Goal: Task Accomplishment & Management: Manage account settings

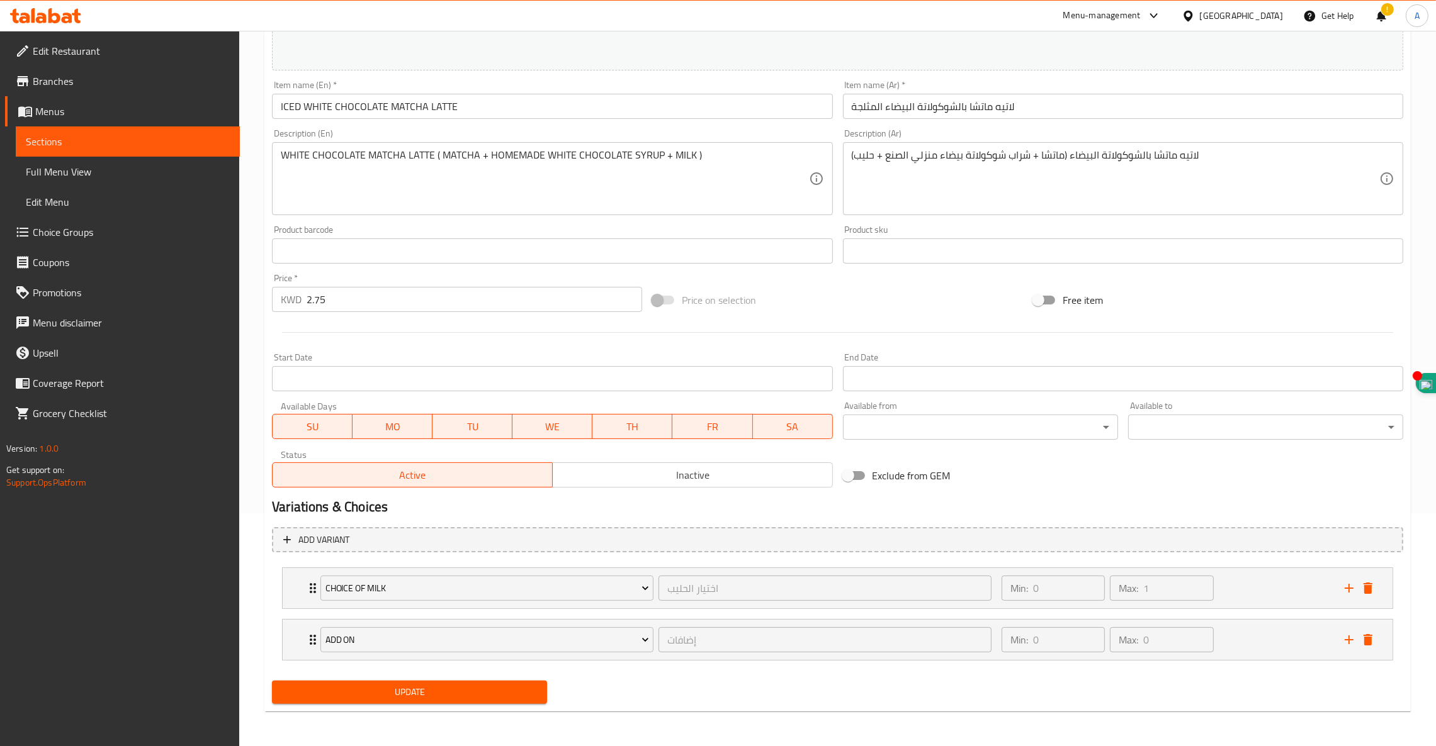
scroll to position [233, 0]
drag, startPoint x: 398, startPoint y: 694, endPoint x: 64, endPoint y: 23, distance: 750.1
click at [398, 694] on span "Update" at bounding box center [409, 693] width 255 height 16
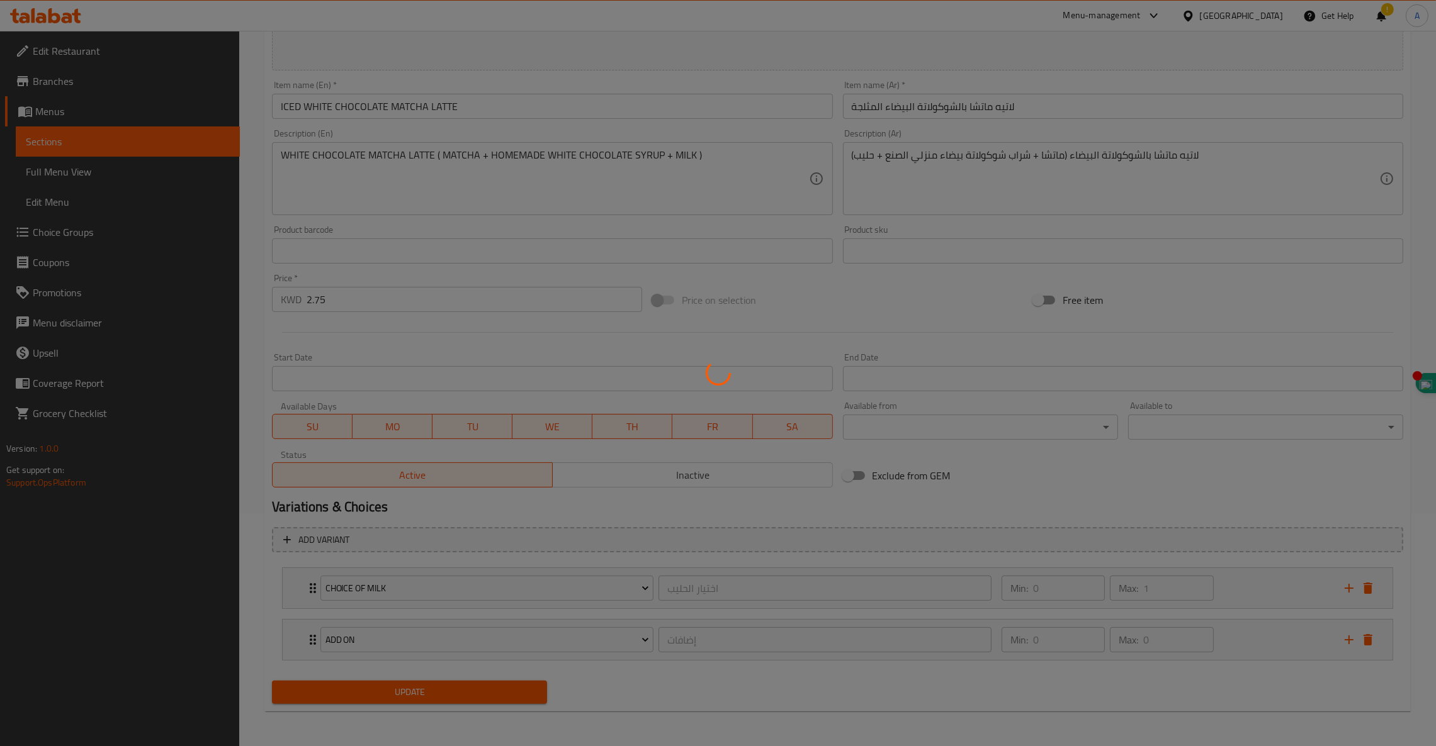
scroll to position [0, 0]
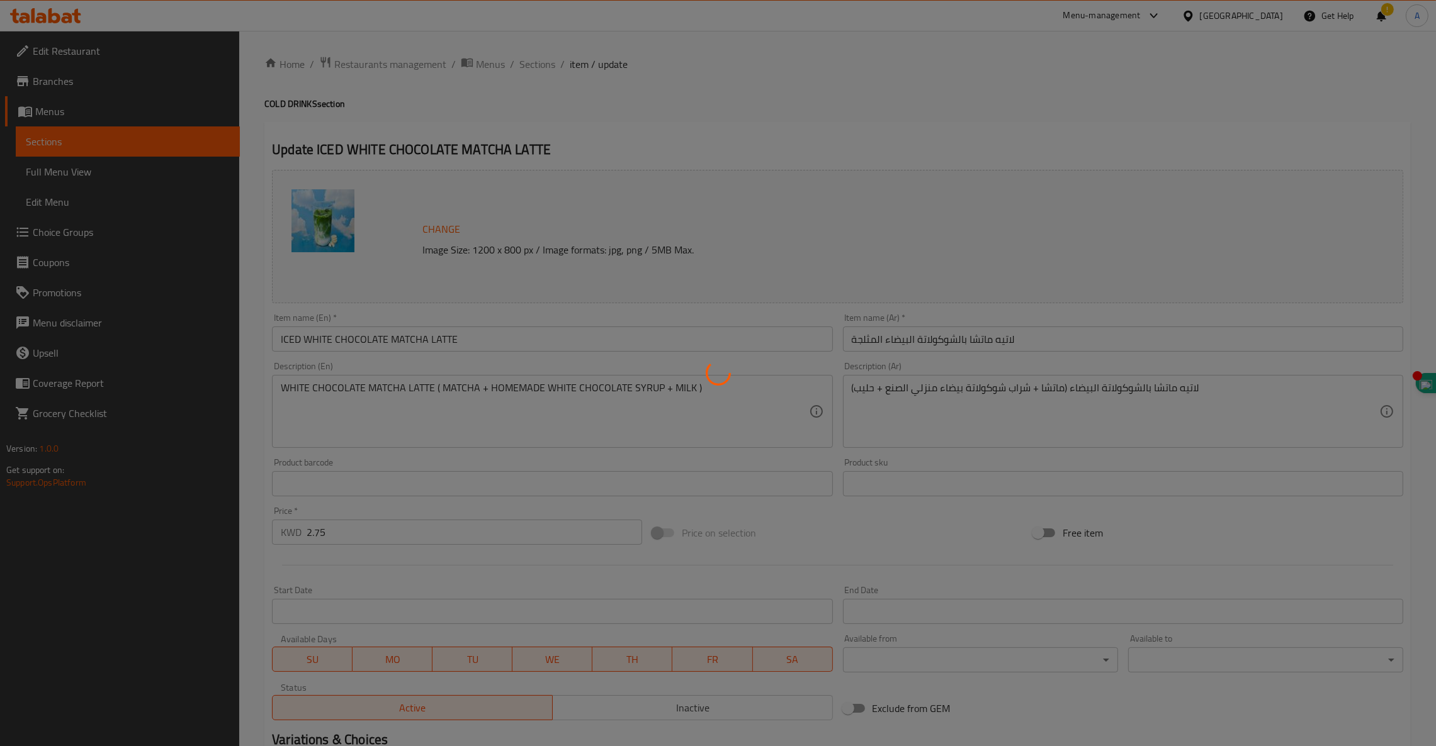
click at [63, 18] on div at bounding box center [718, 373] width 1436 height 746
click at [61, 20] on div at bounding box center [718, 373] width 1436 height 746
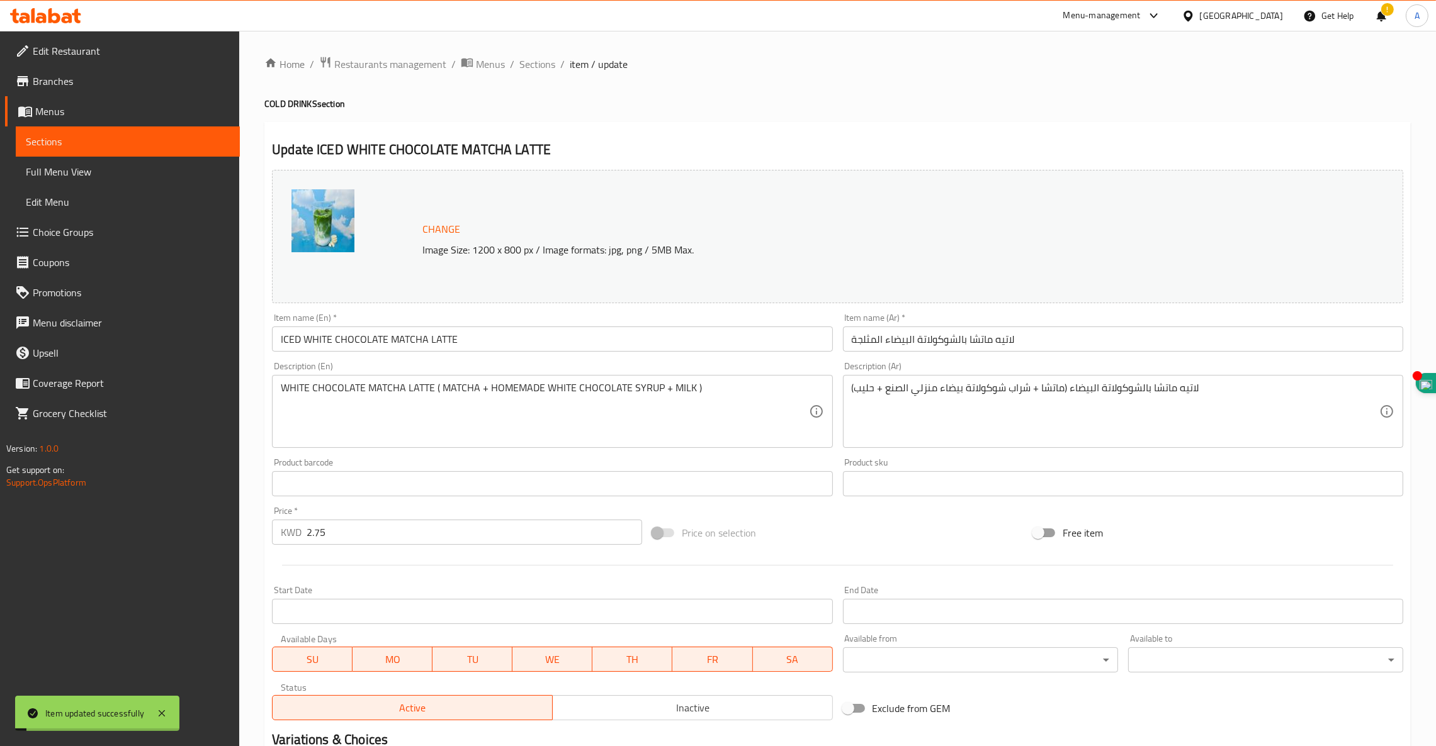
click at [62, 20] on icon at bounding box center [67, 18] width 11 height 11
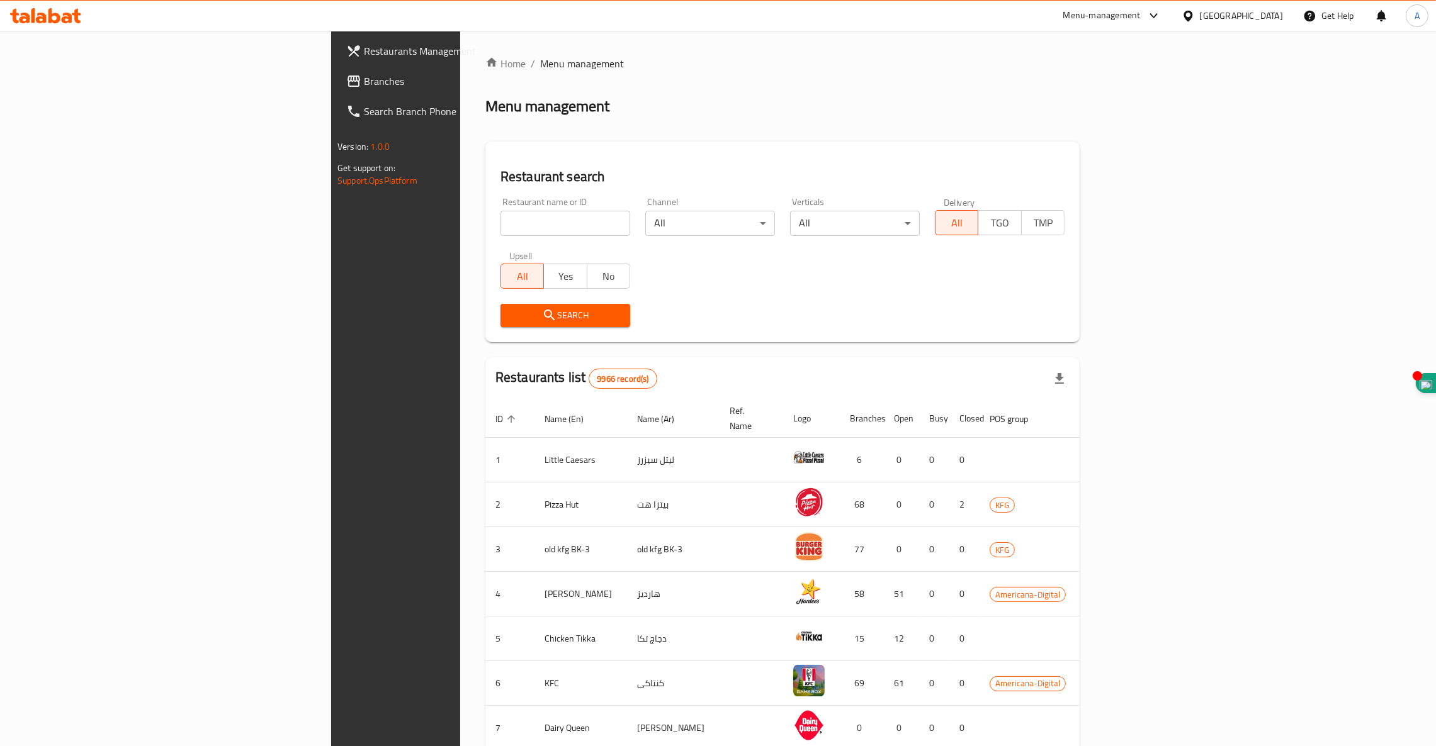
click at [500, 224] on input "search" at bounding box center [565, 223] width 130 height 25
type input "matchas"
click button "Search" at bounding box center [565, 315] width 130 height 23
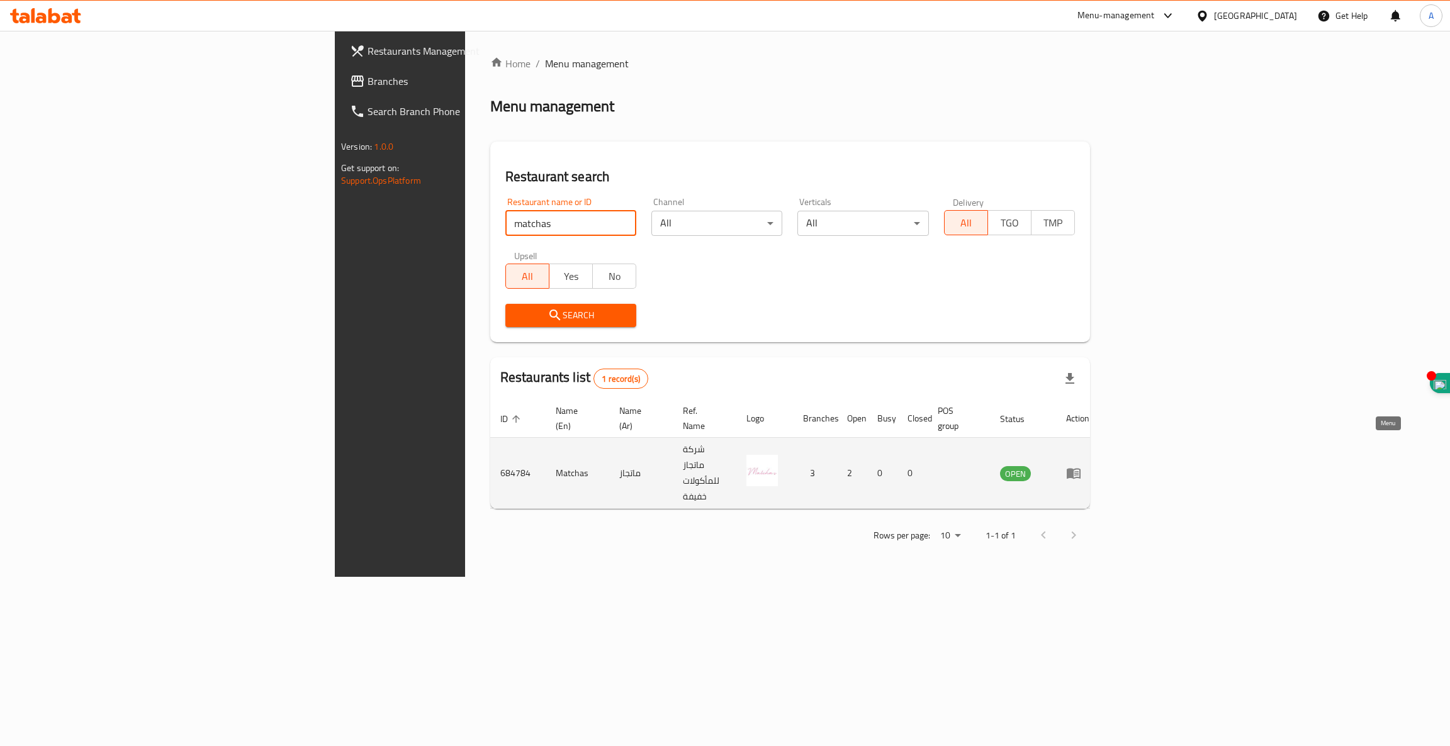
click at [1079, 471] on icon "enhanced table" at bounding box center [1076, 473] width 4 height 5
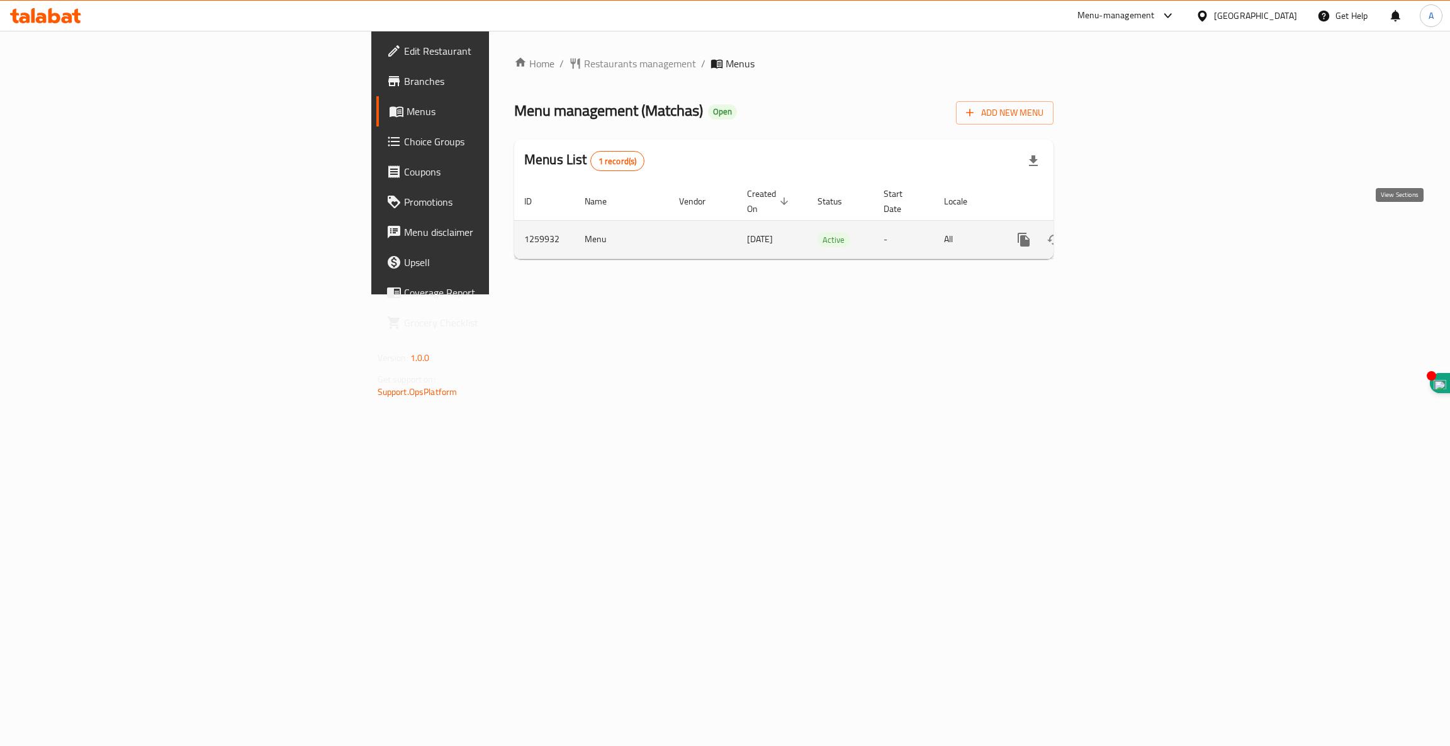
click at [1120, 234] on icon "enhanced table" at bounding box center [1114, 239] width 11 height 11
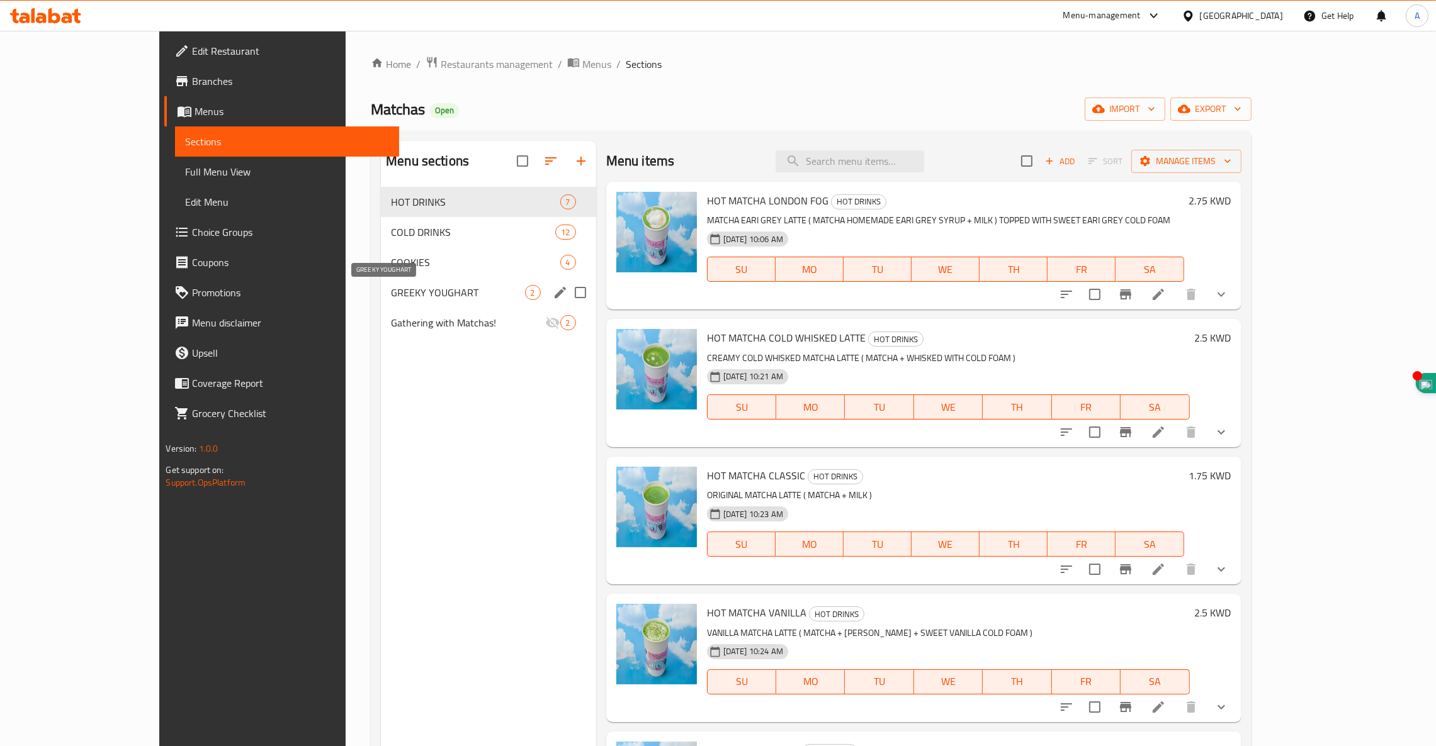
click at [391, 290] on span "GREEKY YOUGHART" at bounding box center [457, 292] width 133 height 15
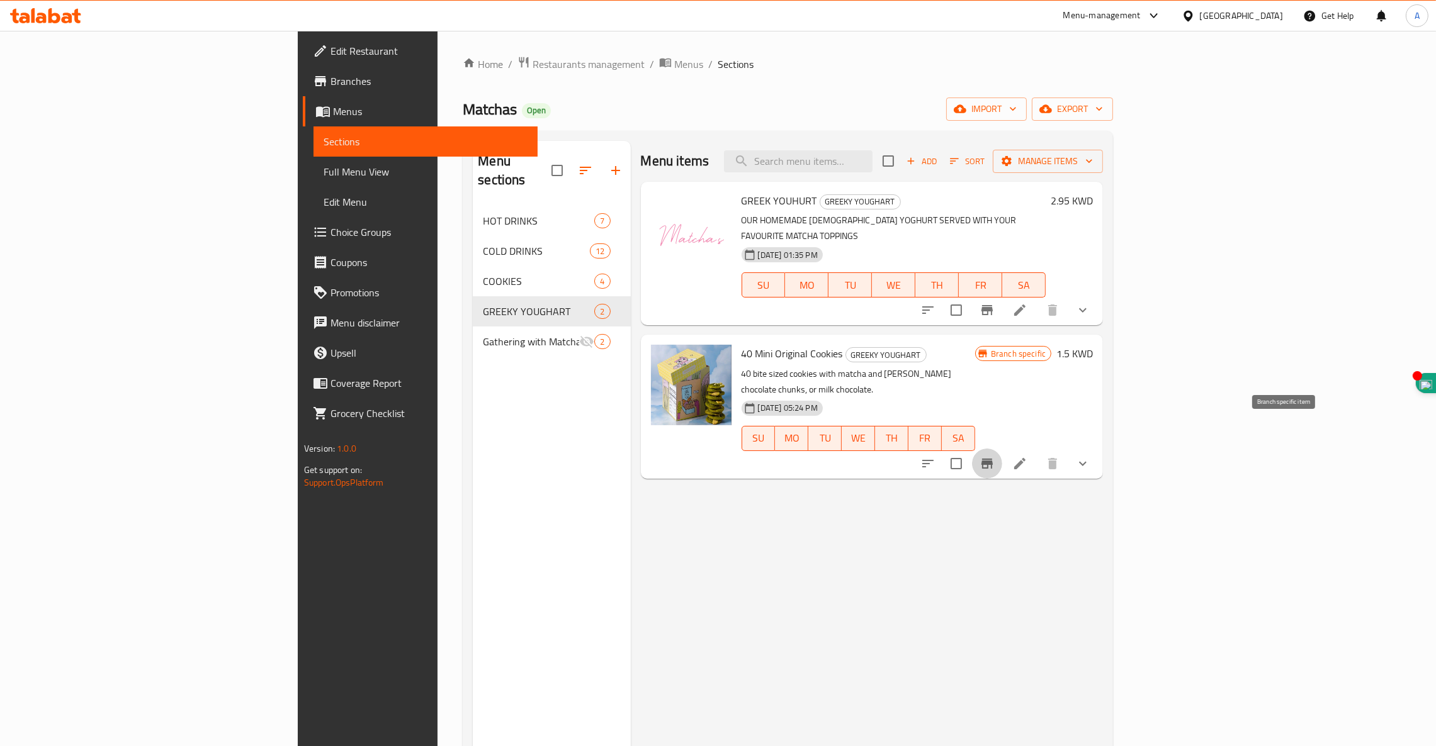
click at [992, 459] on icon "Branch-specific-item" at bounding box center [986, 464] width 11 height 10
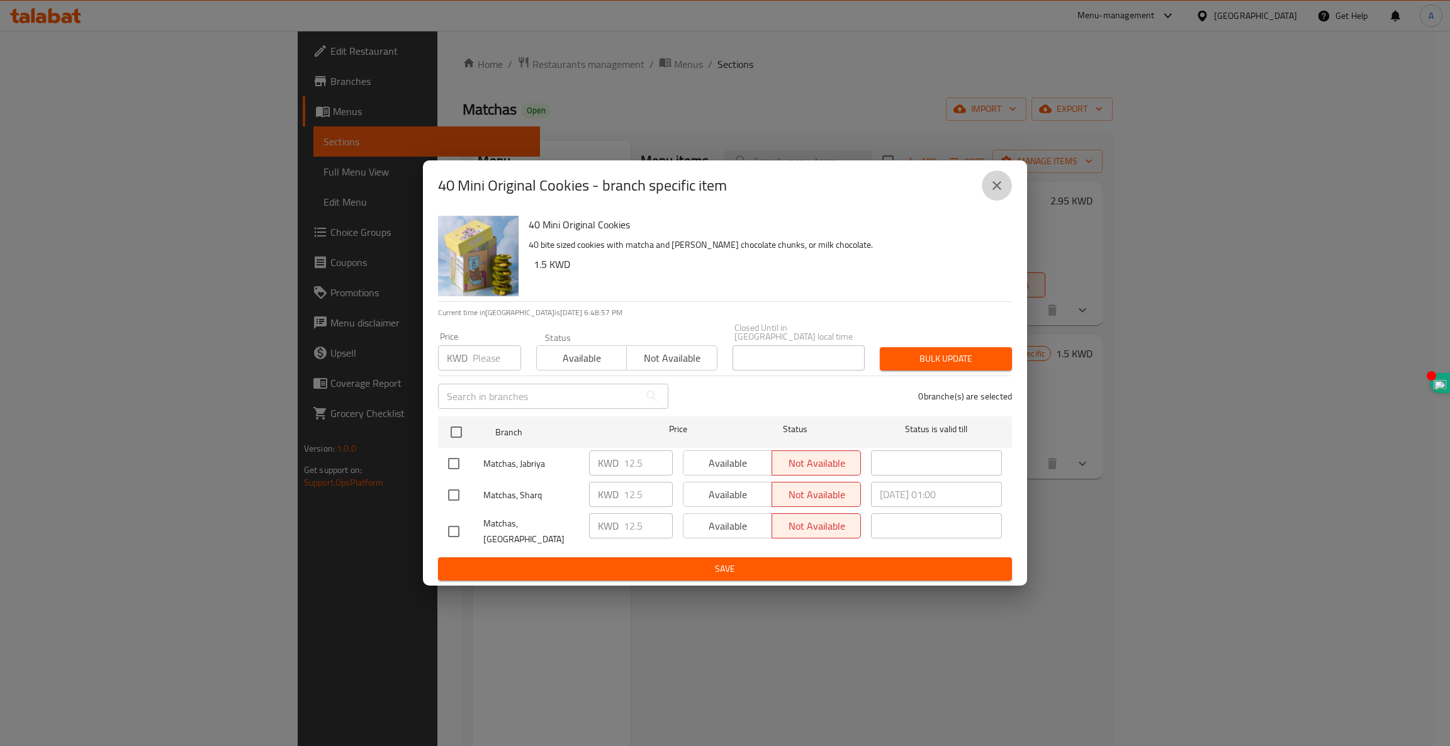
click at [998, 193] on icon "close" at bounding box center [996, 185] width 15 height 15
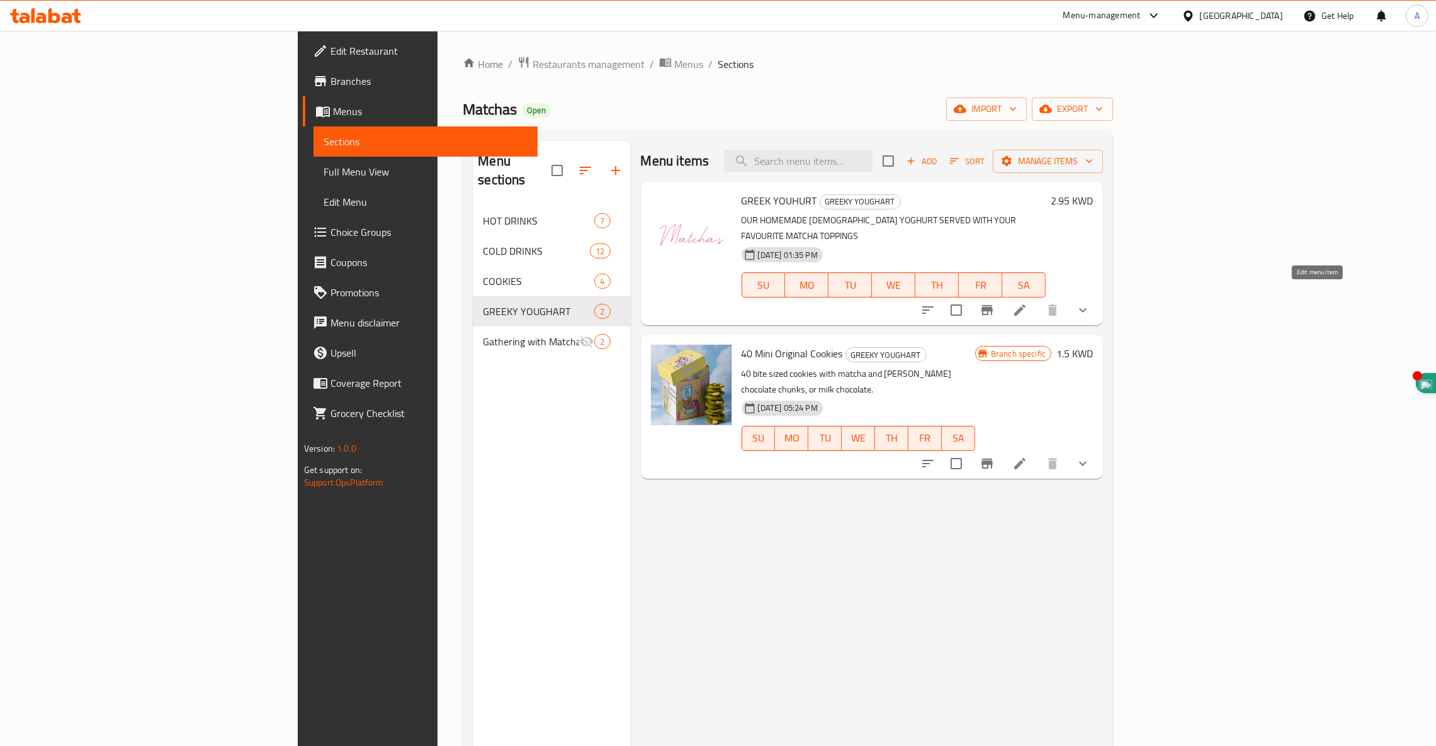
click at [1027, 303] on icon at bounding box center [1019, 310] width 15 height 15
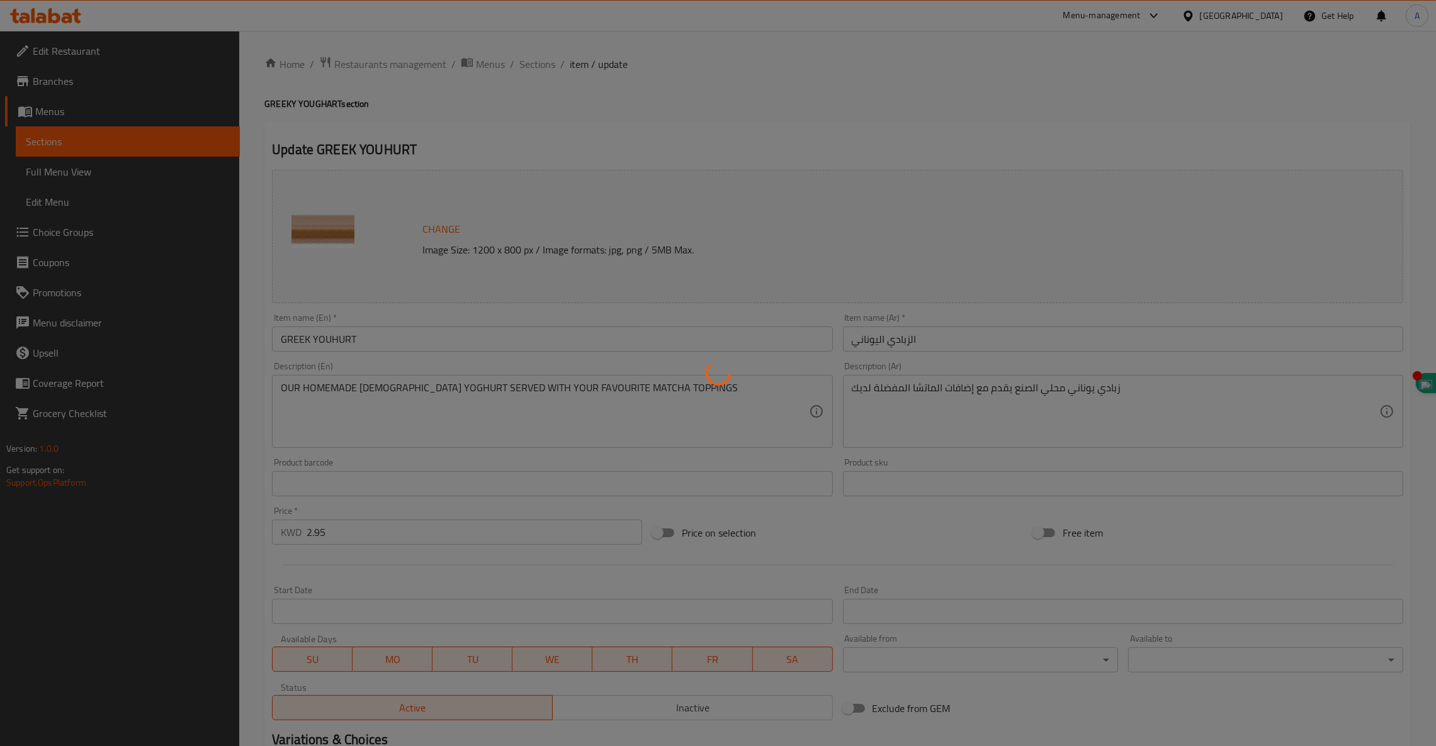
type input "اختيارك من"
type input "0"
type input "2"
type input "ختيار العميل صلصة مجانية"
type input "0"
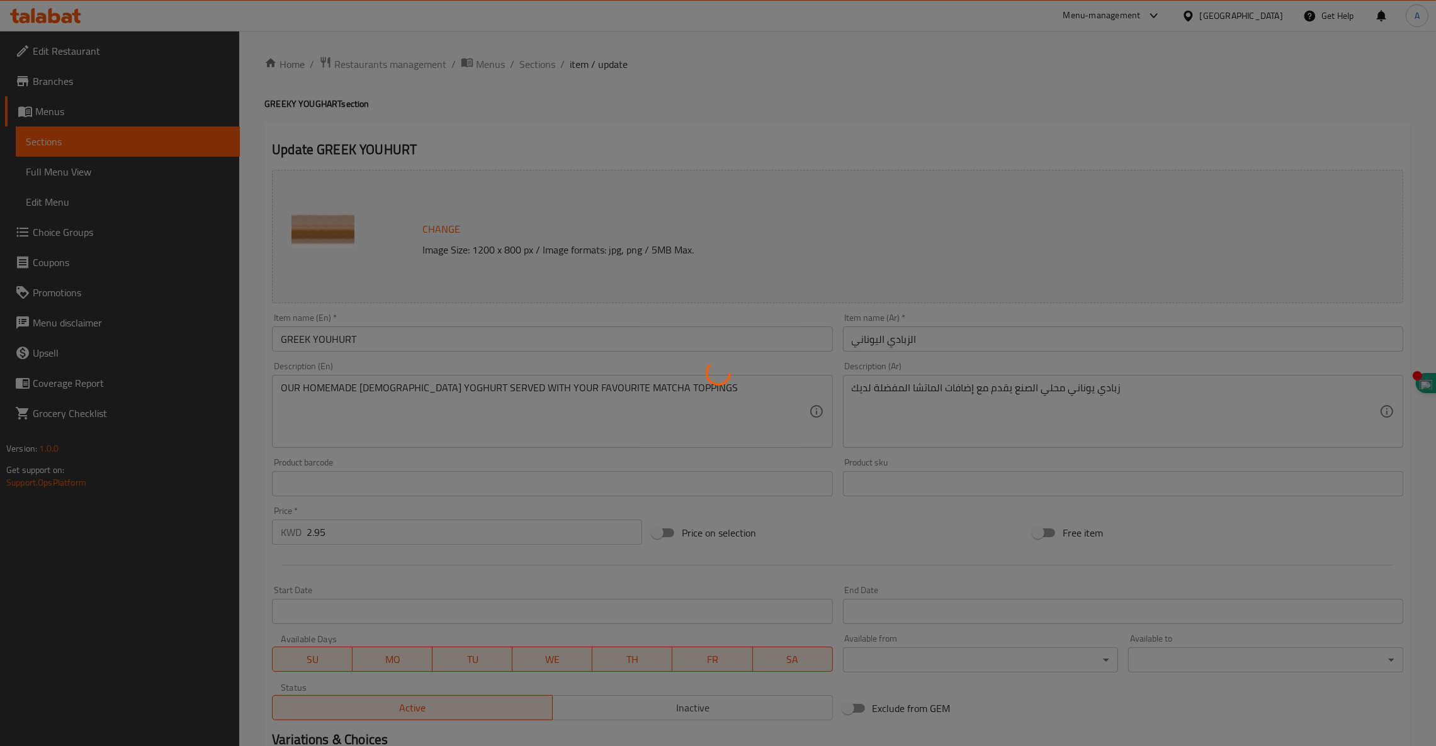
type input "1"
type input "إضافات"
type input "0"
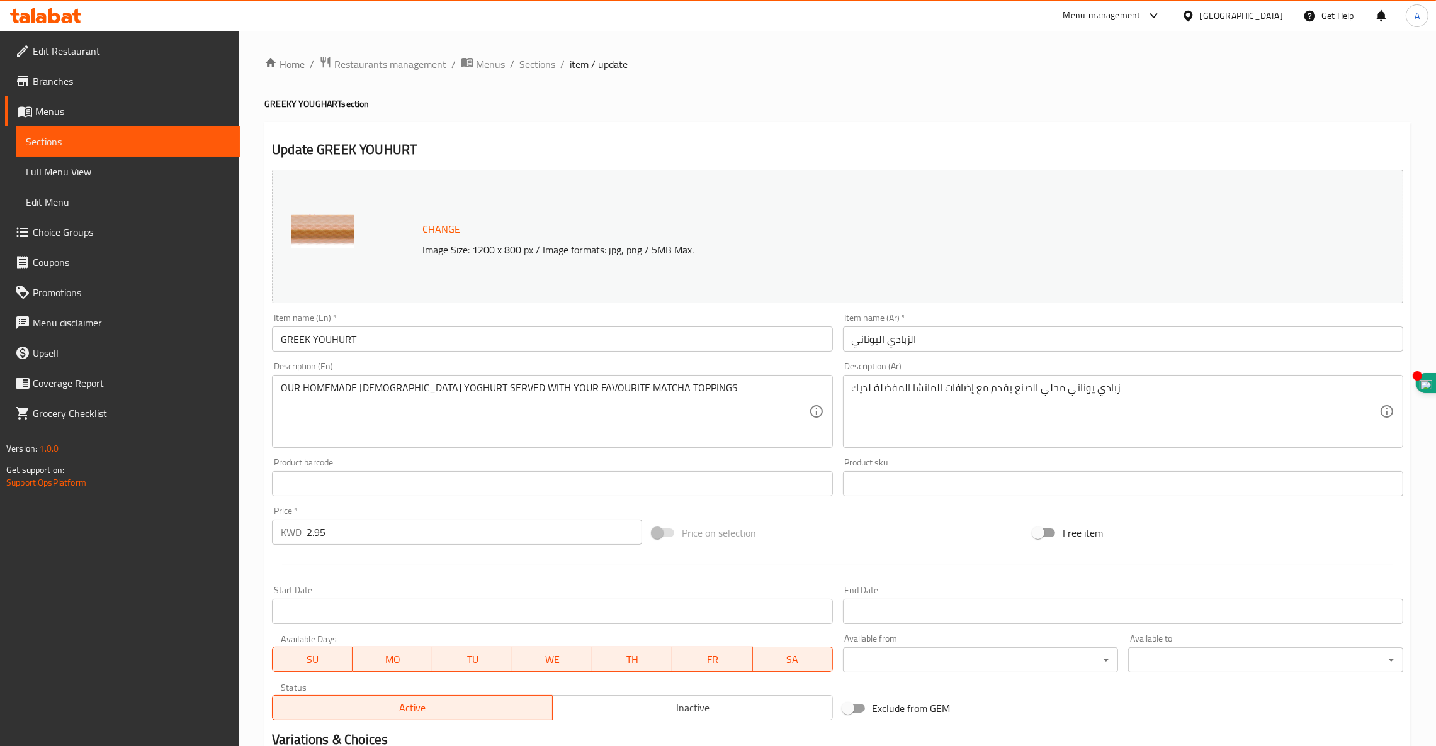
scroll to position [285, 0]
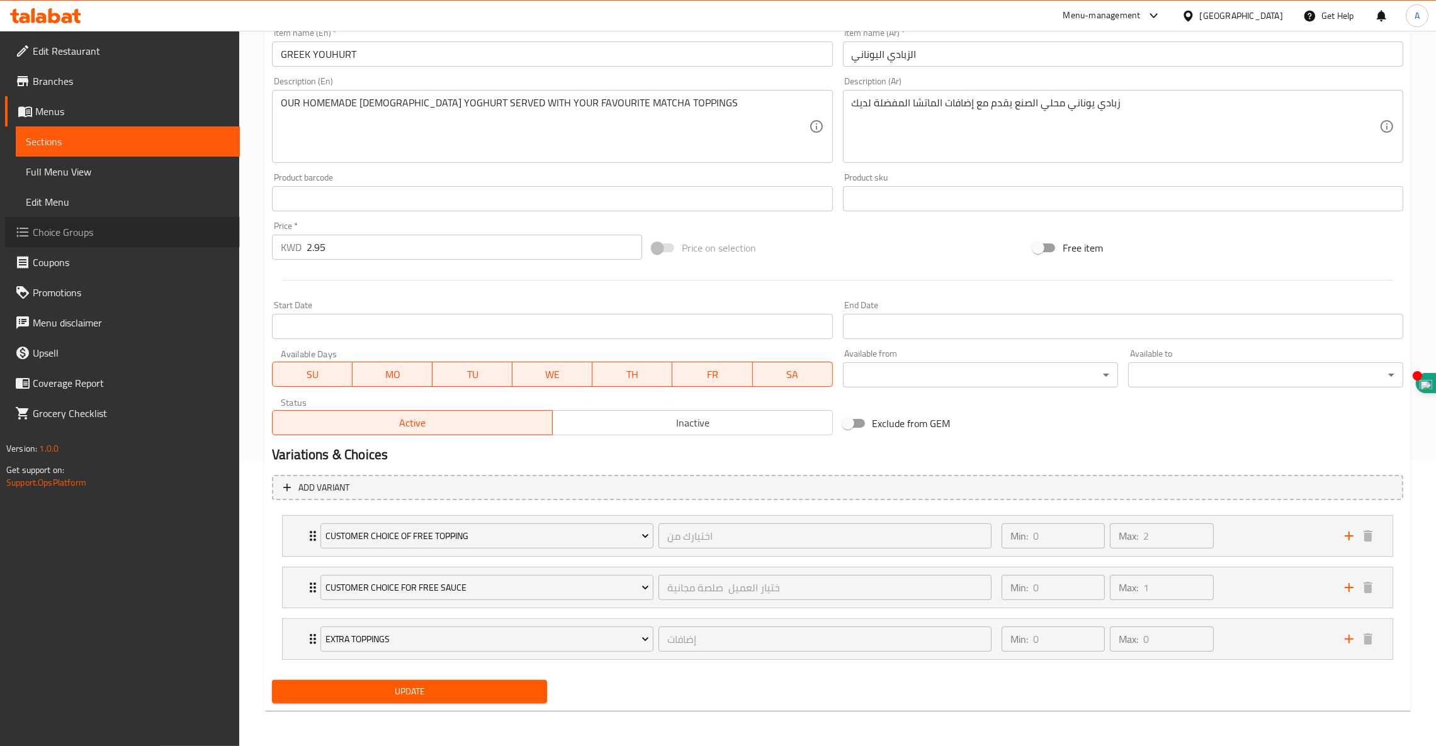
click at [67, 232] on span "Choice Groups" at bounding box center [131, 232] width 197 height 15
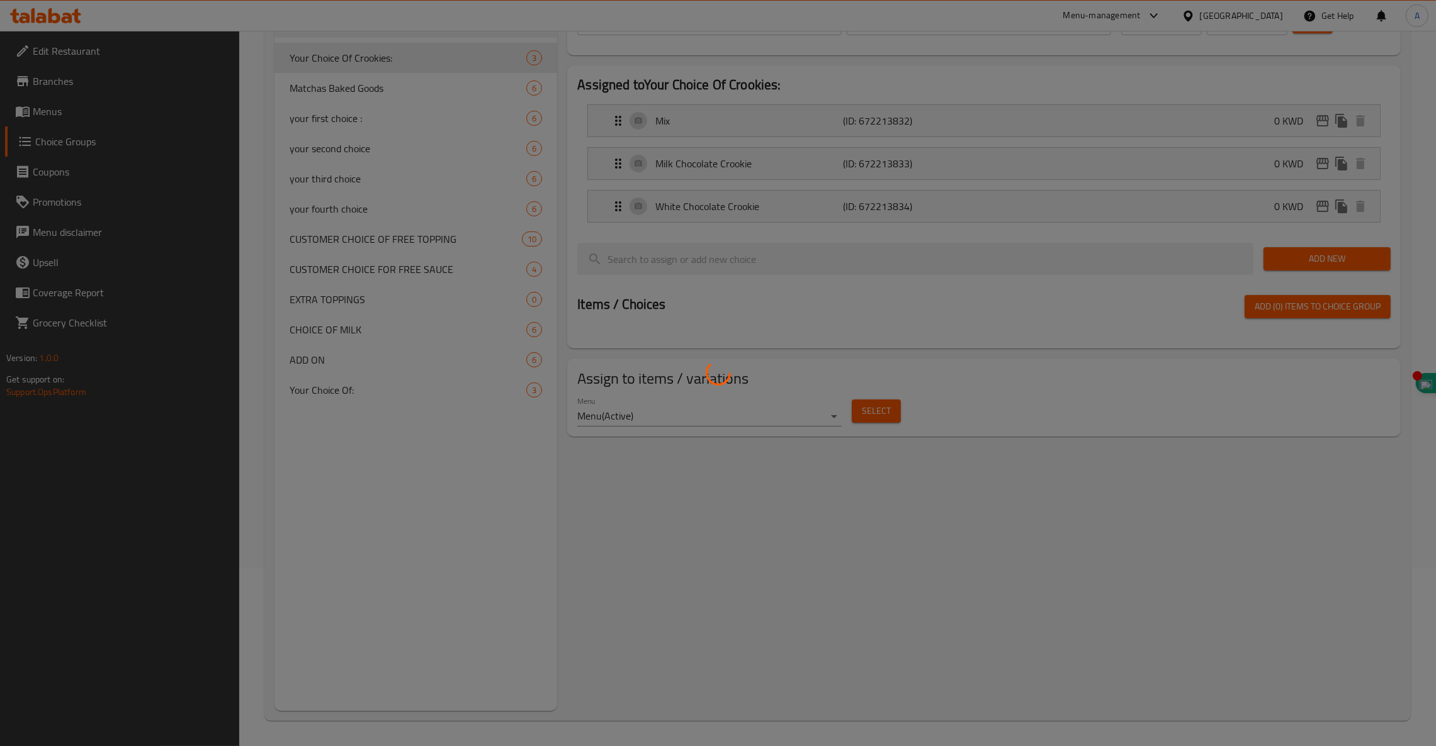
scroll to position [179, 0]
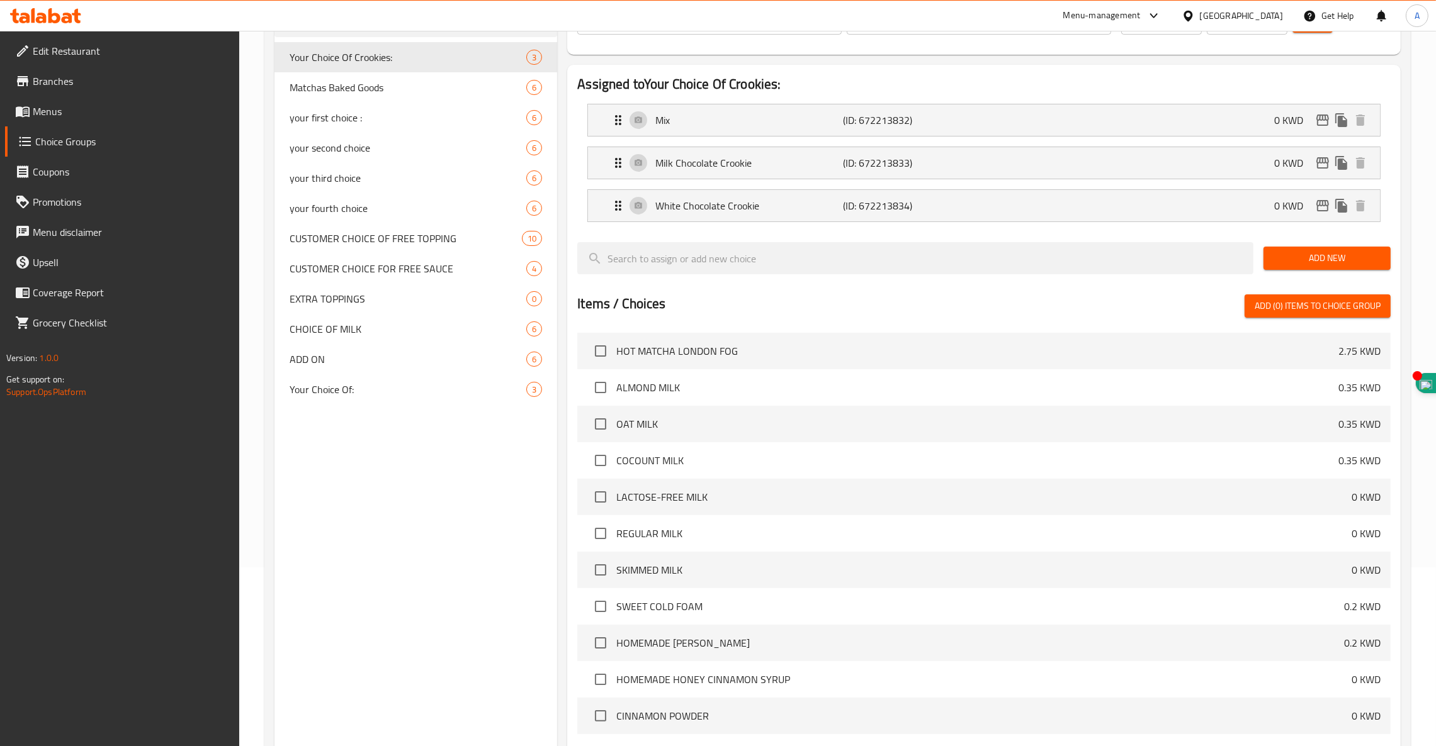
click at [358, 244] on div at bounding box center [718, 373] width 1436 height 746
click at [359, 240] on span "CUSTOMER CHOICE OF FREE TOPPING" at bounding box center [386, 238] width 194 height 15
type input "CUSTOMER CHOICE OF FREE TOPPING"
type input "اختيارك من"
type input "0"
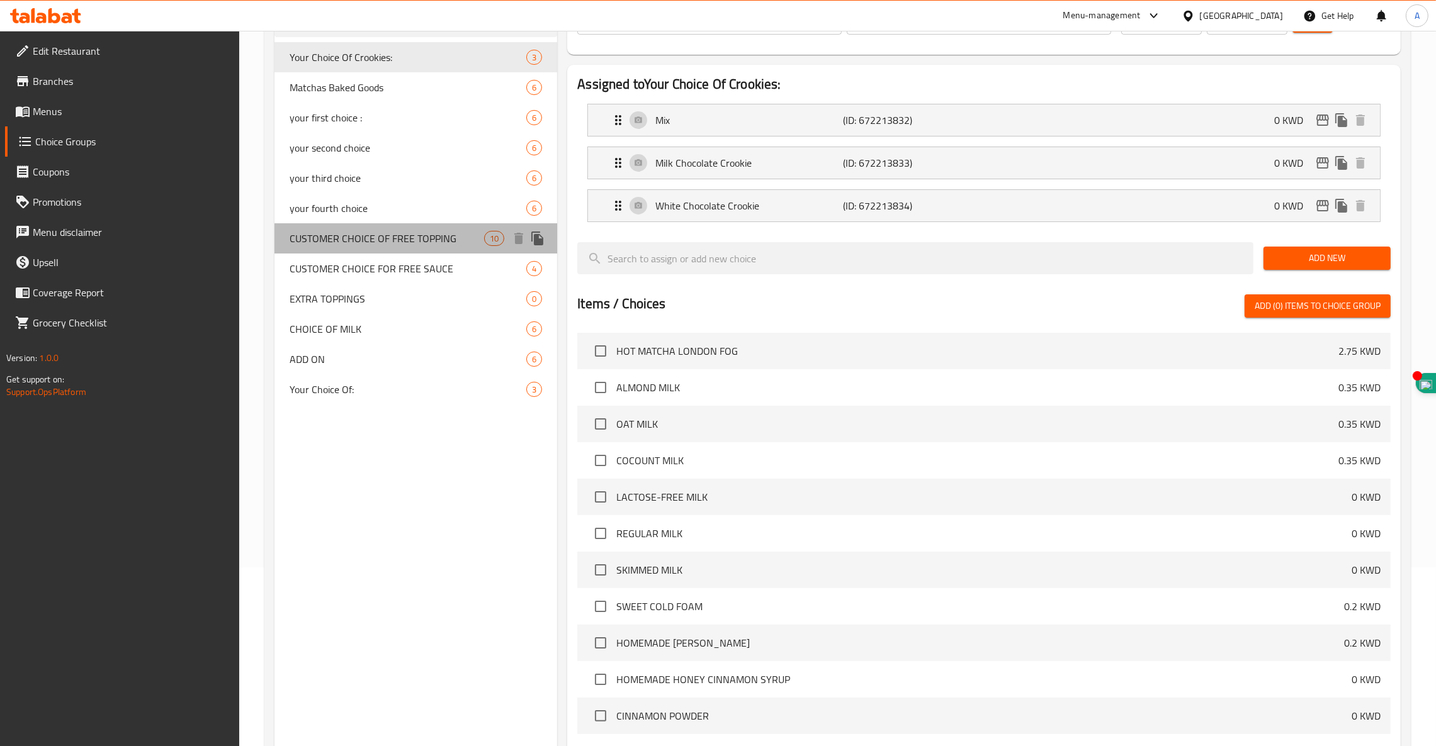
type input "2"
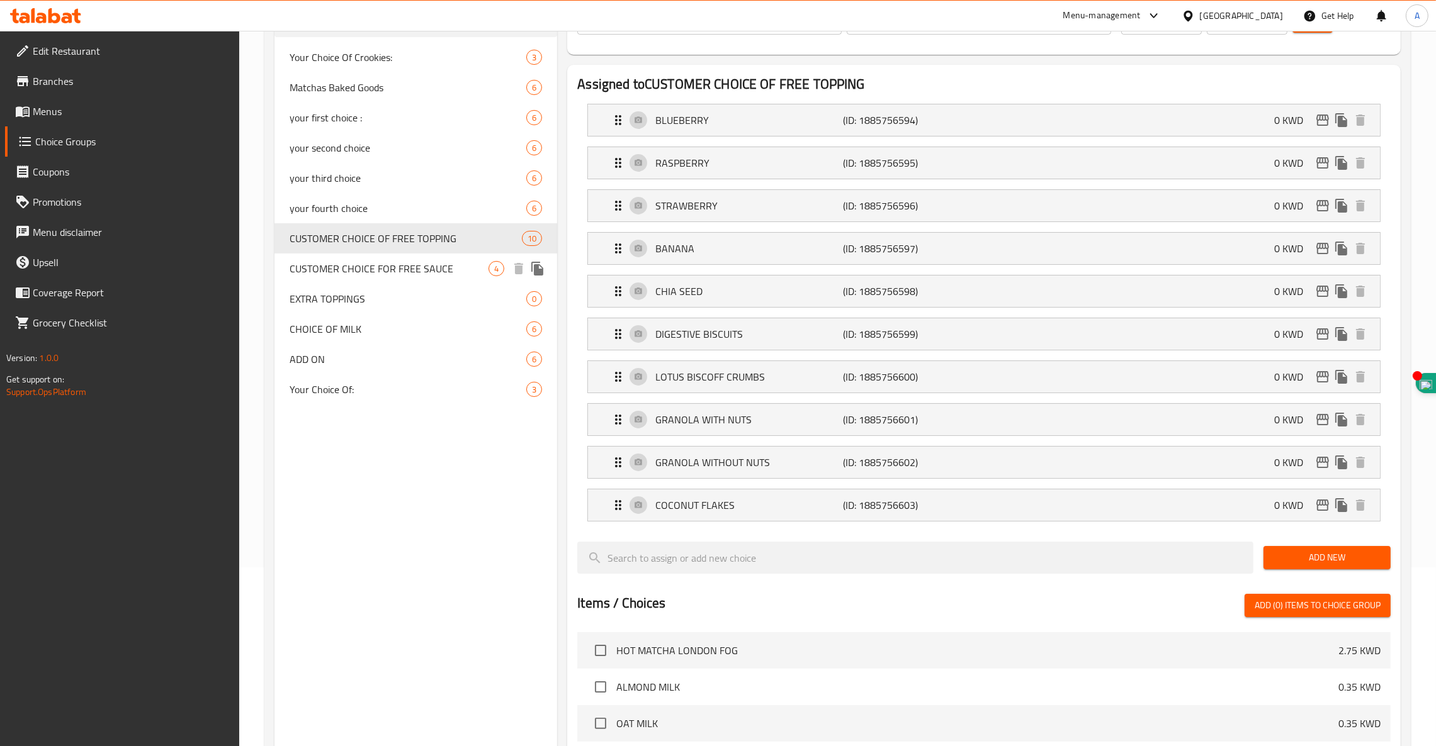
click at [381, 272] on span "CUSTOMER CHOICE FOR FREE SAUCE" at bounding box center [388, 268] width 199 height 15
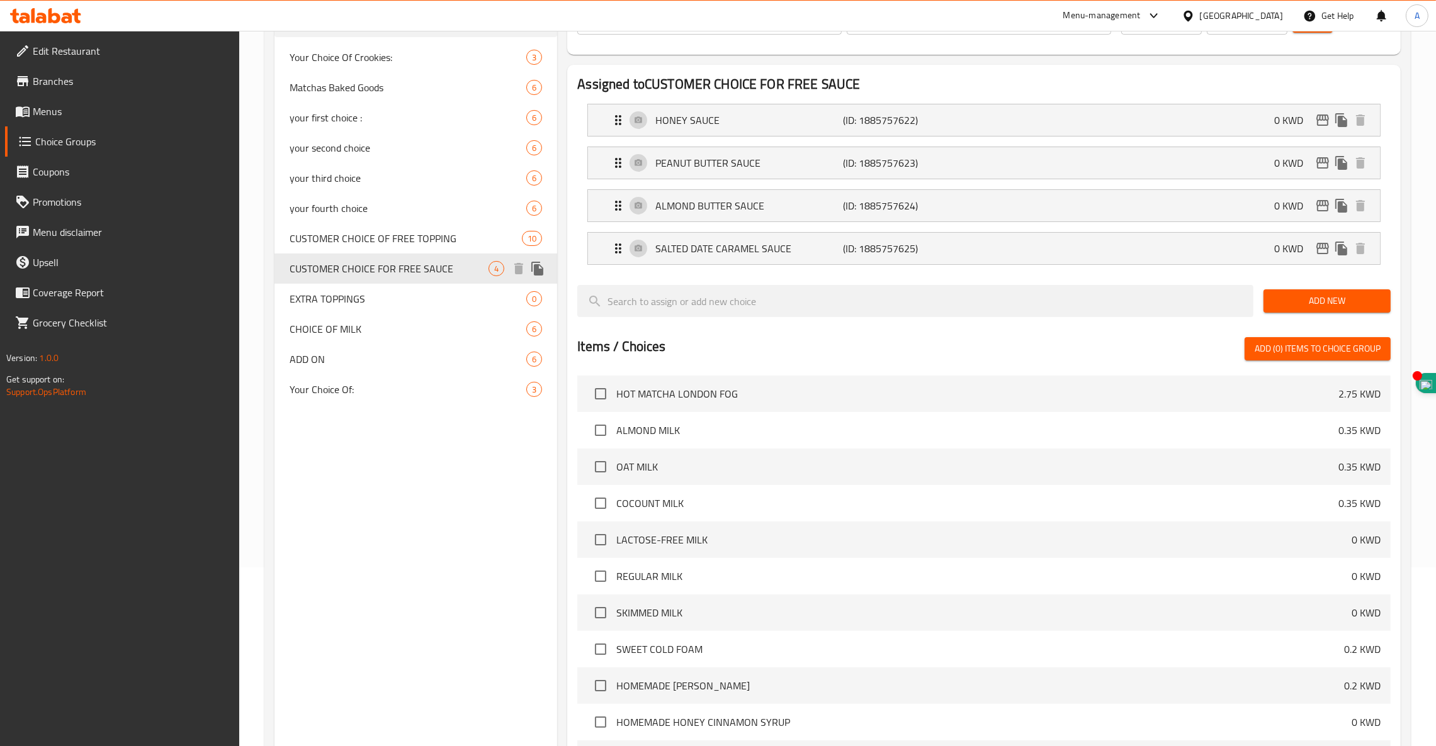
type input "CUSTOMER CHOICE FOR FREE SAUCE"
type input "ختيار العميل صلصة مجانية"
type input "1"
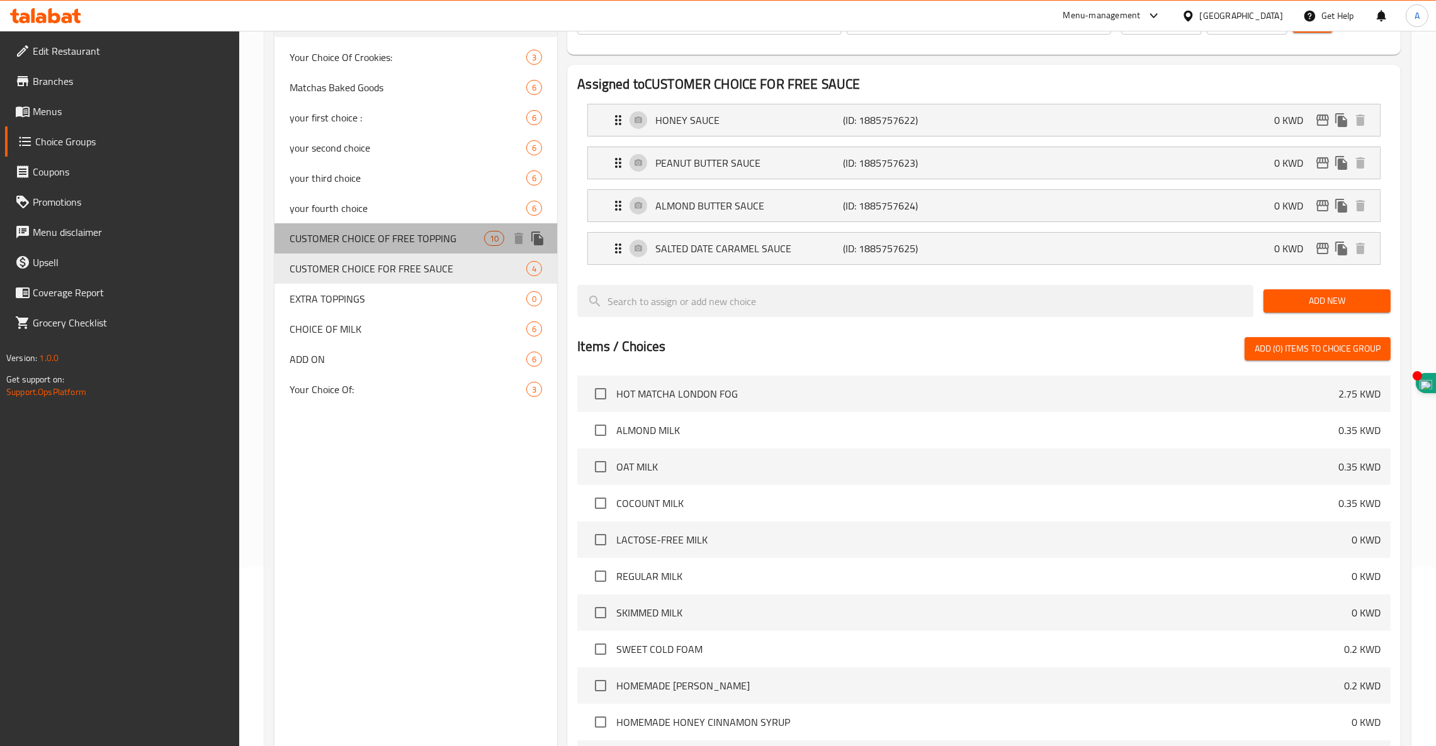
click at [390, 234] on span "CUSTOMER CHOICE OF FREE TOPPING" at bounding box center [386, 238] width 194 height 15
type input "CUSTOMER CHOICE OF FREE TOPPING"
type input "اختيارك من"
type input "2"
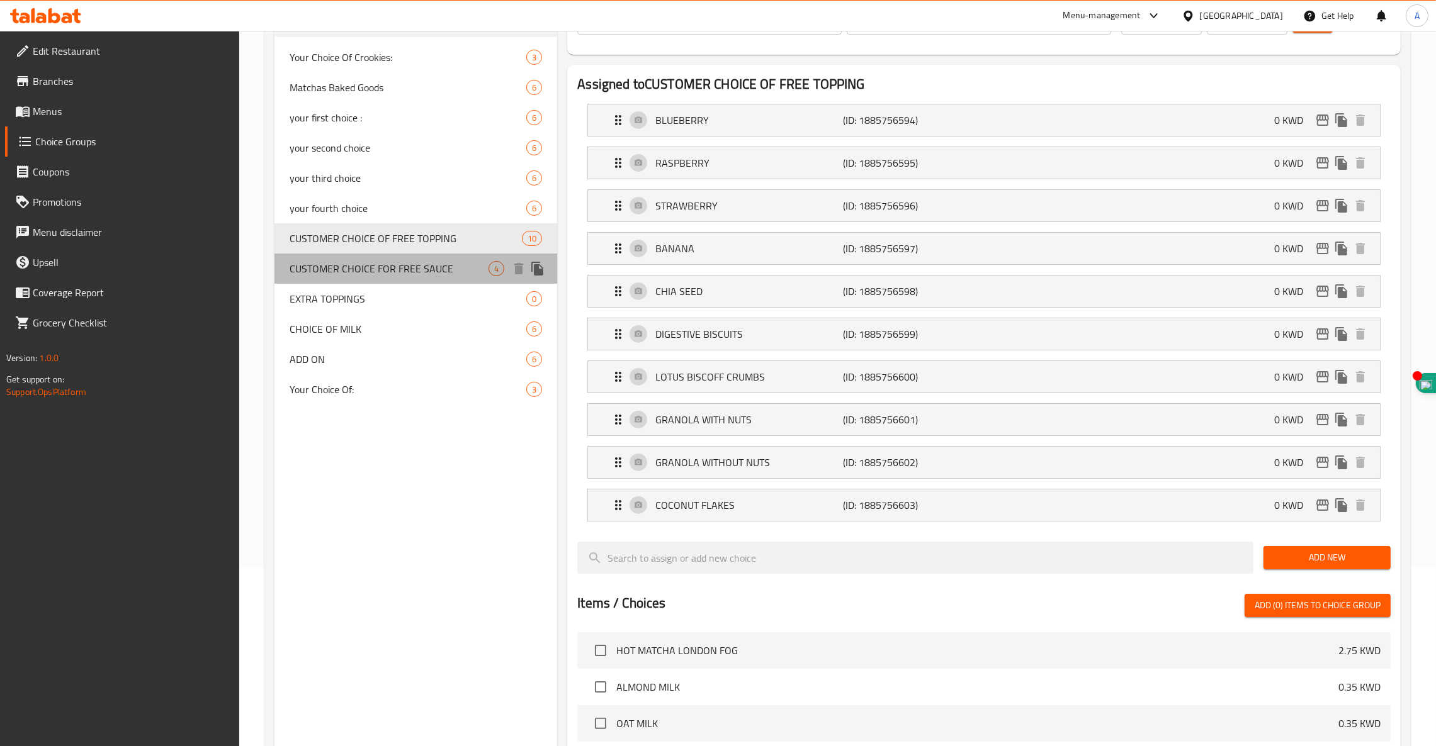
click at [382, 271] on span "CUSTOMER CHOICE FOR FREE SAUCE" at bounding box center [388, 268] width 199 height 15
type input "CUSTOMER CHOICE FOR FREE SAUCE"
type input "ختيار العميل صلصة مجانية"
type input "1"
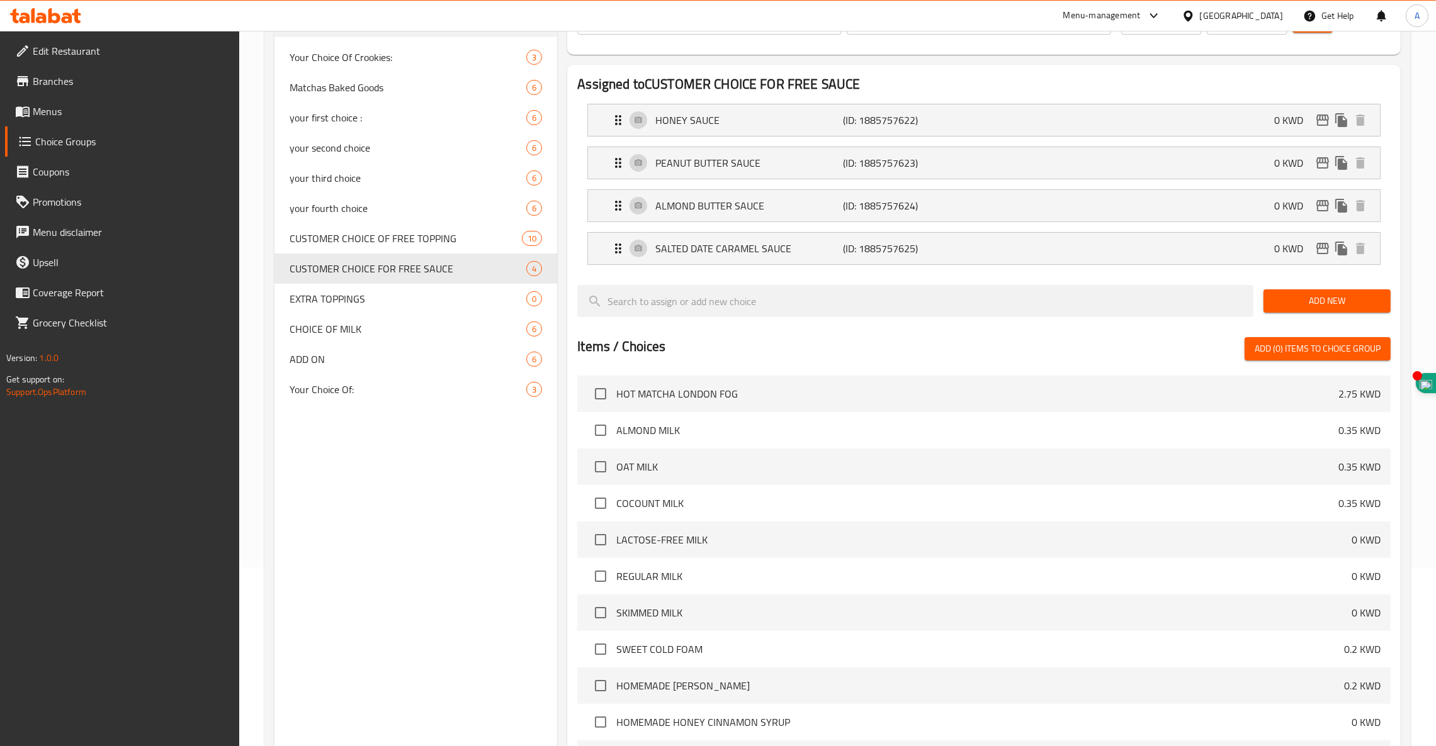
scroll to position [84, 0]
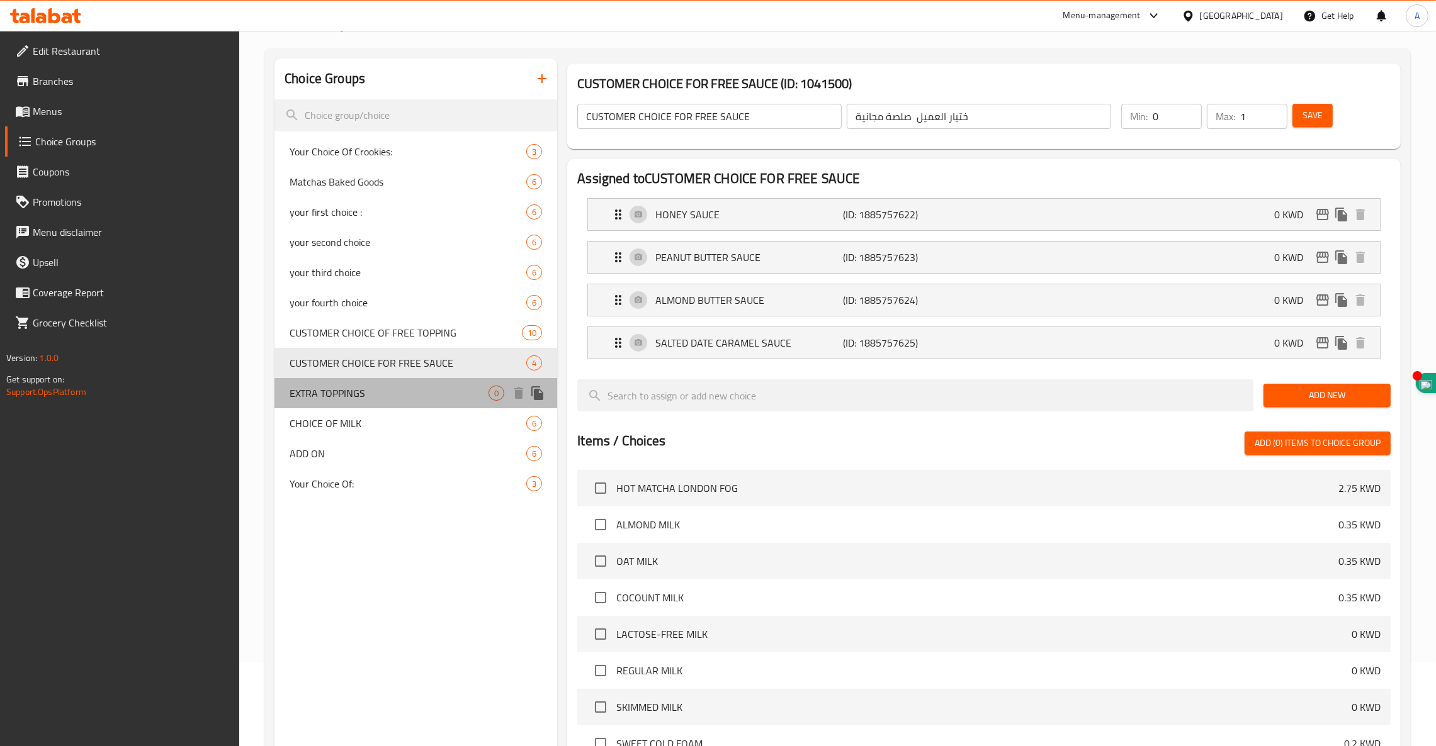
click at [345, 386] on span "EXTRA TOPPINGS" at bounding box center [388, 393] width 199 height 15
type input "EXTRA TOPPINGS"
type input "إضافات"
type input "0"
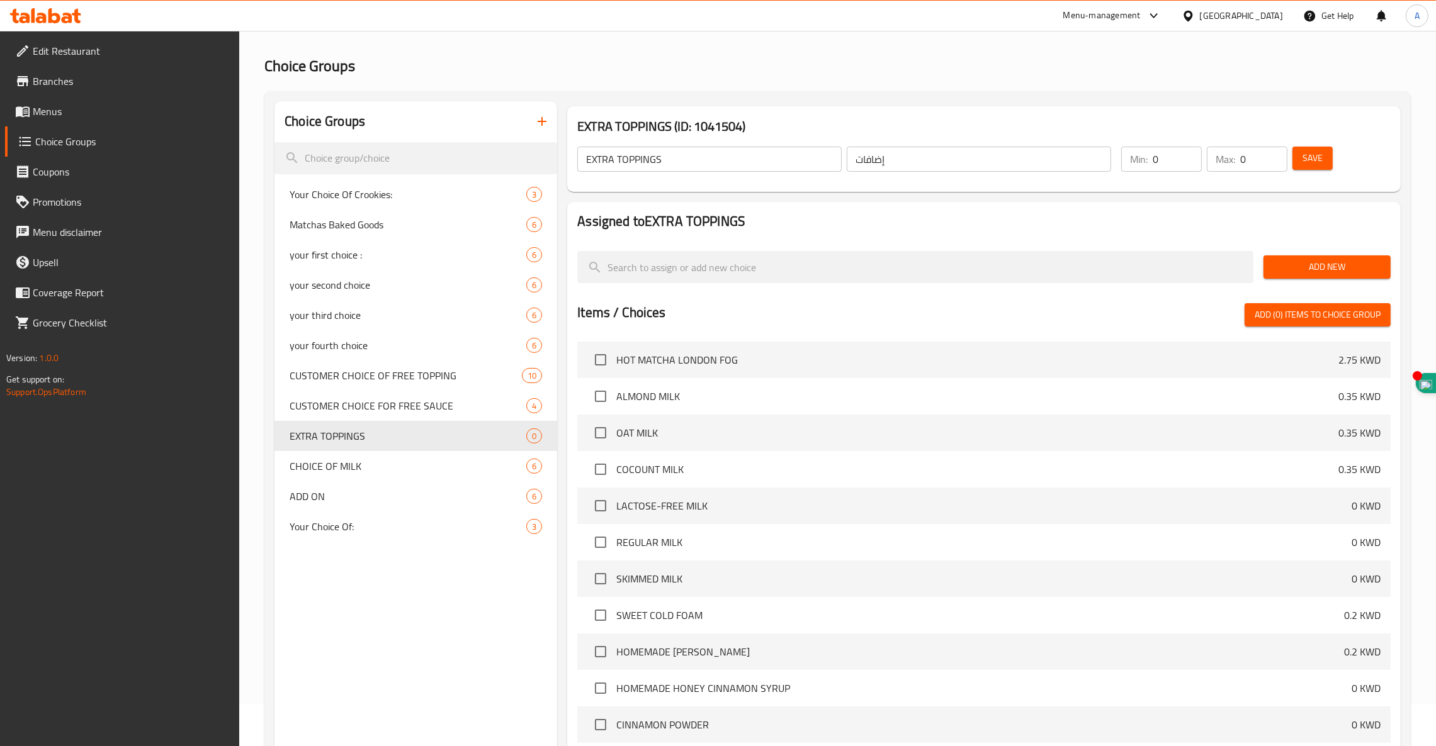
scroll to position [0, 0]
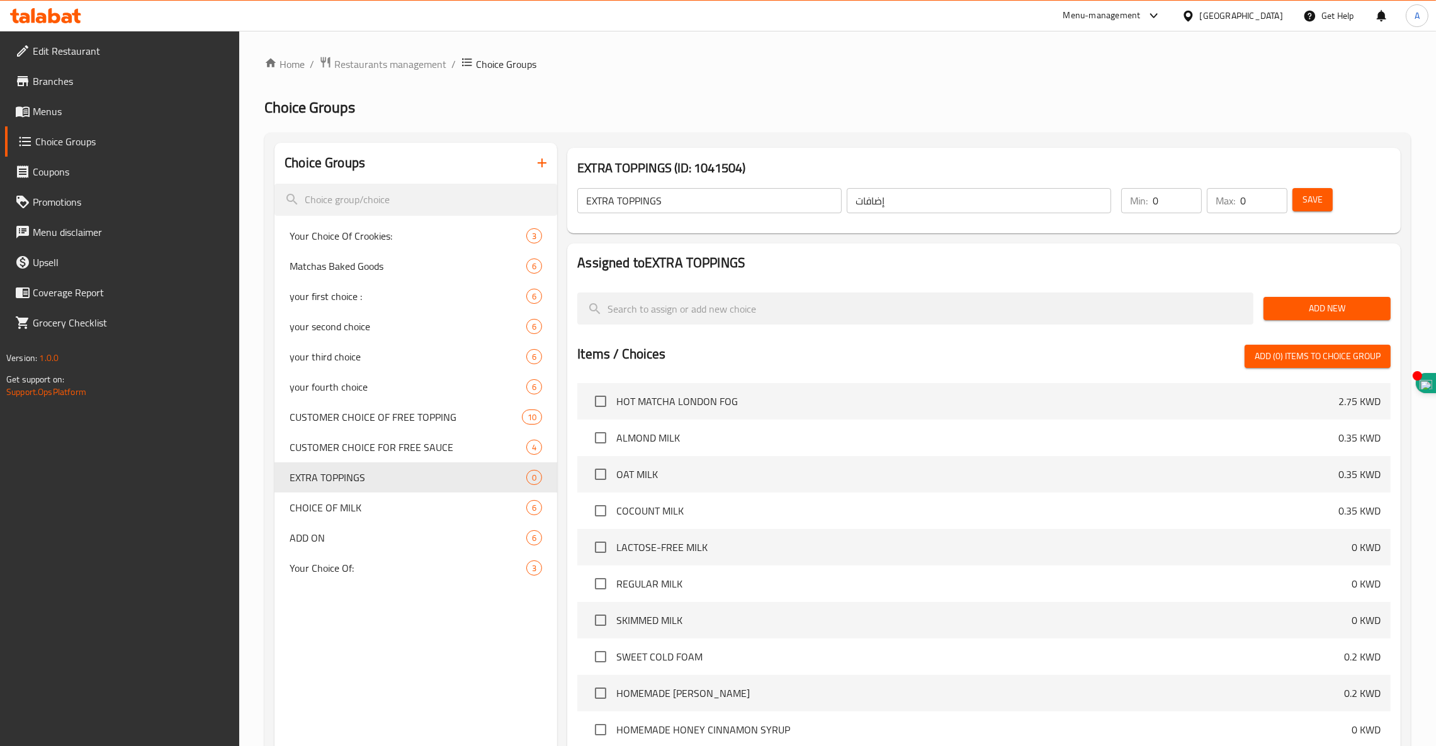
click at [1319, 307] on span "Add New" at bounding box center [1326, 309] width 107 height 16
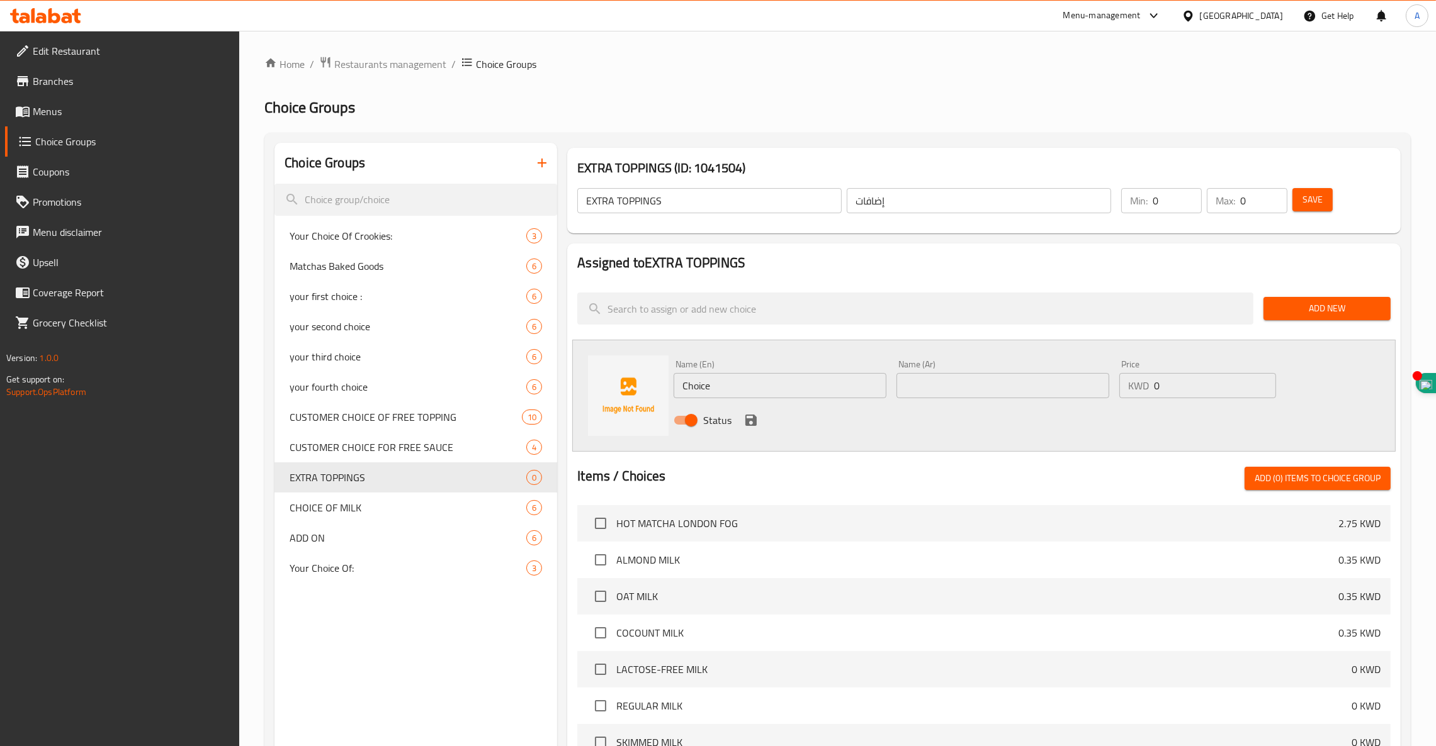
drag, startPoint x: 751, startPoint y: 381, endPoint x: 552, endPoint y: 362, distance: 199.8
click at [556, 364] on div "Choice Groups Your Choice Of Crookies: 3 Matchas Baked Goods 6 your first choic…" at bounding box center [839, 597] width 1131 height 909
paste input "BLUEBERRY : KWD 0.350"
drag, startPoint x: 815, startPoint y: 386, endPoint x: 738, endPoint y: 383, distance: 76.8
click at [738, 383] on input "BLUEBERRY : KWD 0.350" at bounding box center [779, 385] width 213 height 25
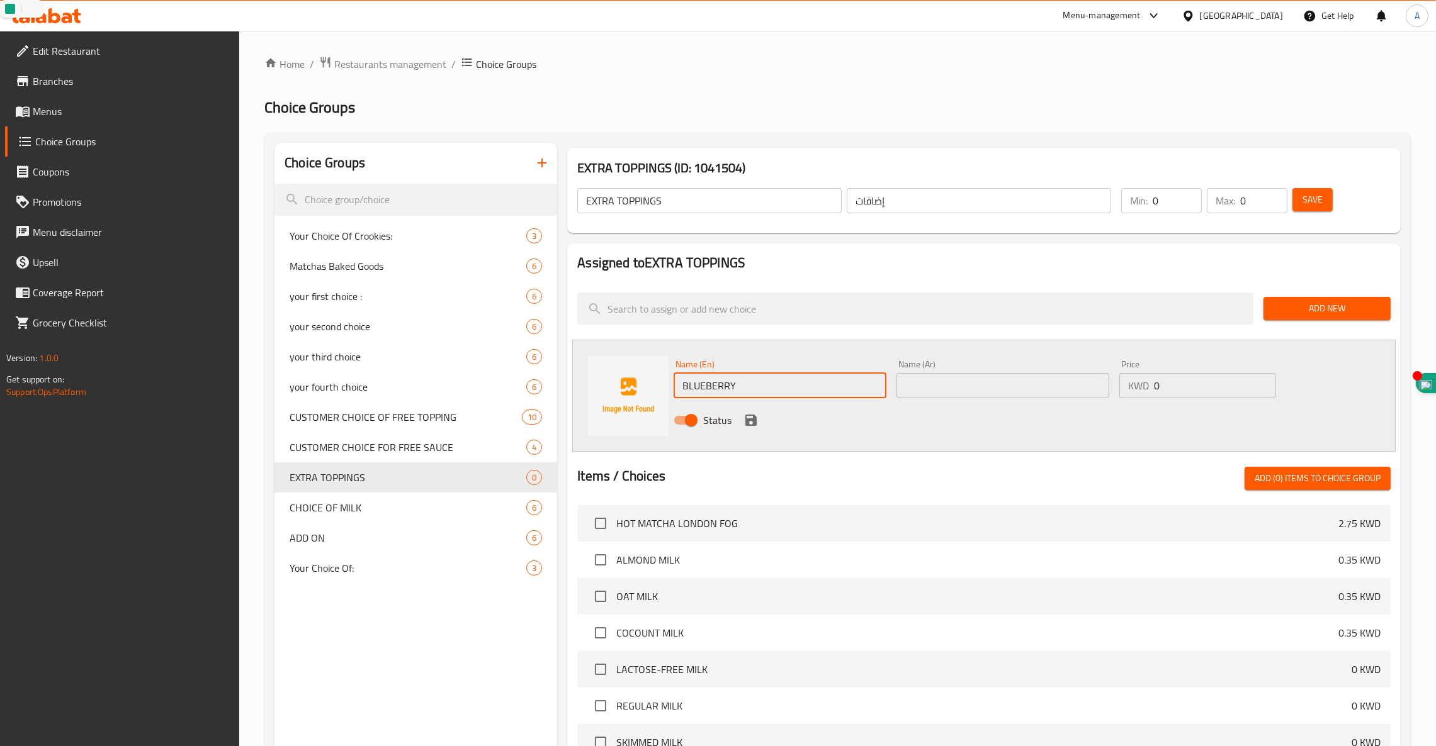
type input "BLUEBERRY"
click at [1048, 388] on input "text" at bounding box center [1002, 385] width 213 height 25
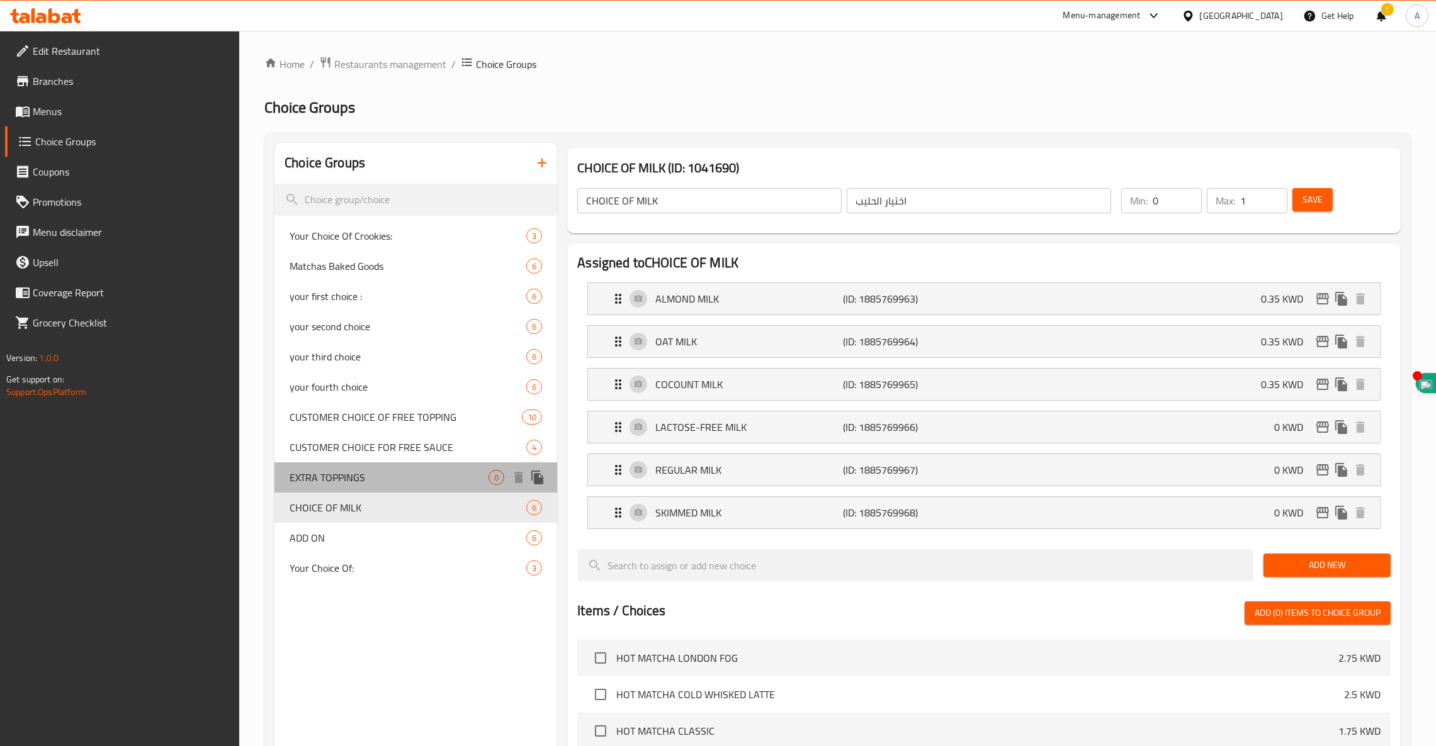
click at [347, 481] on span "EXTRA TOPPINGS" at bounding box center [388, 477] width 199 height 15
type input "EXTRA TOPPINGS"
type input "إضافات"
type input "0"
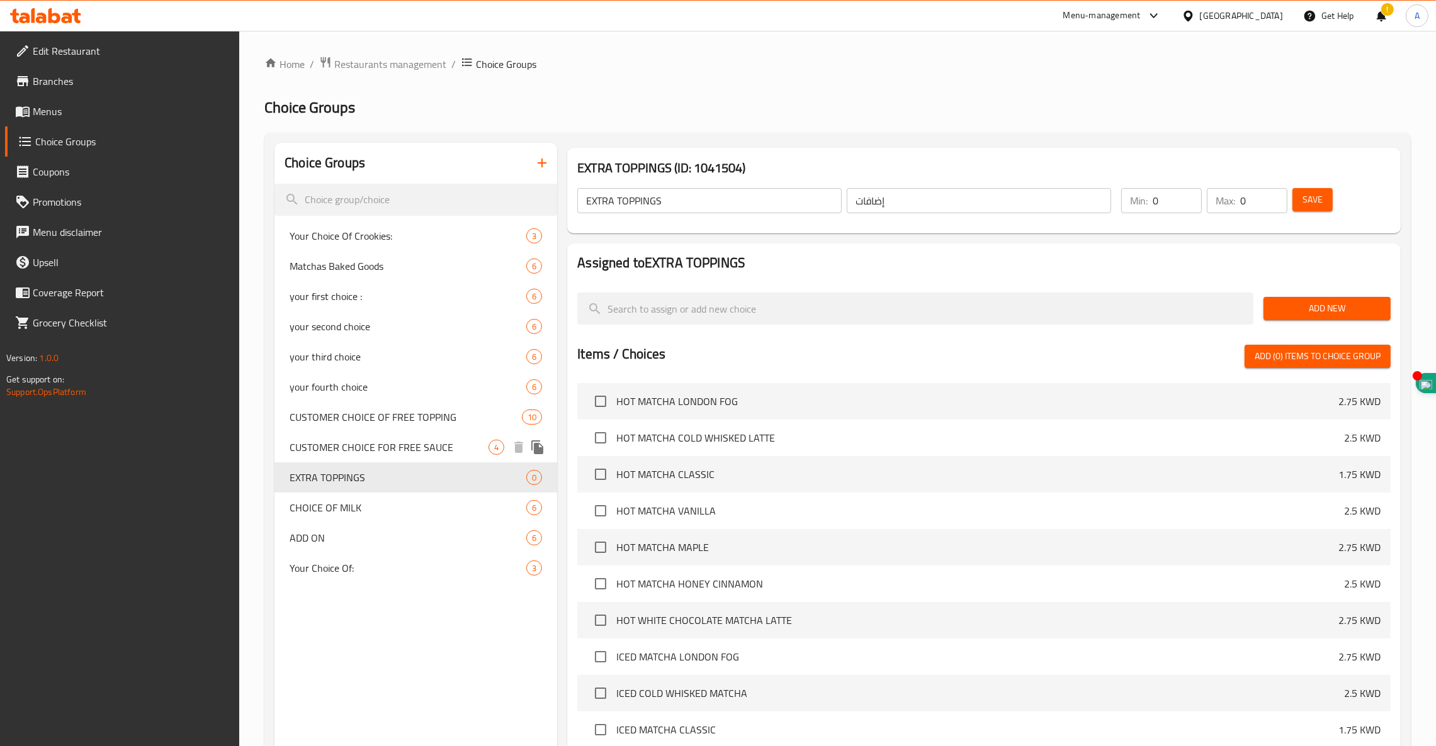
click at [349, 447] on span "CUSTOMER CHOICE FOR FREE SAUCE" at bounding box center [388, 447] width 199 height 15
type input "CUSTOMER CHOICE FOR FREE SAUCE"
type input "ختيار العميل صلصة مجانية"
type input "1"
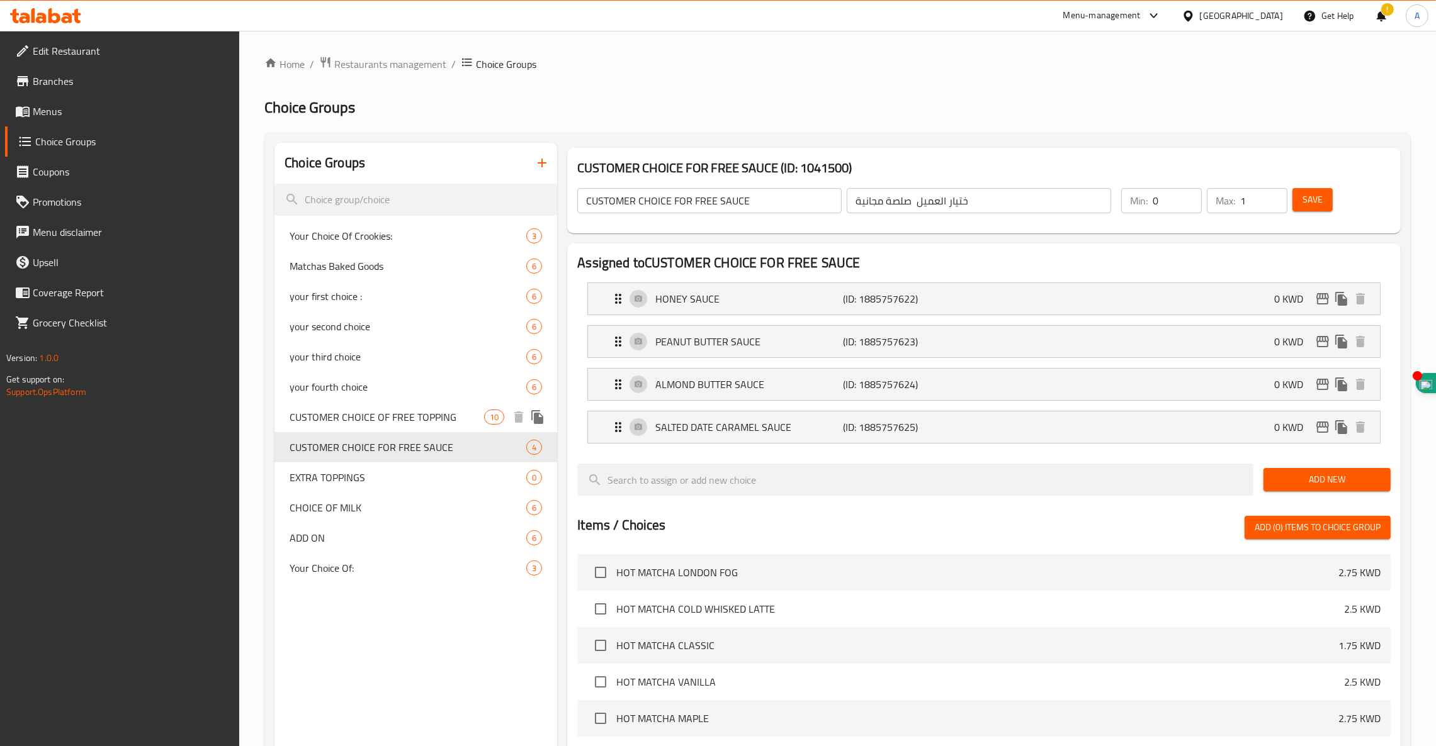
click at [399, 418] on span "CUSTOMER CHOICE OF FREE TOPPING" at bounding box center [386, 417] width 194 height 15
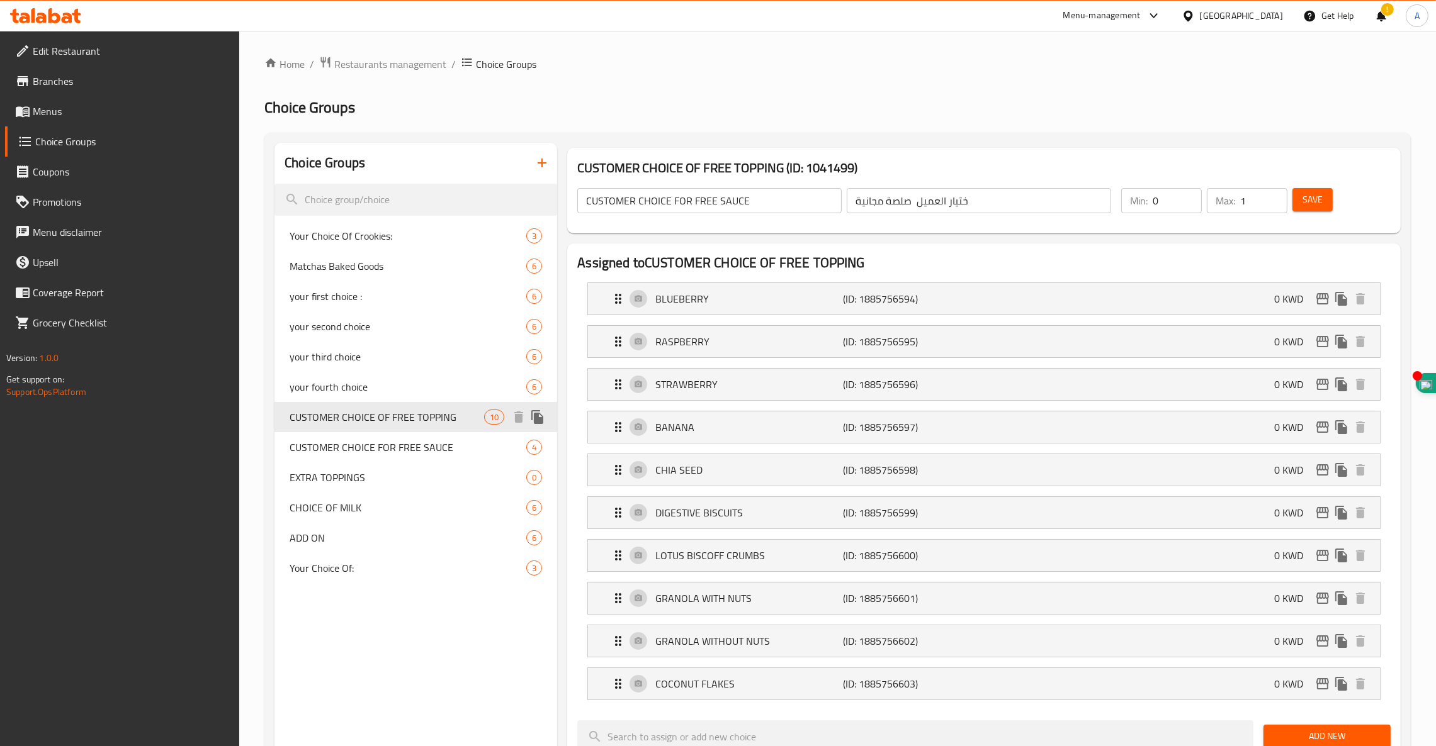
type input "CUSTOMER CHOICE OF FREE TOPPING"
type input "اختيارك من"
type input "2"
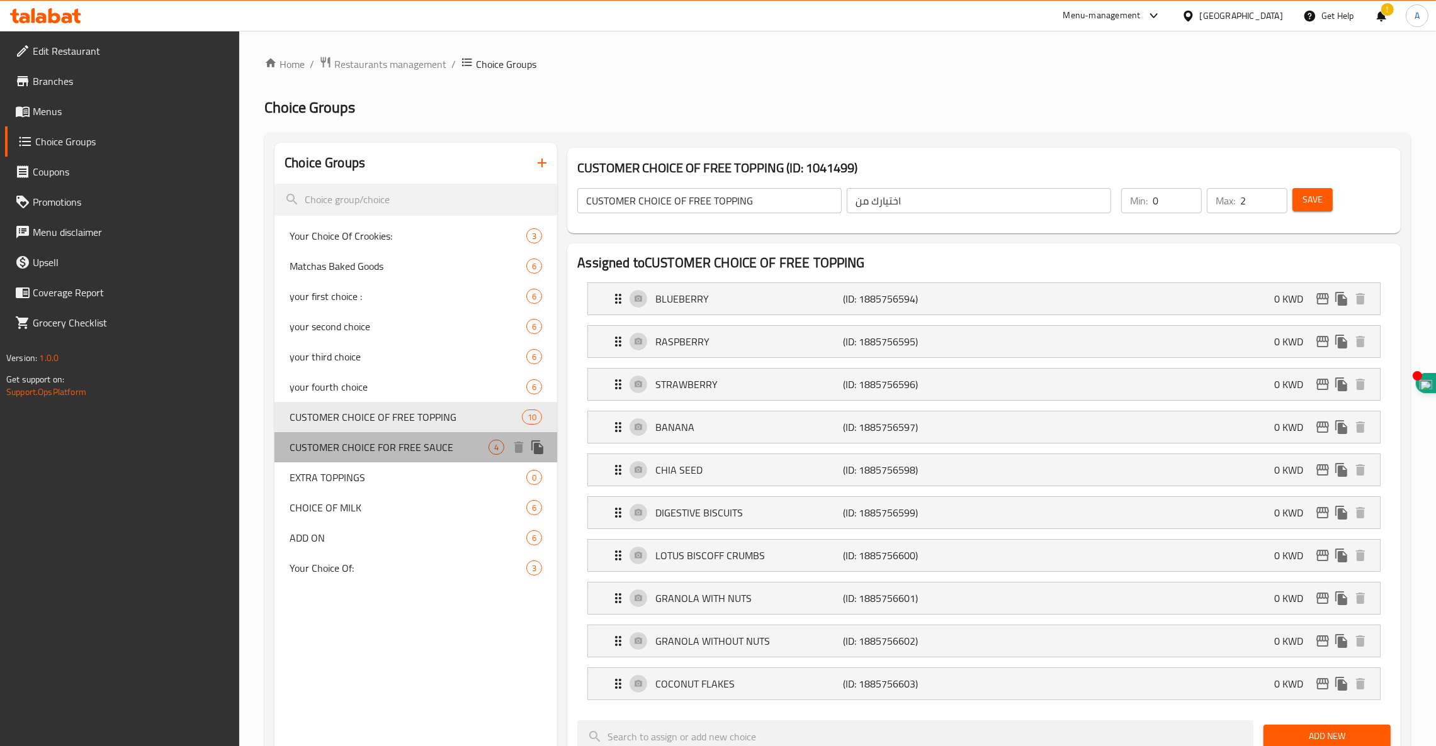
click at [383, 449] on span "CUSTOMER CHOICE FOR FREE SAUCE" at bounding box center [388, 447] width 199 height 15
type input "CUSTOMER CHOICE FOR FREE SAUCE"
type input "ختيار العميل صلصة مجانية"
type input "1"
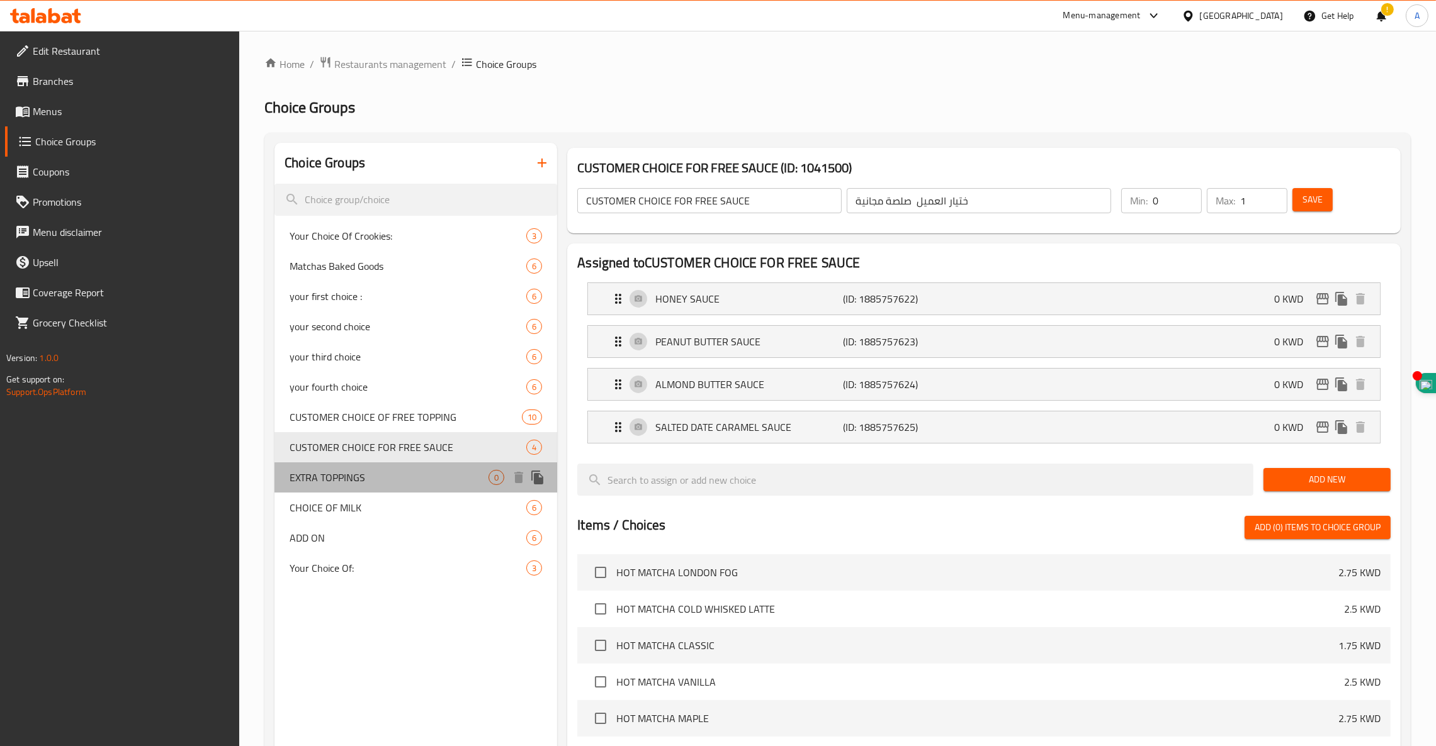
click at [330, 483] on span "EXTRA TOPPINGS" at bounding box center [388, 477] width 199 height 15
type input "EXTRA TOPPINGS"
type input "إضافات"
type input "0"
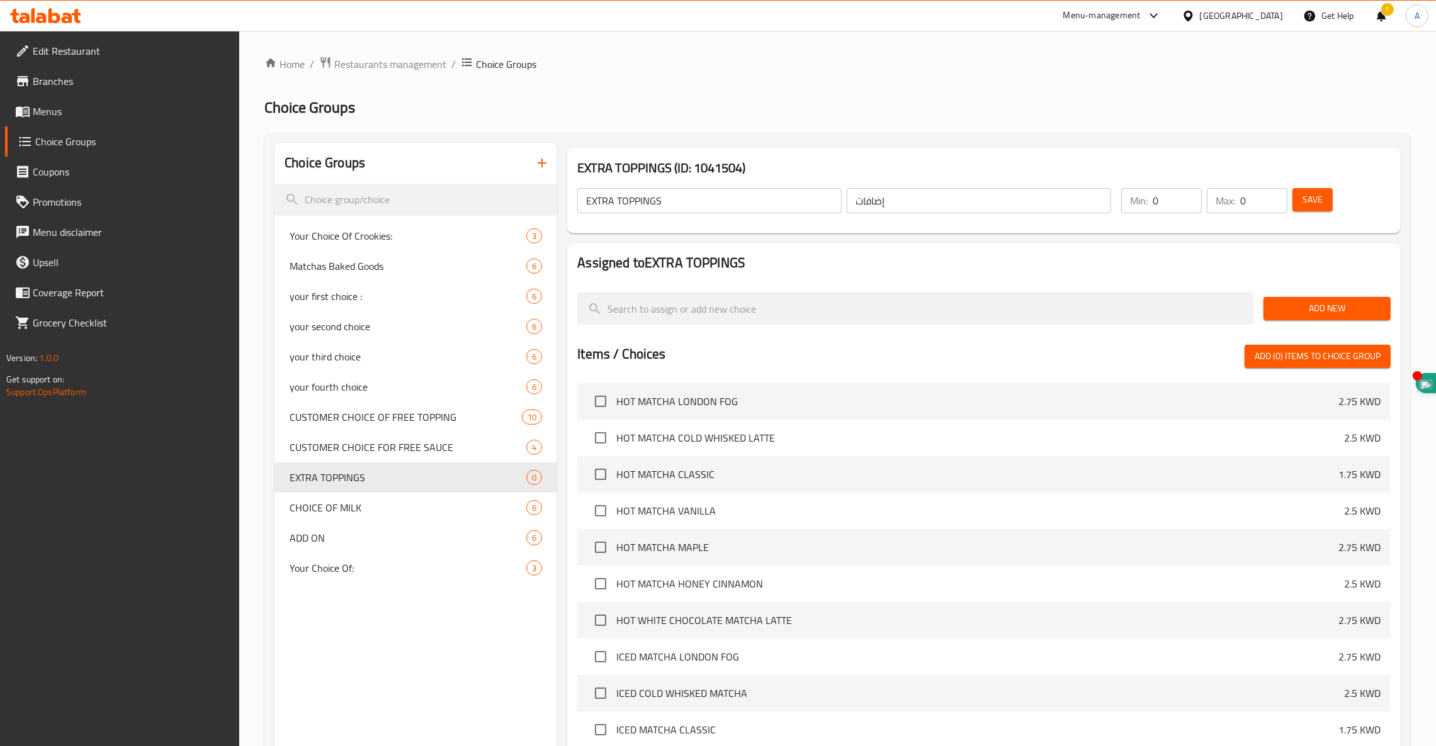
click at [1081, 303] on span "Add New" at bounding box center [1326, 309] width 107 height 16
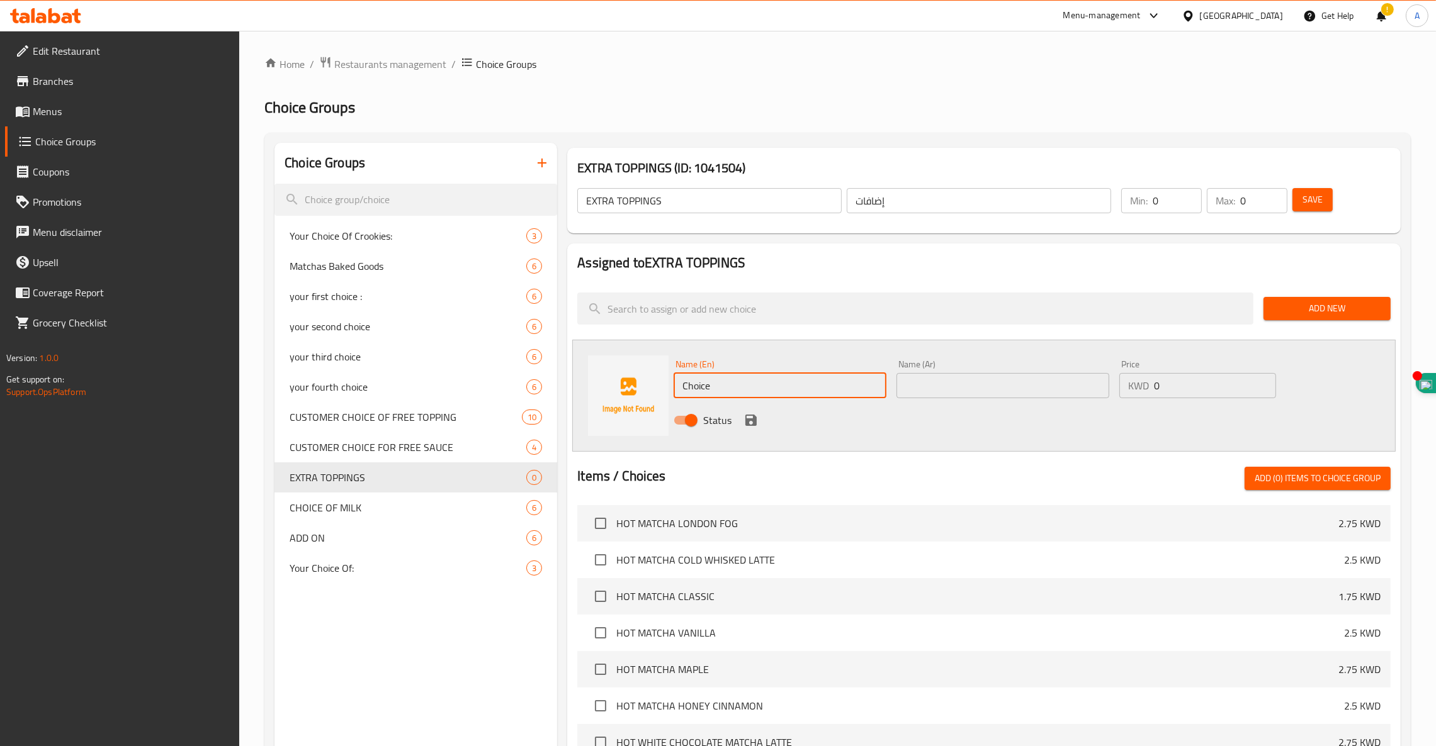
drag, startPoint x: 709, startPoint y: 381, endPoint x: 566, endPoint y: 383, distance: 143.5
click at [566, 383] on div "Assigned to EXTRA TOPPINGS Add New Name (En) Choice Name (En) Name (Ar) Name (A…" at bounding box center [983, 601] width 843 height 725
paste input "BLUEBERRY"
type input "BLUEBERRY"
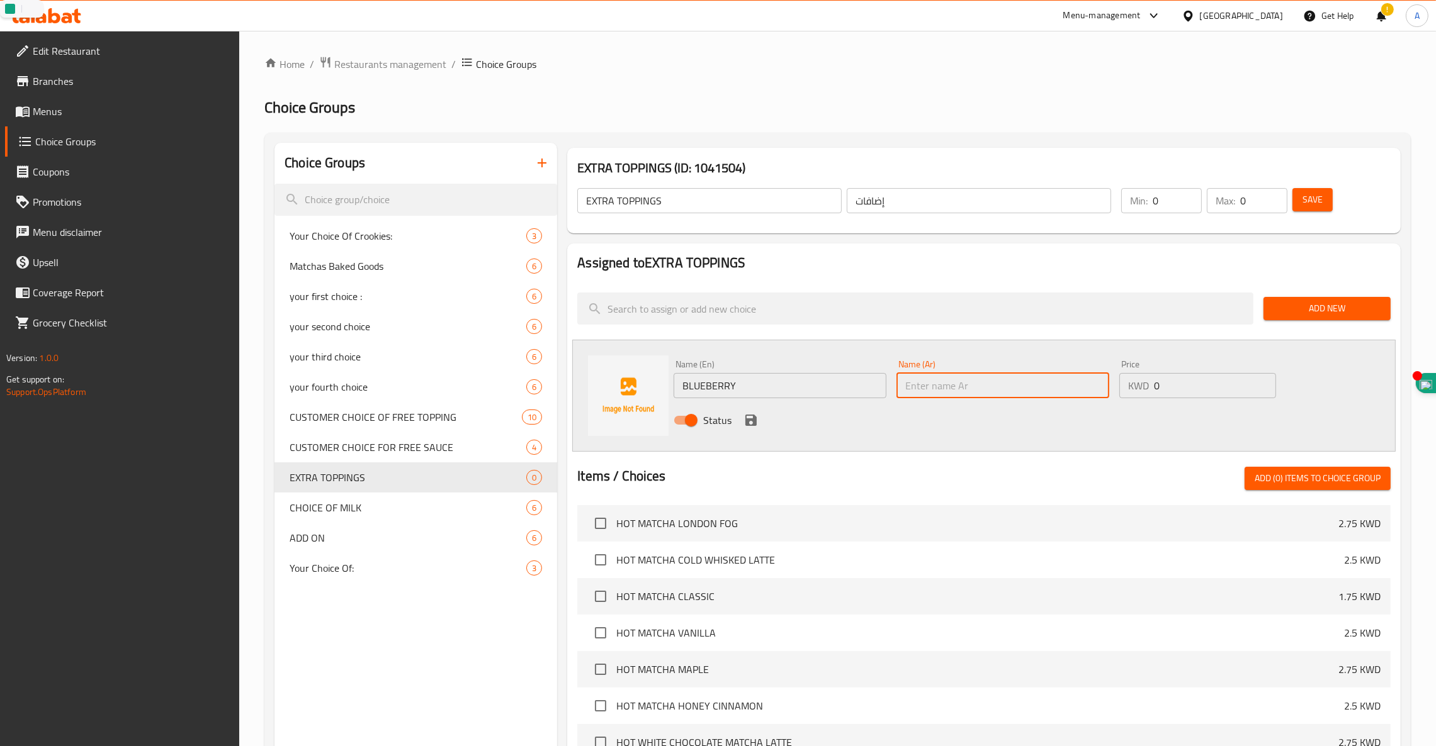
paste input "توت أزرق"
type input "توت أزرق"
type input "0.35"
click at [750, 419] on icon "save" at bounding box center [750, 420] width 11 height 11
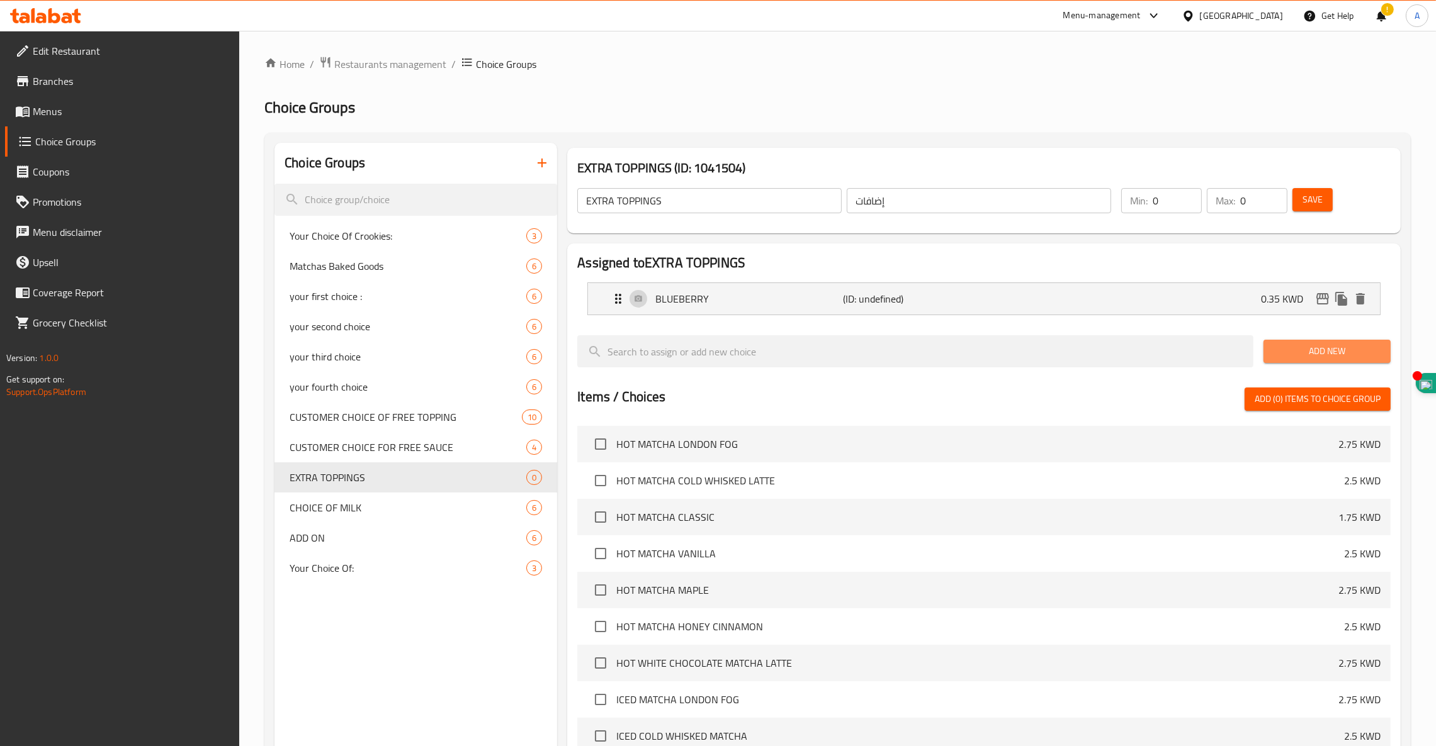
click at [1081, 353] on span "Add New" at bounding box center [1326, 352] width 107 height 16
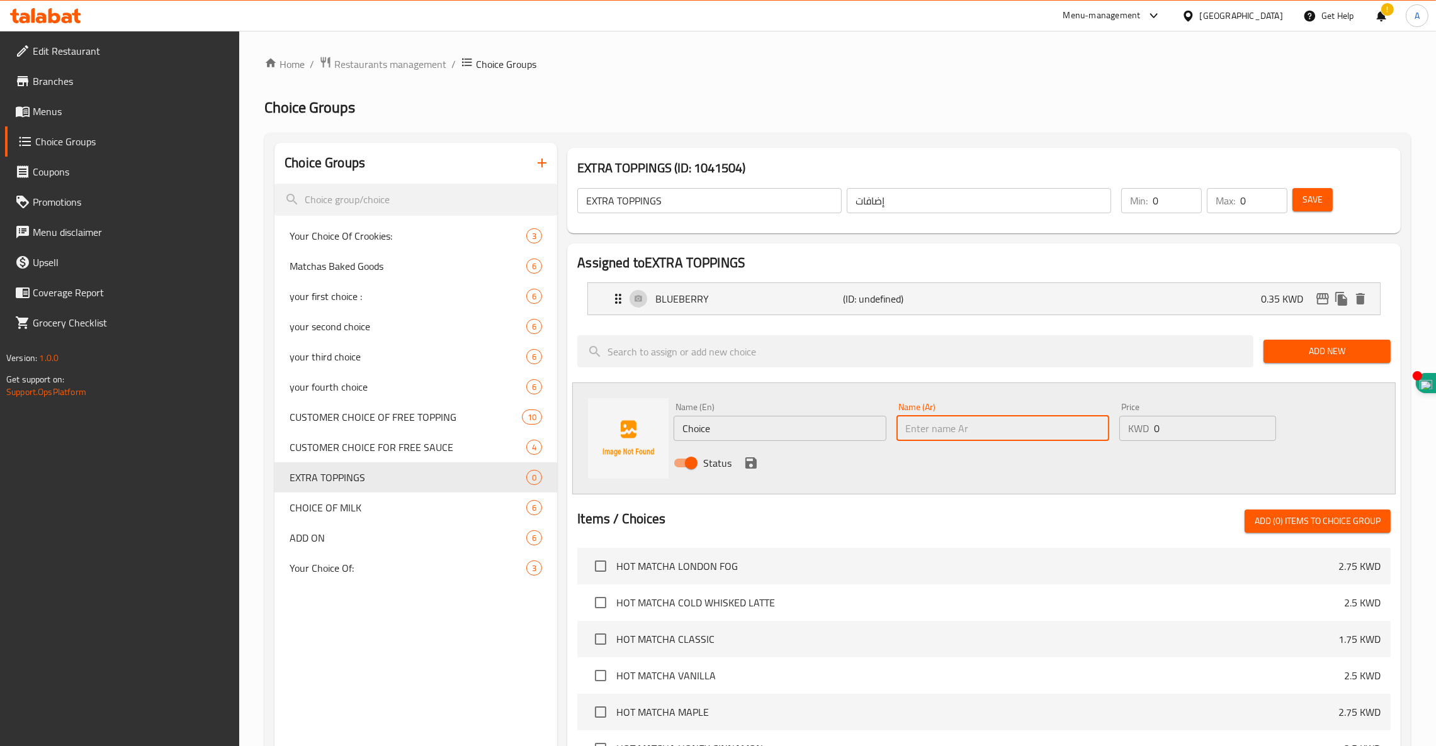
click at [1041, 436] on input "text" at bounding box center [1002, 428] width 213 height 25
paste input "توت أحمر"
type input "توت أحمر"
click at [784, 432] on input "Choice" at bounding box center [779, 428] width 213 height 25
paste input "RASPBERRY"
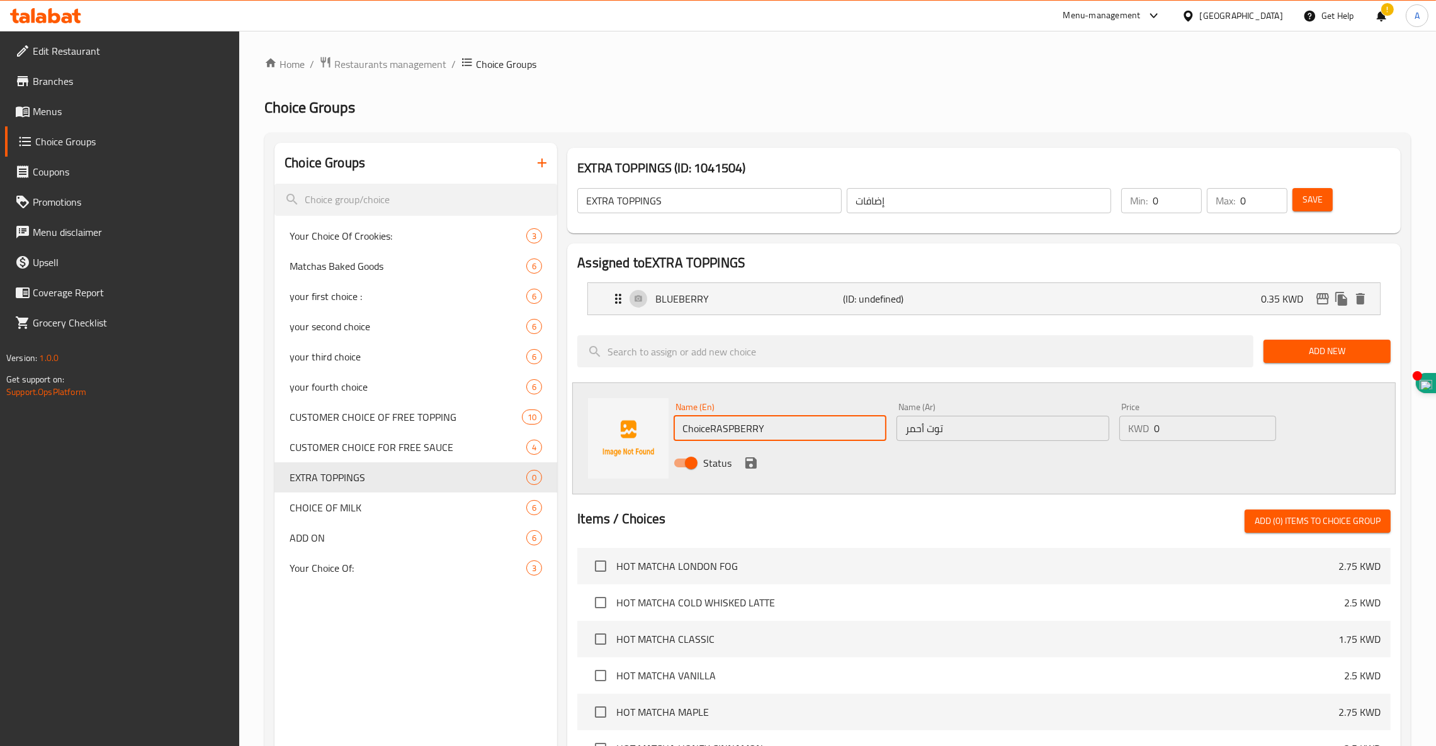
type input "ChoiceRASPBERRY"
click at [1081, 353] on span "Add New" at bounding box center [1326, 352] width 107 height 16
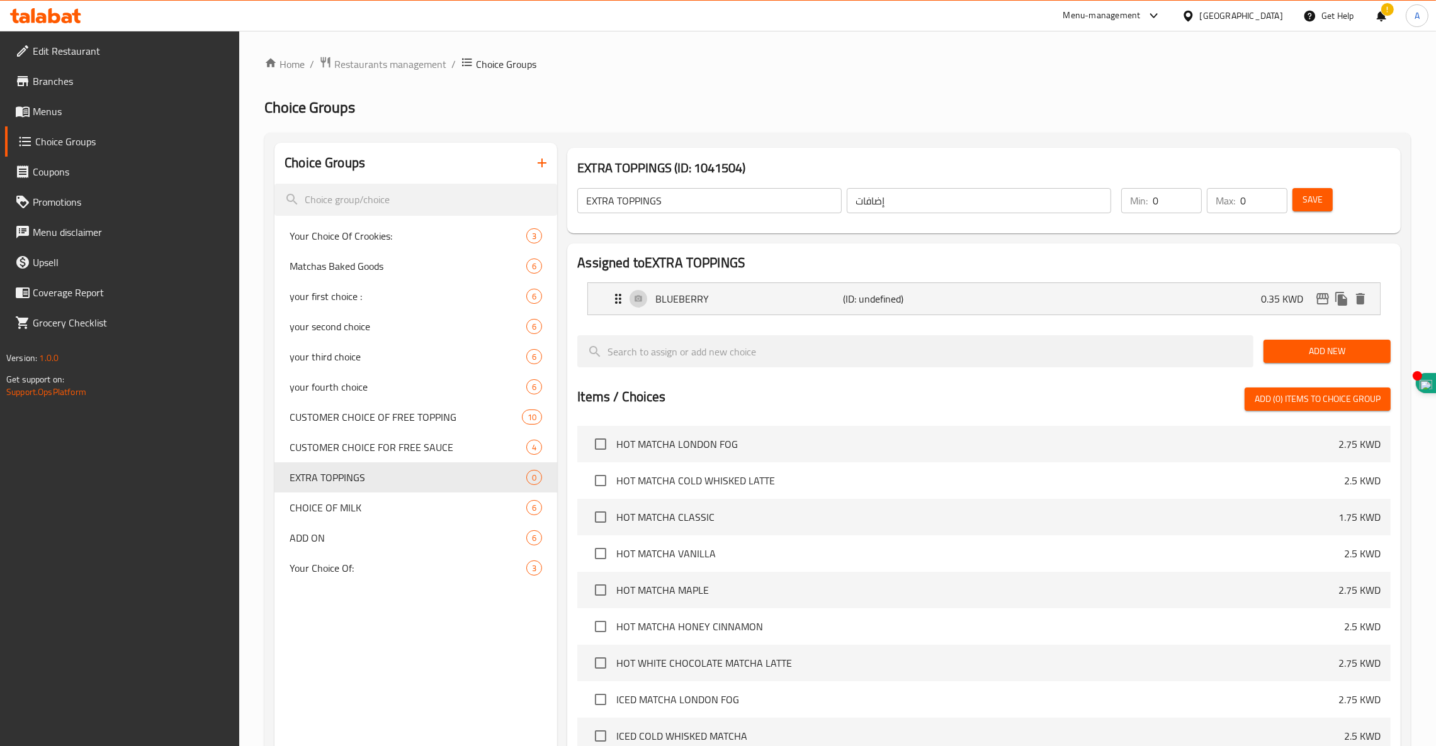
click at [1081, 354] on span "Add New" at bounding box center [1326, 352] width 107 height 16
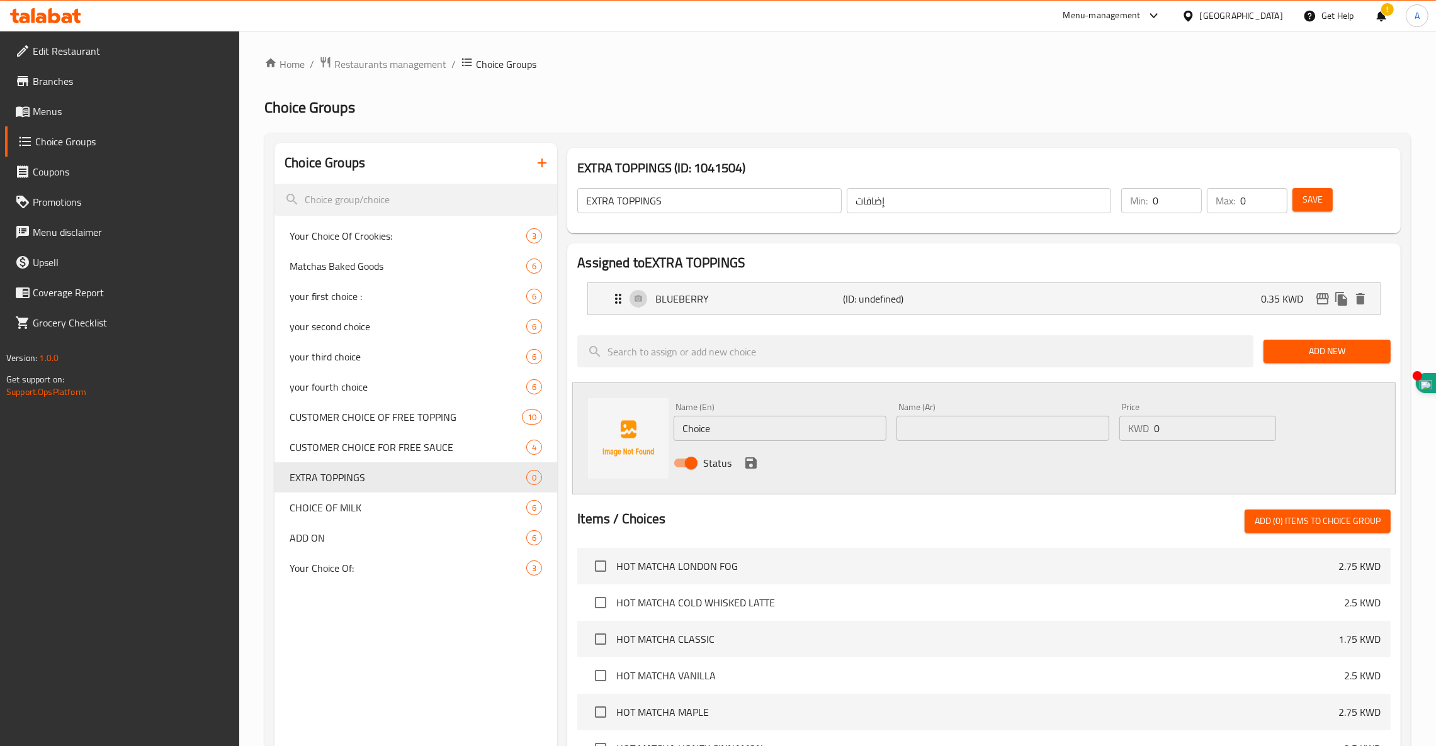
click at [739, 430] on input "Choice" at bounding box center [779, 428] width 213 height 25
paste input "RASPBERRY"
drag, startPoint x: 769, startPoint y: 430, endPoint x: 202, endPoint y: 387, distance: 568.6
click at [212, 391] on div "Edit Restaurant Branches Menus Choice Groups Coupons Promotions Menu disclaimer…" at bounding box center [718, 580] width 1436 height 1099
paste input "text"
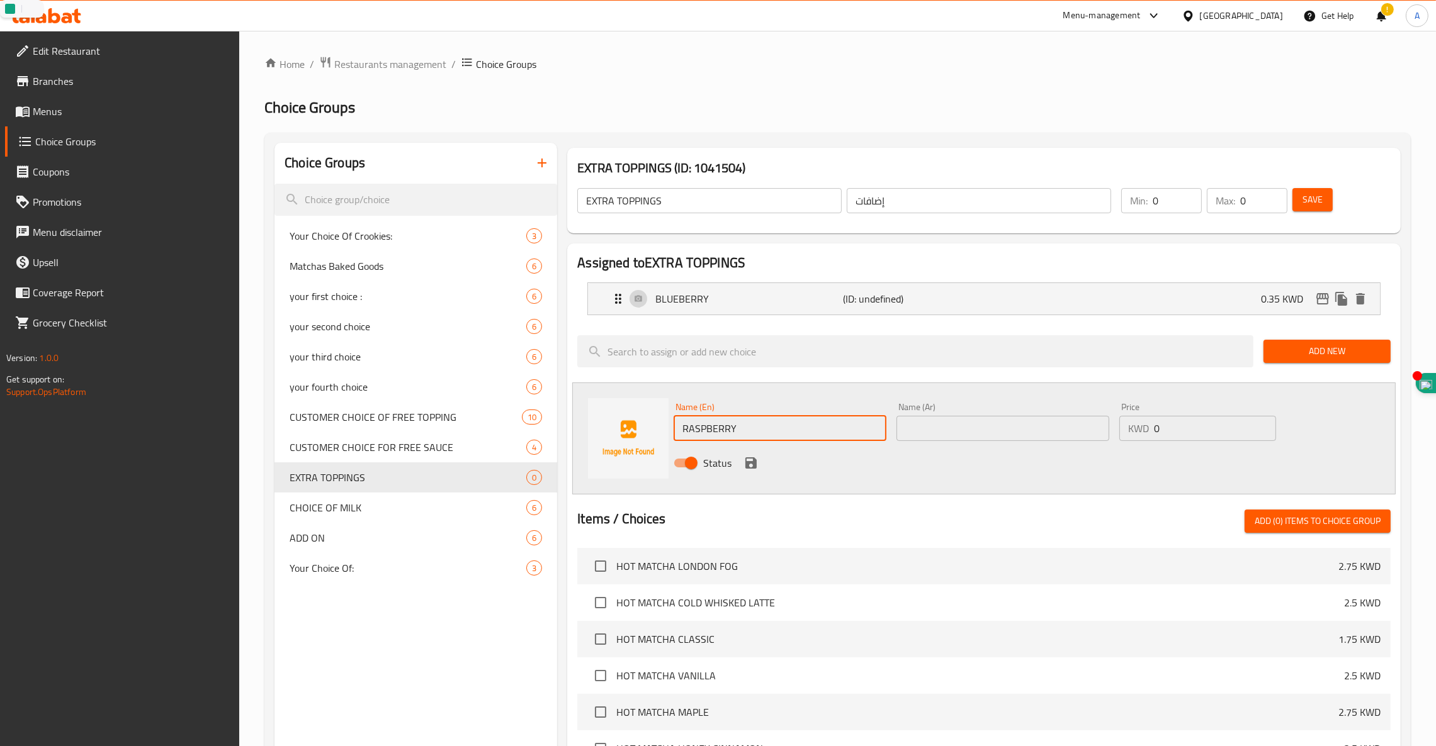
type input "RASPBERRY"
click at [948, 428] on input "text" at bounding box center [1002, 428] width 213 height 25
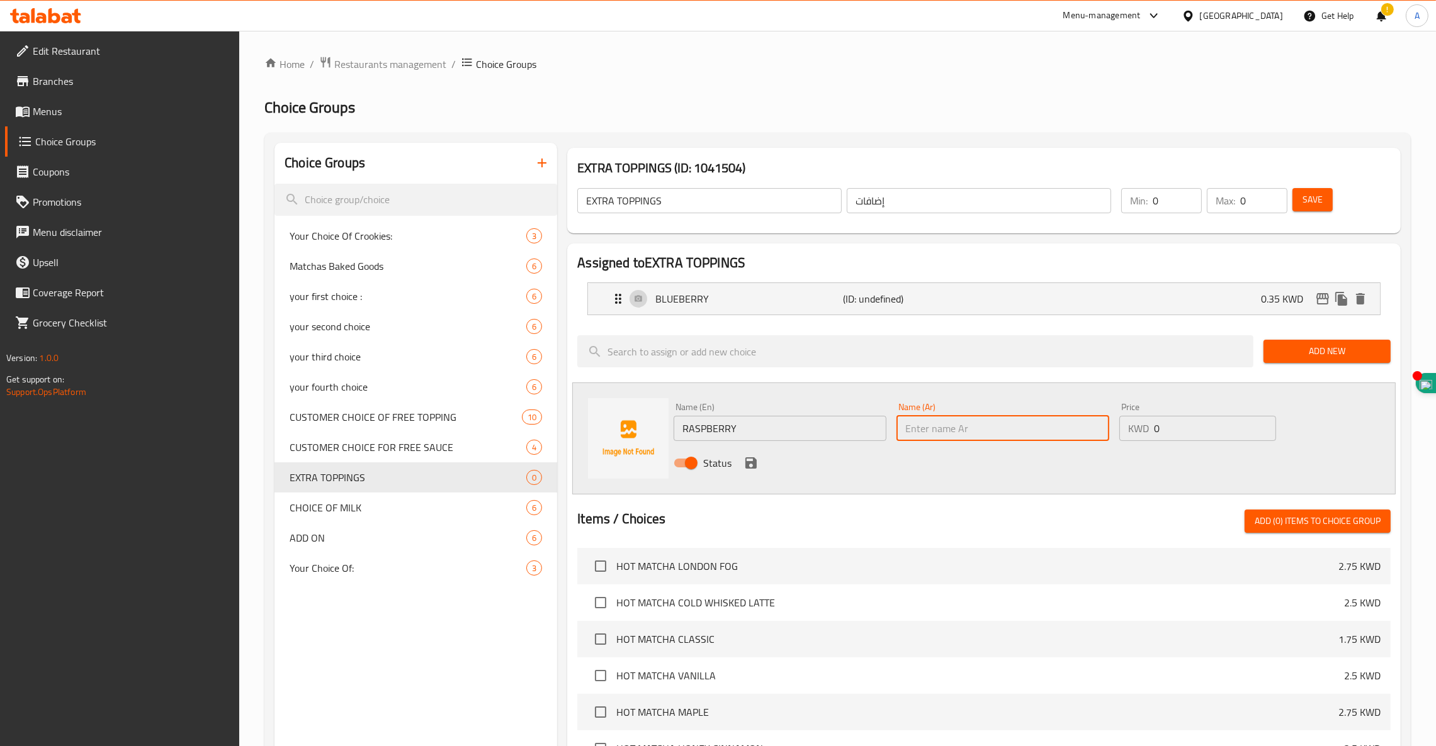
paste input "توت أحمر"
type input "توت أحمر"
type input "0.35"
click at [750, 466] on icon "save" at bounding box center [750, 463] width 15 height 15
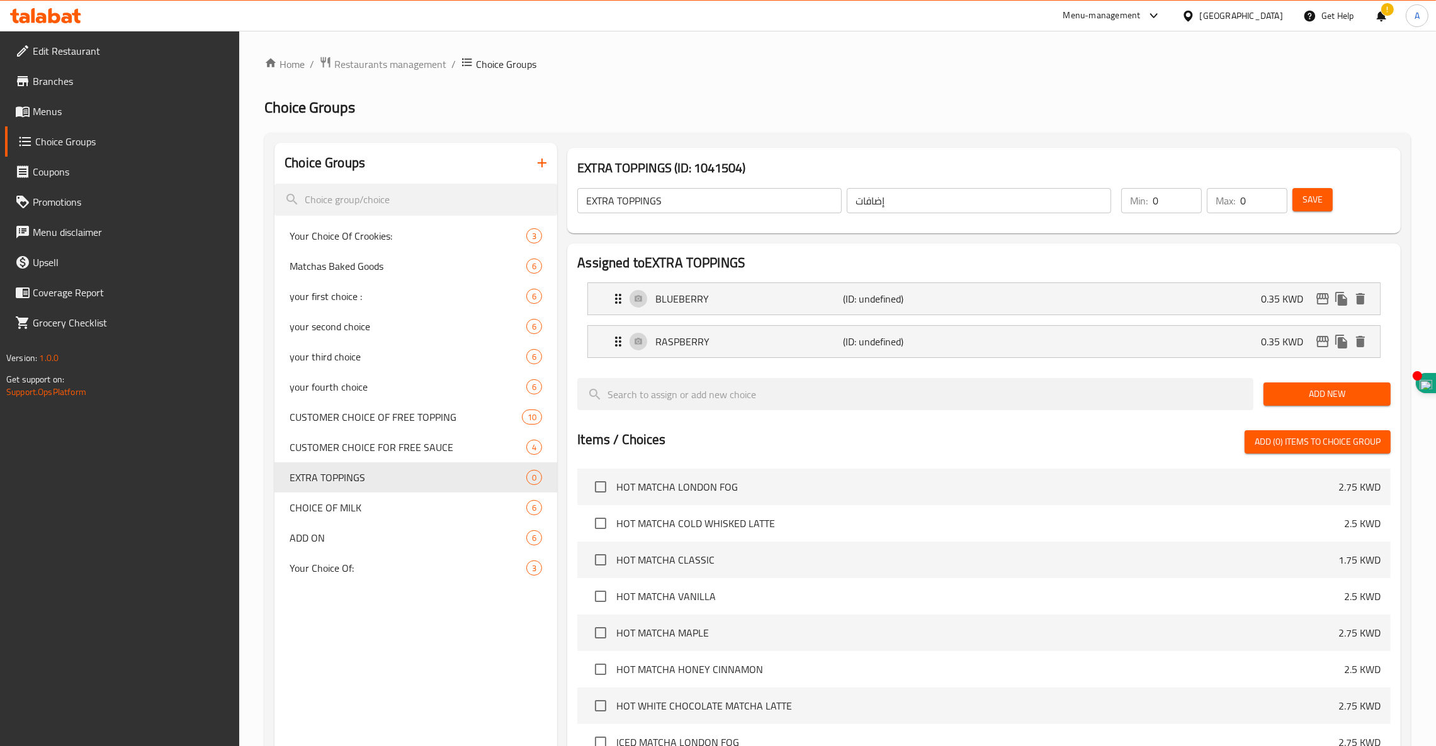
click at [1081, 398] on span "Add New" at bounding box center [1326, 394] width 107 height 16
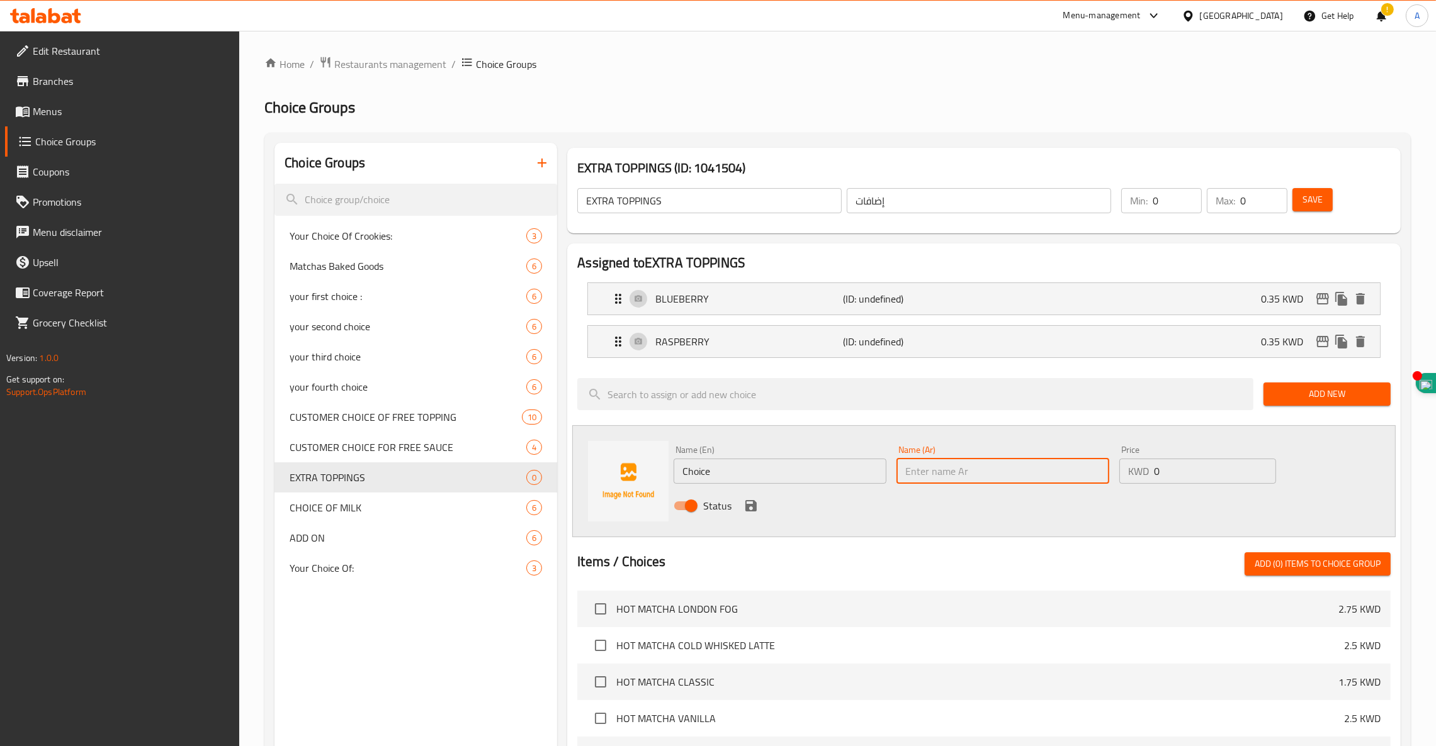
click at [981, 471] on input "text" at bounding box center [1002, 471] width 213 height 25
paste input "موز"
type input "موز"
drag, startPoint x: 616, startPoint y: 446, endPoint x: 556, endPoint y: 438, distance: 60.9
click at [557, 438] on div "EXTRA TOPPINGS (ID: 1041504) EXTRA TOPPINGS ​ إضافات ​ Min: 0 ​ Max: 0 ​ Save A…" at bounding box center [981, 640] width 848 height 994
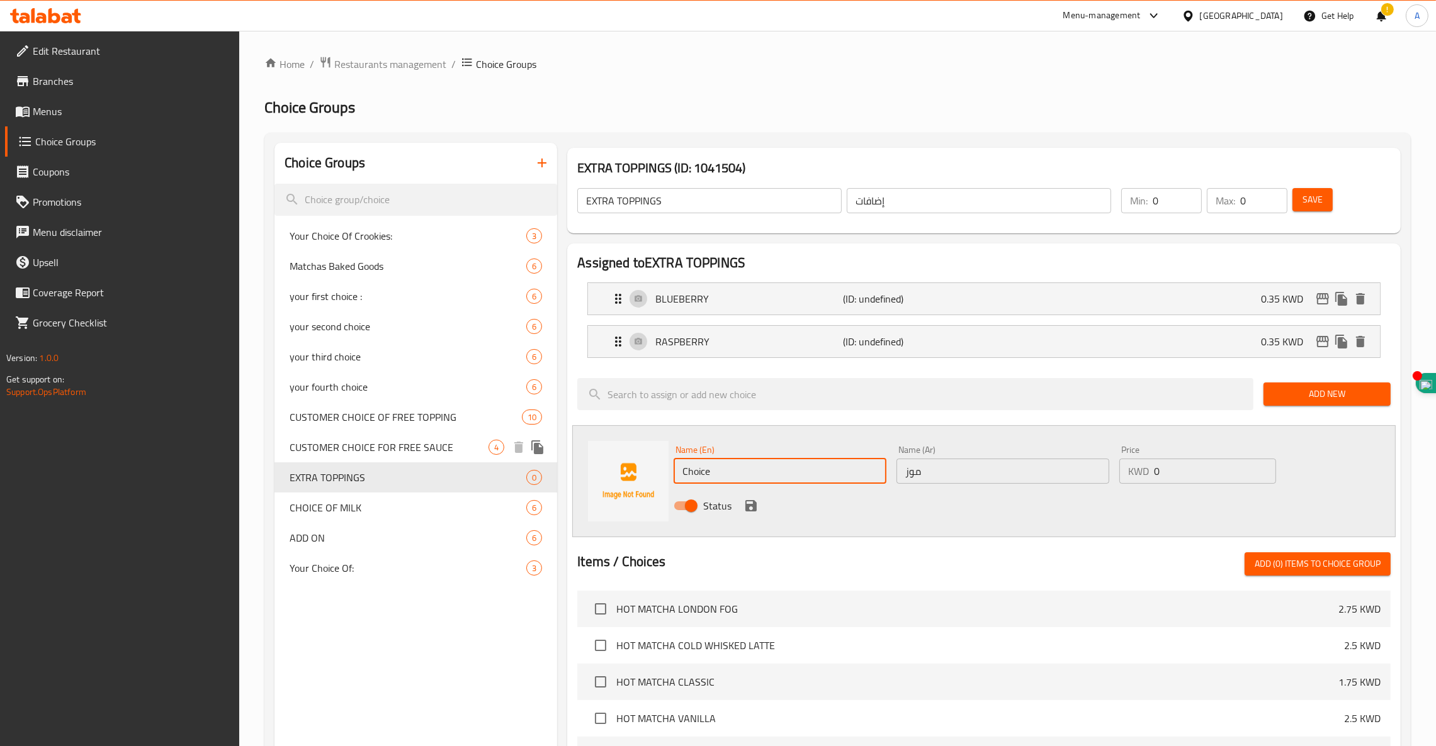
paste input "BANANA"
type input "BANANA"
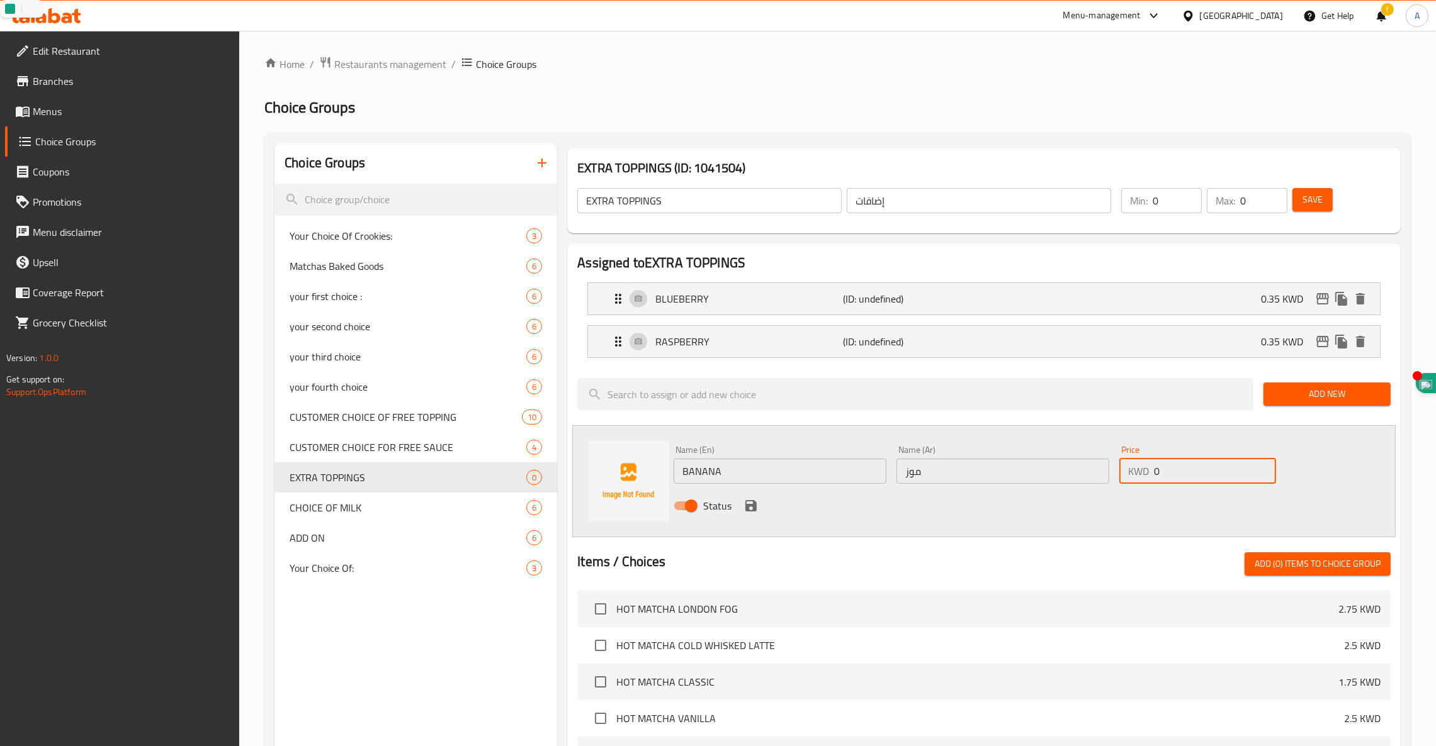
click at [1081, 479] on input "0" at bounding box center [1215, 471] width 122 height 25
type input "0.25"
click at [755, 510] on icon "save" at bounding box center [750, 505] width 11 height 11
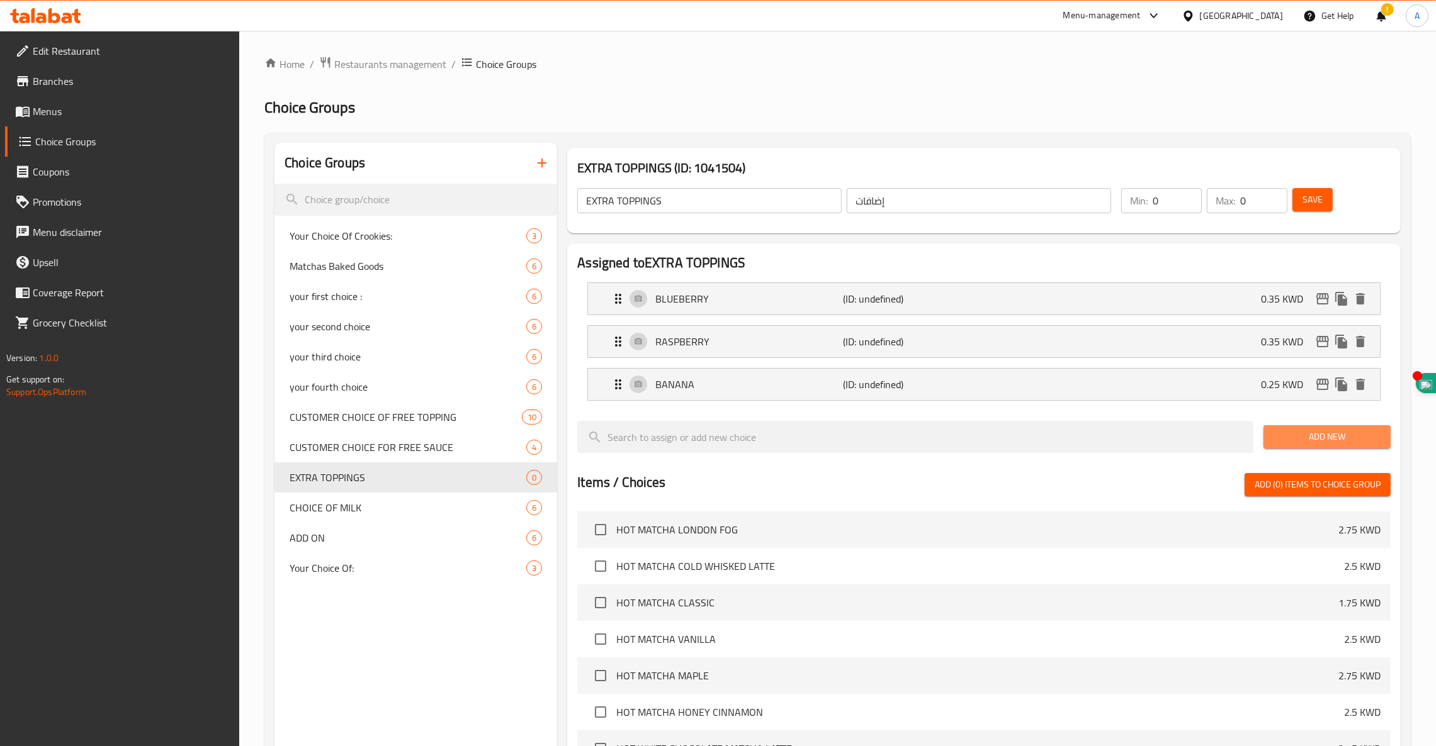
click at [1081, 434] on span "Add New" at bounding box center [1326, 437] width 107 height 16
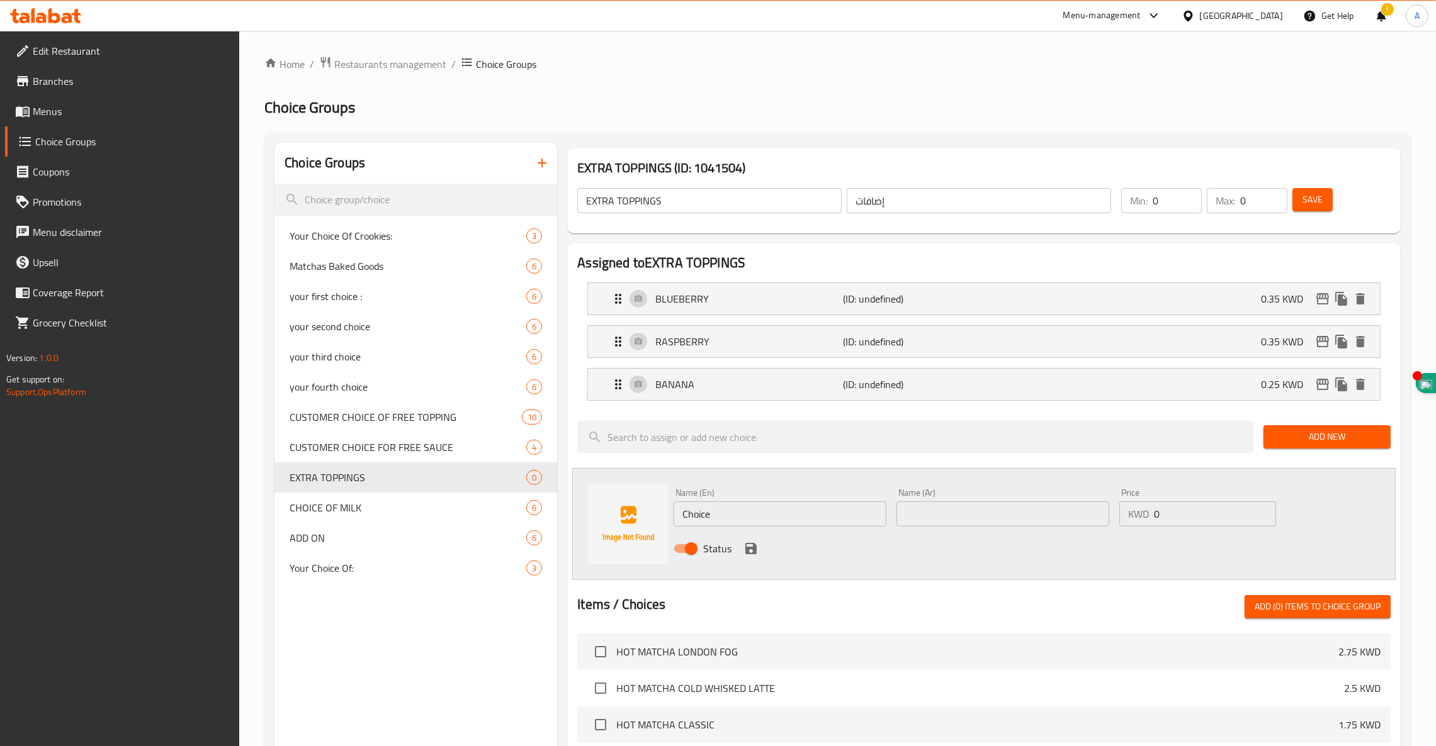
drag, startPoint x: 739, startPoint y: 513, endPoint x: 500, endPoint y: 493, distance: 240.6
click at [522, 495] on div "Choice Groups Your Choice Of Crookies: 3 Matchas Baked Goods 6 your first choic…" at bounding box center [839, 661] width 1131 height 1037
paste input "OCONUT FLAKES"
type input "COCONUT FLAKES"
click at [965, 515] on input "text" at bounding box center [1002, 514] width 213 height 25
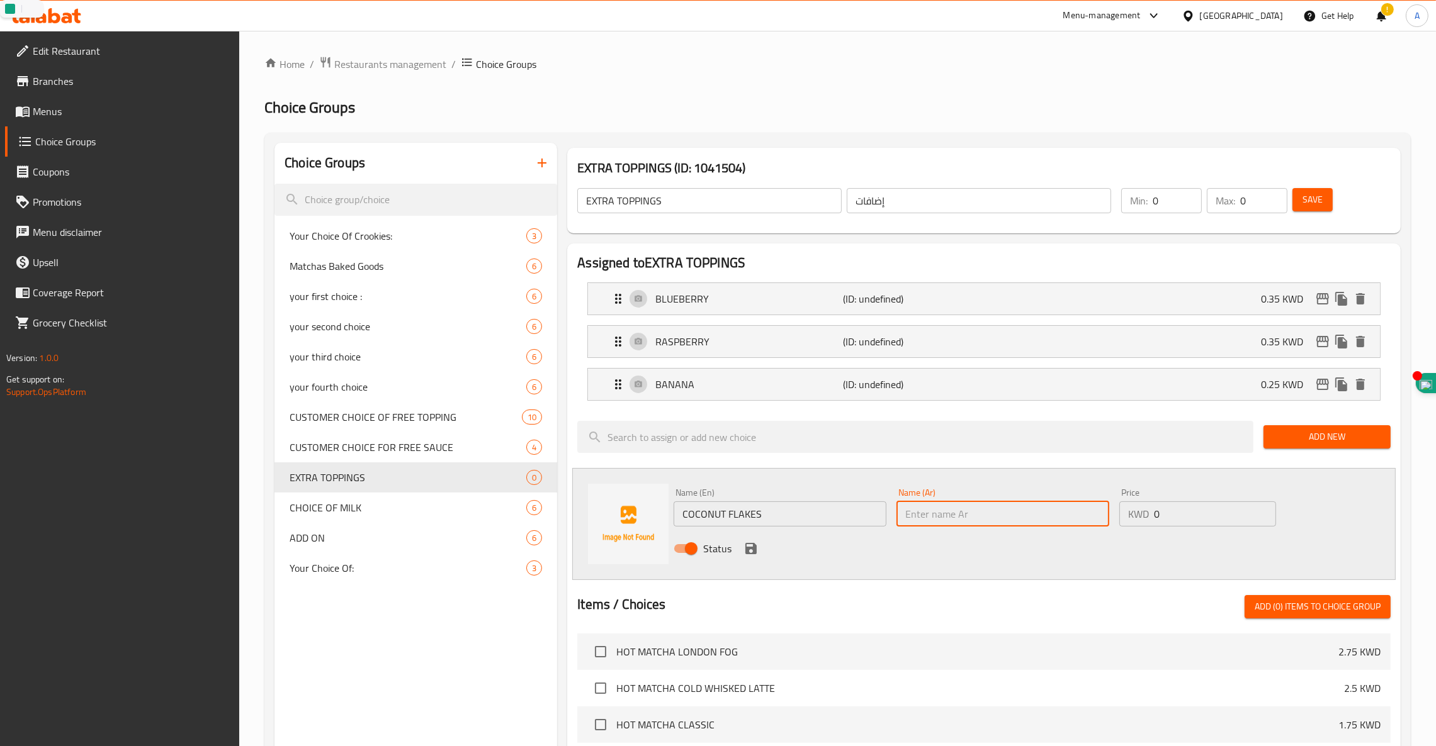
paste input "رقائق جوز الهند"
type input "رقائق جوز الهند"
click at [1081, 520] on input "0" at bounding box center [1215, 514] width 122 height 25
click at [1081, 515] on p "KWD" at bounding box center [1138, 514] width 21 height 15
click at [1081, 512] on input "0" at bounding box center [1215, 514] width 122 height 25
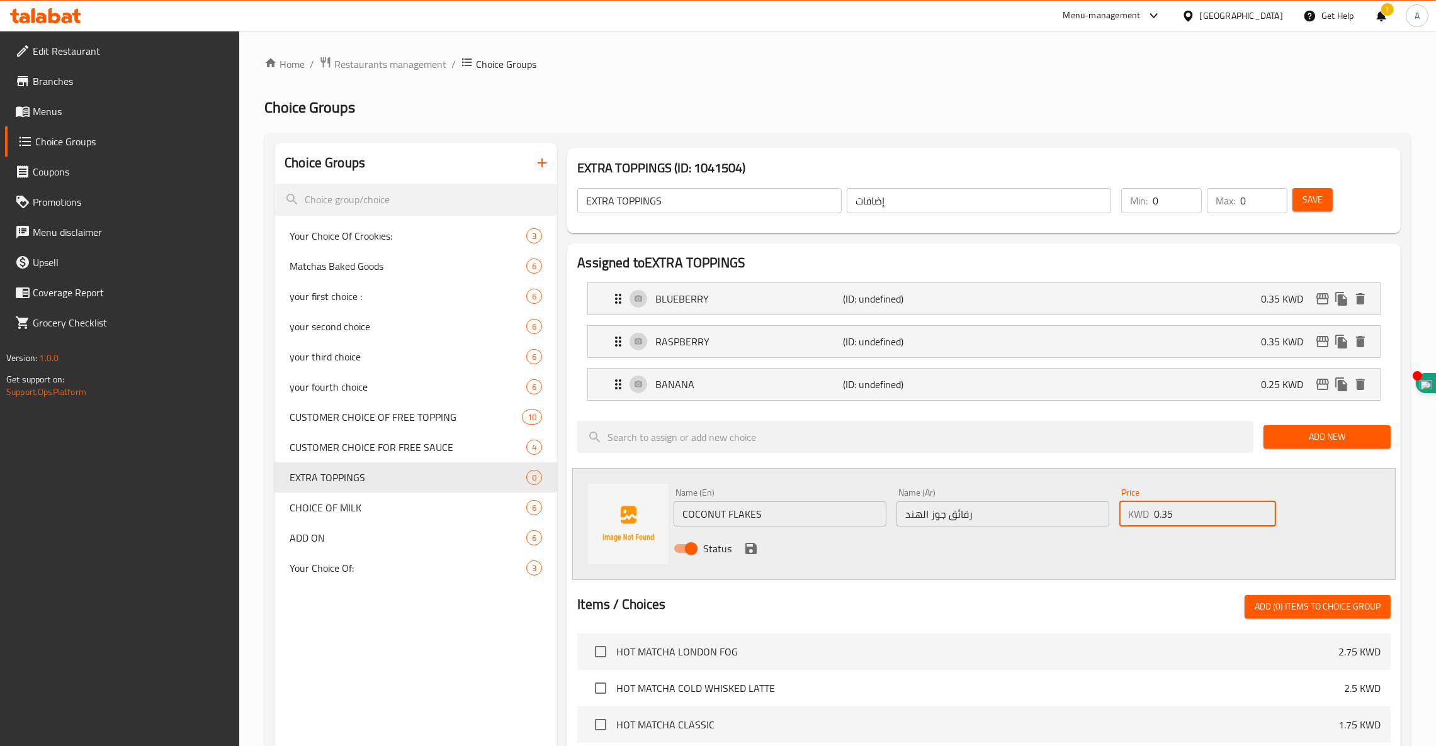
type input "0.35"
click at [745, 551] on icon "save" at bounding box center [750, 548] width 11 height 11
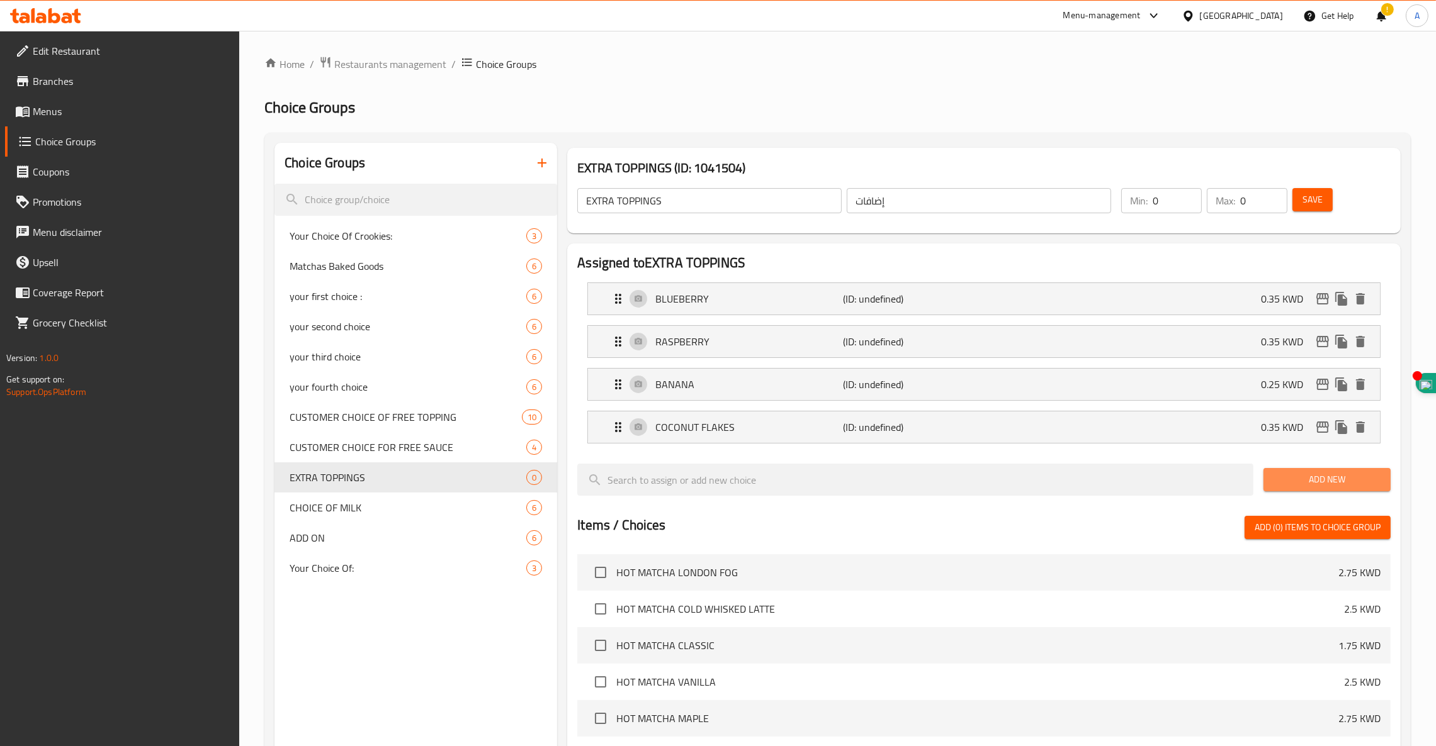
click at [1081, 480] on span "Add New" at bounding box center [1326, 480] width 107 height 16
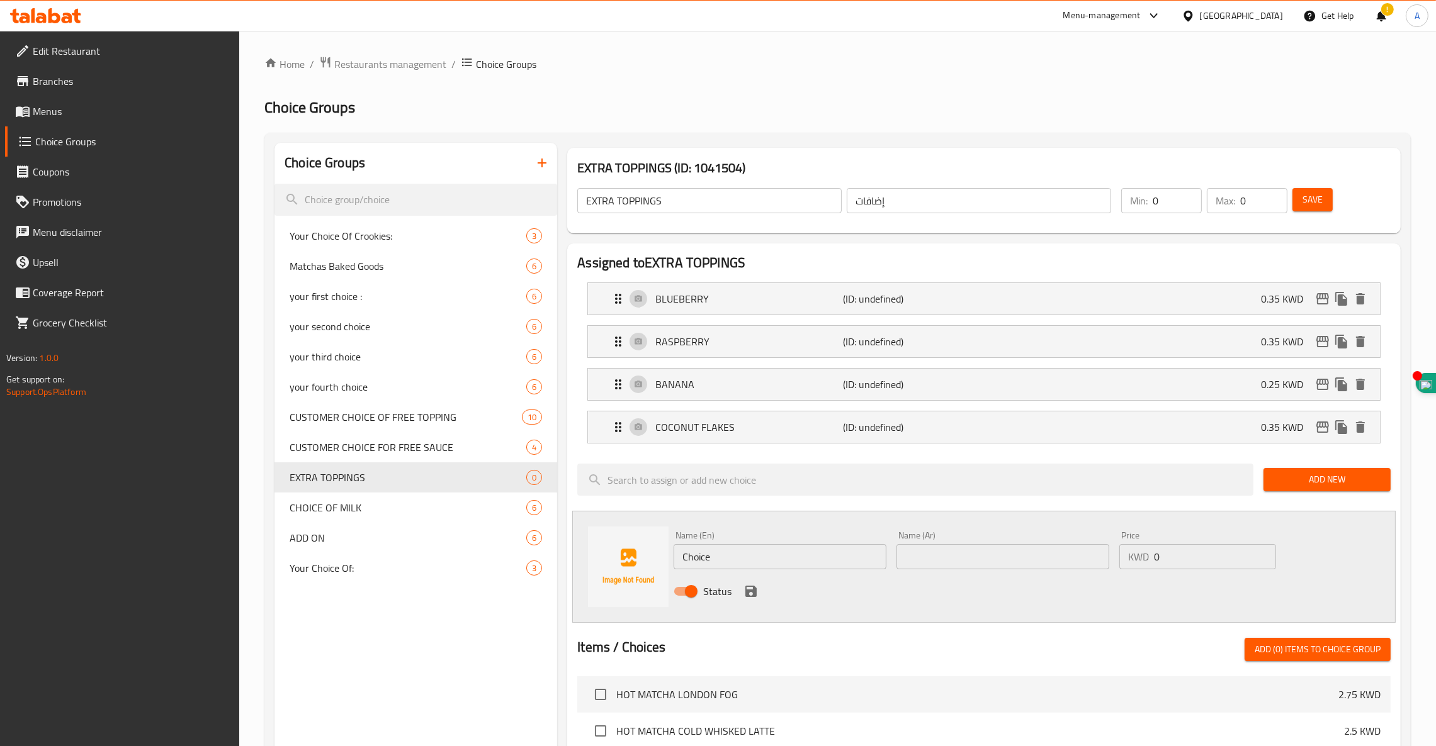
click at [1037, 554] on input "text" at bounding box center [1002, 556] width 213 height 25
paste input "بذور الشيا"
type input "بذور الشيا"
click at [1081, 558] on input "0" at bounding box center [1215, 556] width 122 height 25
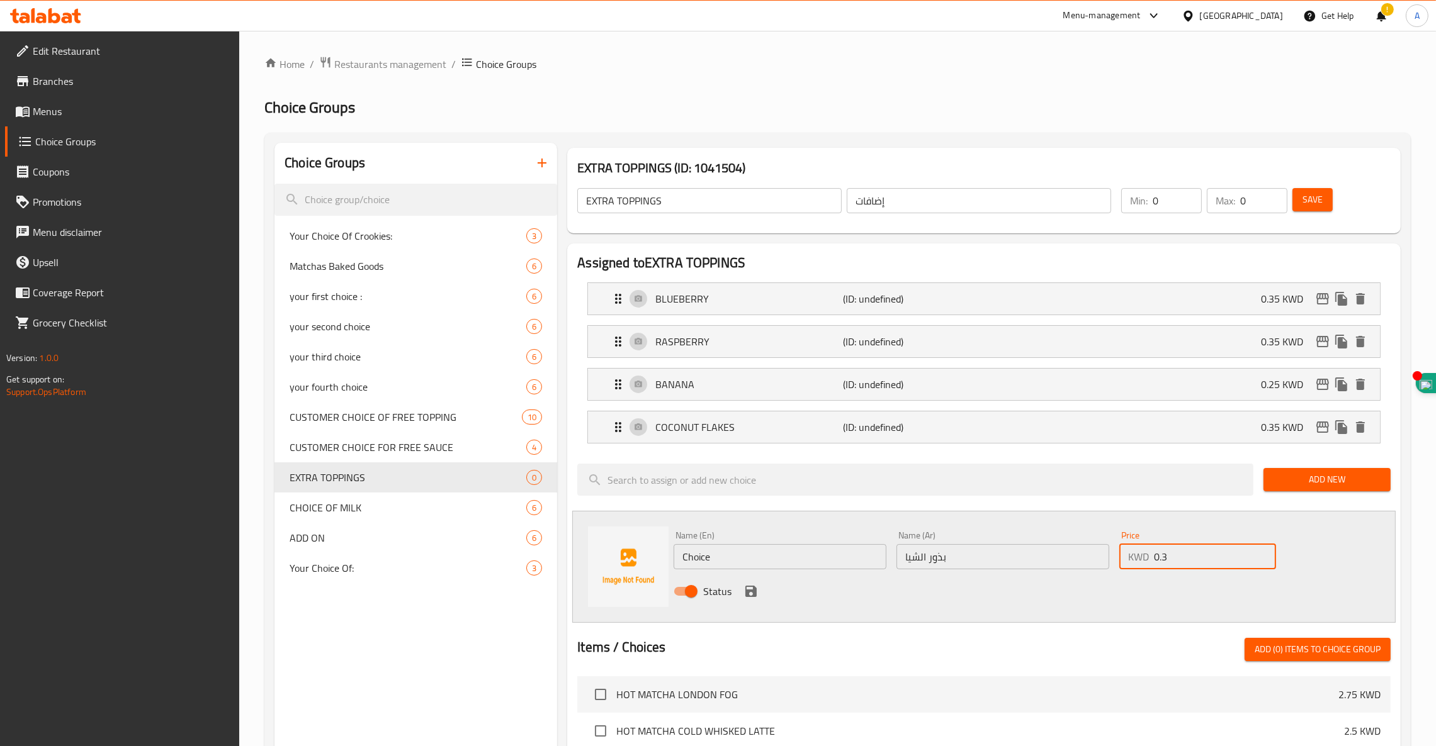
type input "0.3"
paste input "HIA SEED"
type input "CHIA SEED"
click at [756, 592] on icon "save" at bounding box center [750, 591] width 15 height 15
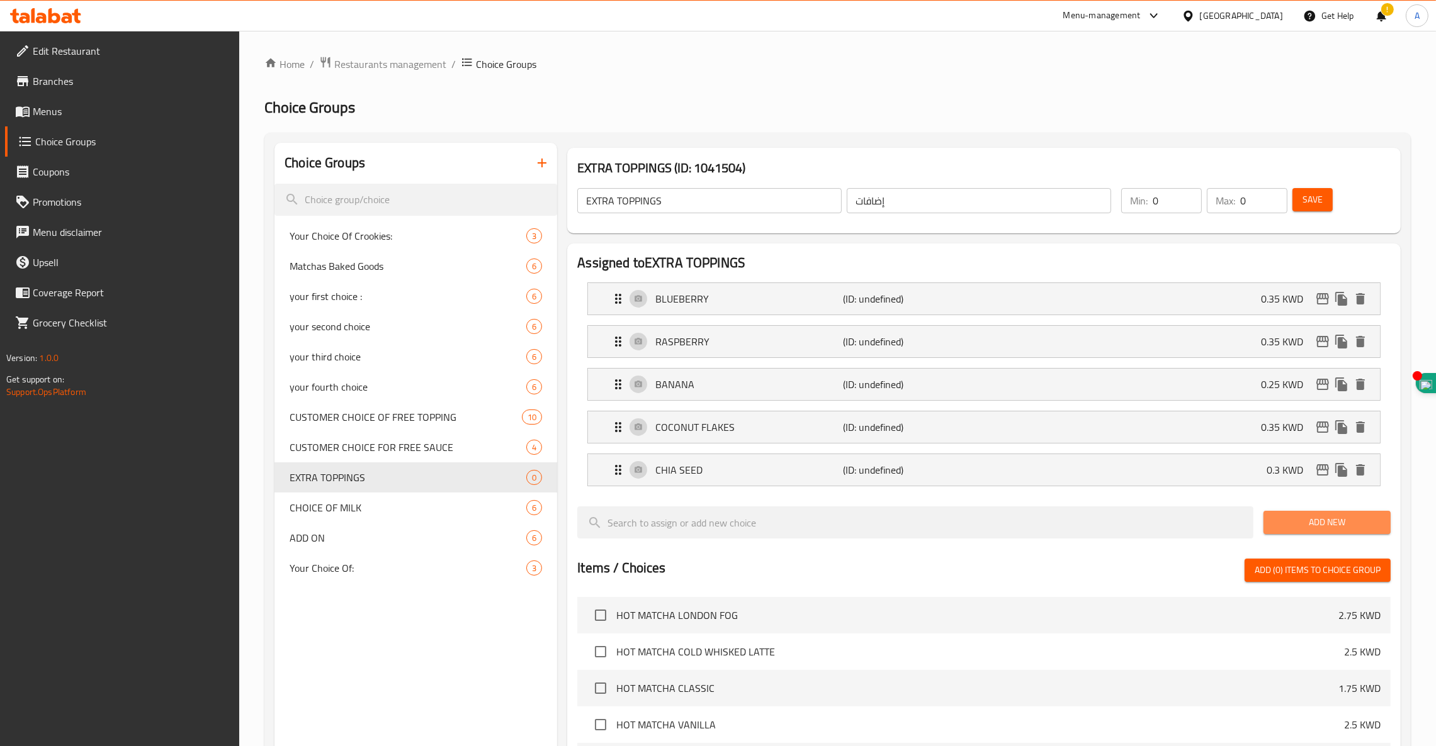
click at [1081, 534] on button "Add New" at bounding box center [1326, 522] width 127 height 23
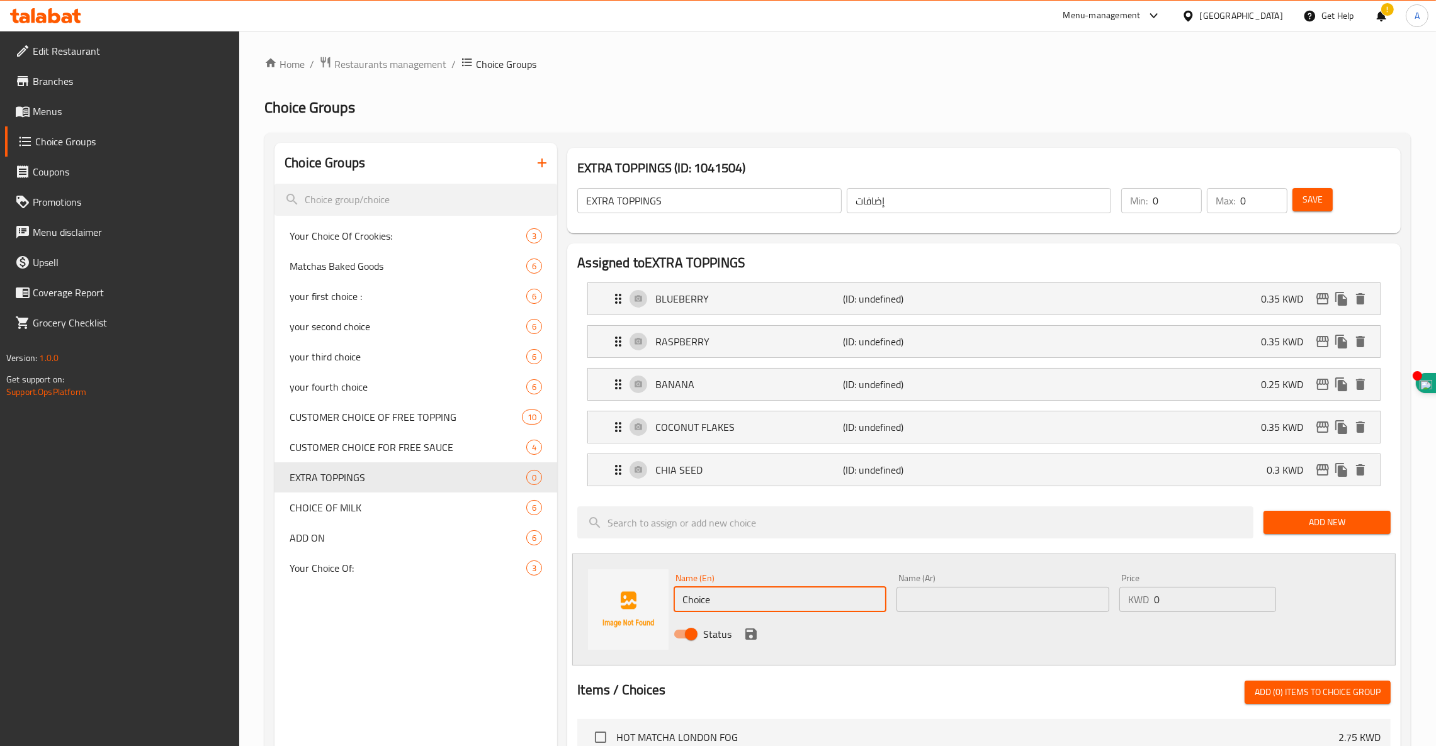
drag, startPoint x: 677, startPoint y: 594, endPoint x: 488, endPoint y: 568, distance: 190.6
click at [498, 570] on div "Choice Groups Your Choice Of Crookies: 3 Matchas Baked Goods 6 your first choic…" at bounding box center [839, 704] width 1131 height 1123
paste input "DIGESTIVE BISCUITS"
type input "DIGESTIVE BISCUITS"
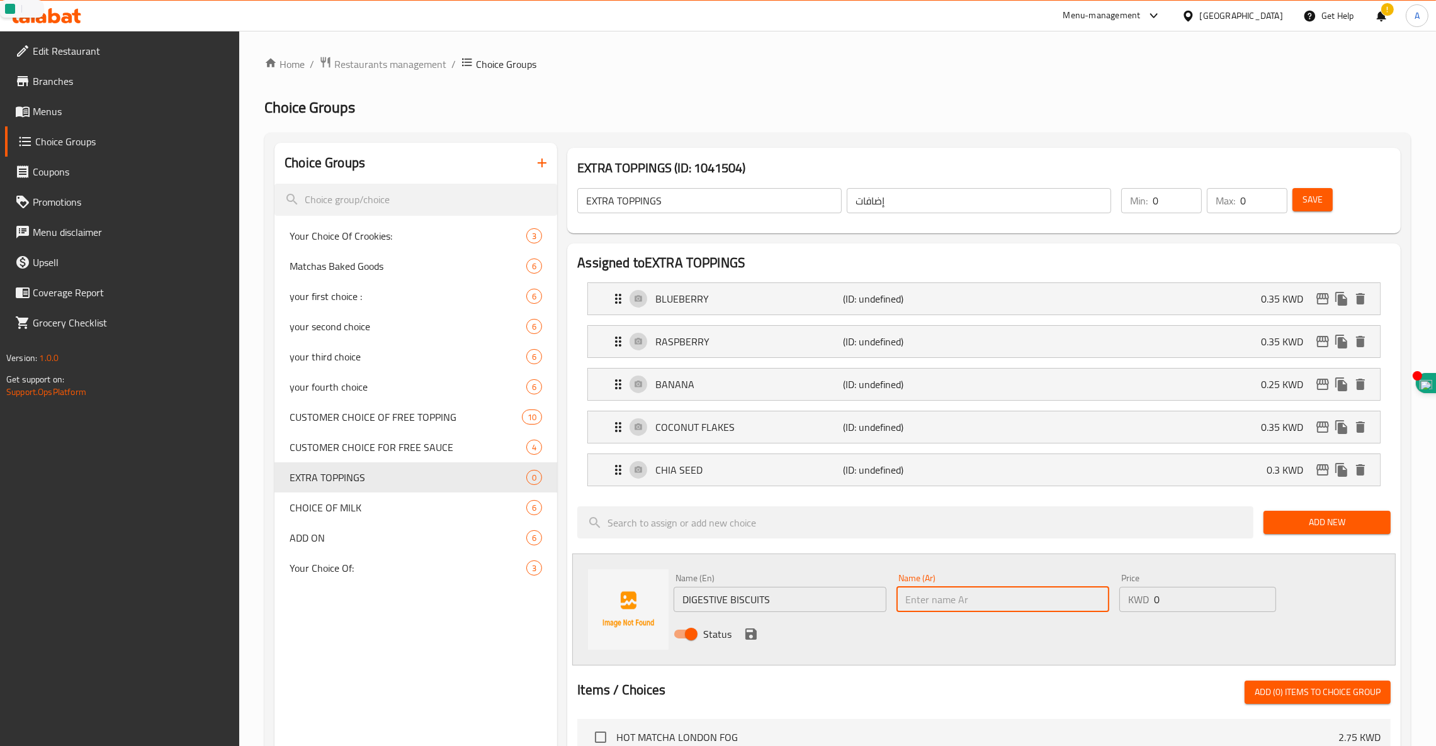
paste input "بسكويت دايجستف"
type input "بسكويت دايجستف"
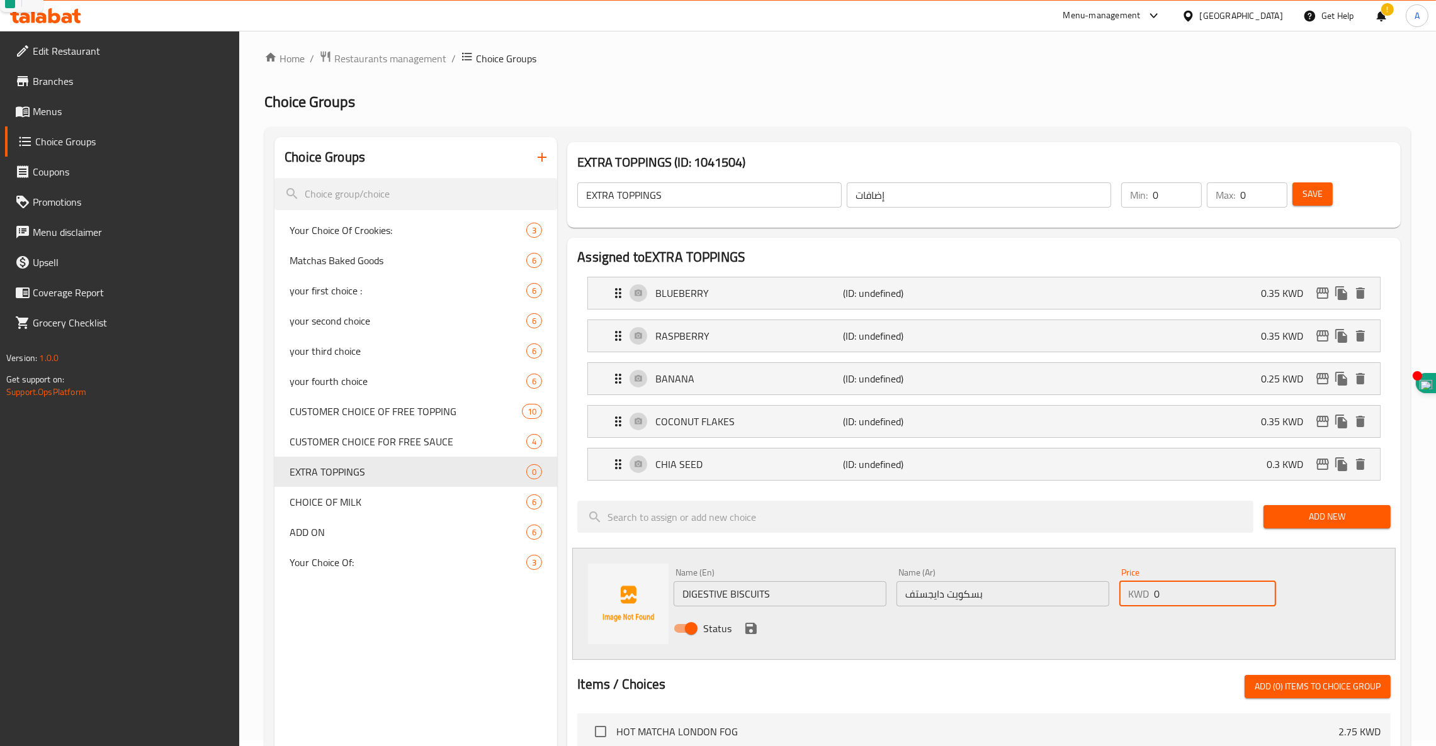
drag, startPoint x: 1169, startPoint y: 596, endPoint x: 1138, endPoint y: 585, distance: 32.0
click at [1081, 596] on input "0" at bounding box center [1215, 594] width 122 height 25
type input "0"
type input "0.35"
click at [747, 633] on icon "save" at bounding box center [750, 628] width 11 height 11
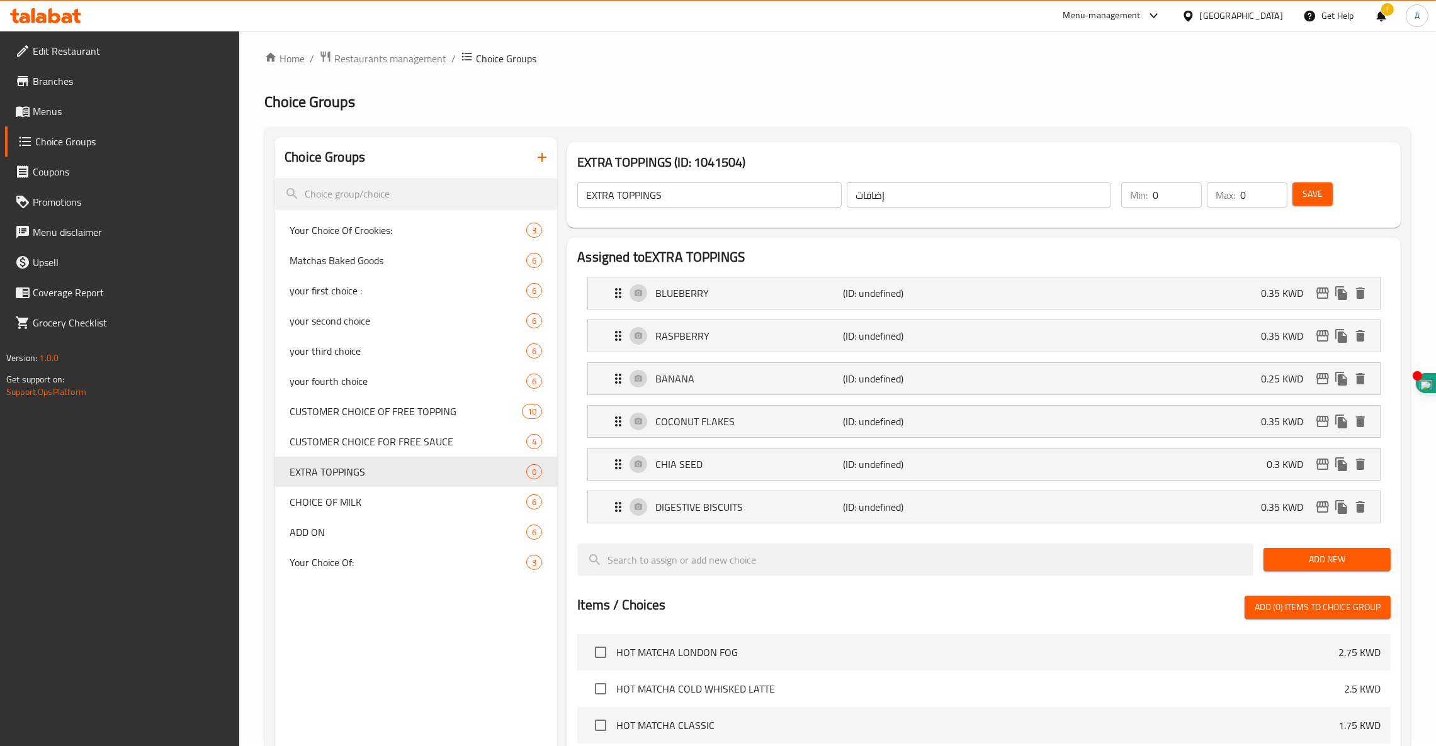
click at [1081, 566] on span "Add New" at bounding box center [1326, 560] width 107 height 16
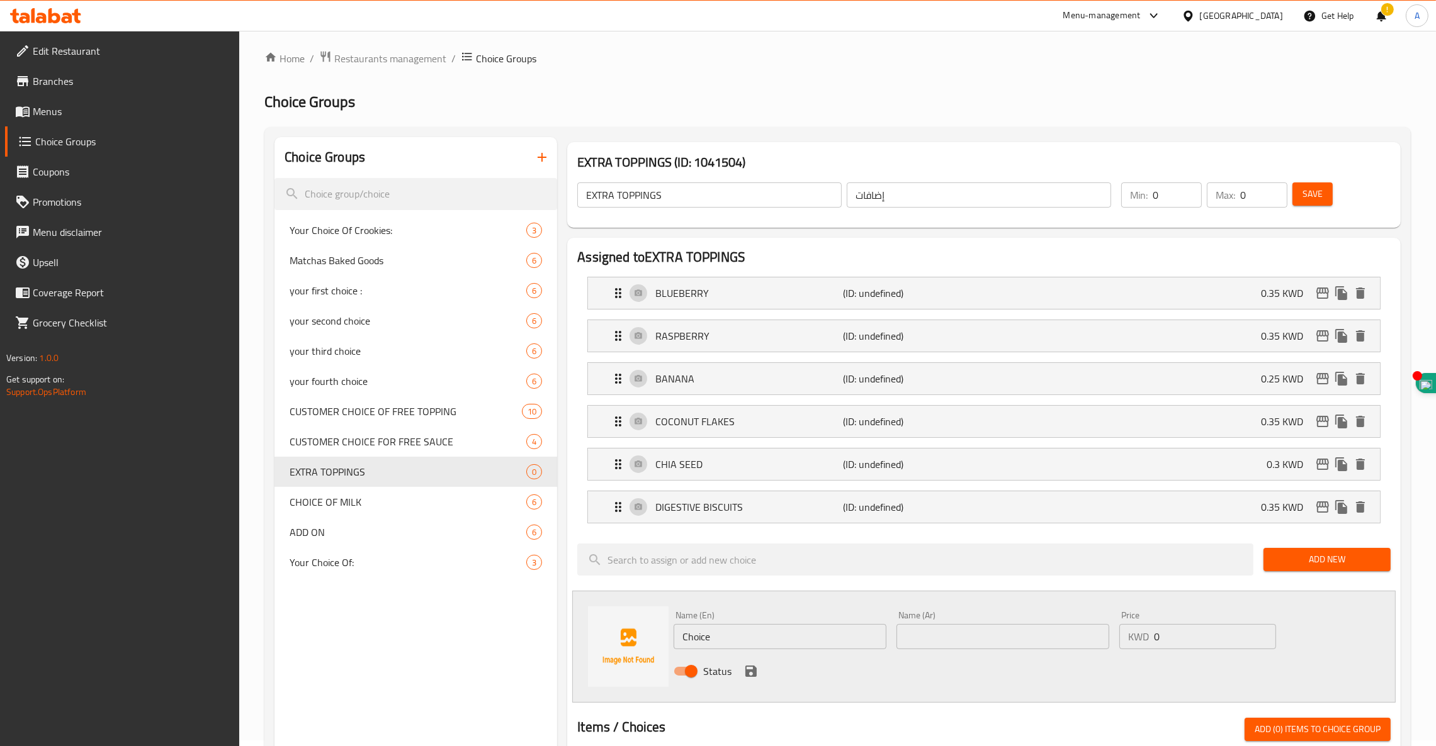
click at [952, 636] on input "text" at bounding box center [1002, 636] width 213 height 25
paste input "فتات بسكويت اللوتس"
type input "فتات بسكويت اللوتس"
click at [778, 636] on input "Choice" at bounding box center [779, 636] width 213 height 25
drag, startPoint x: 705, startPoint y: 638, endPoint x: 541, endPoint y: 615, distance: 165.1
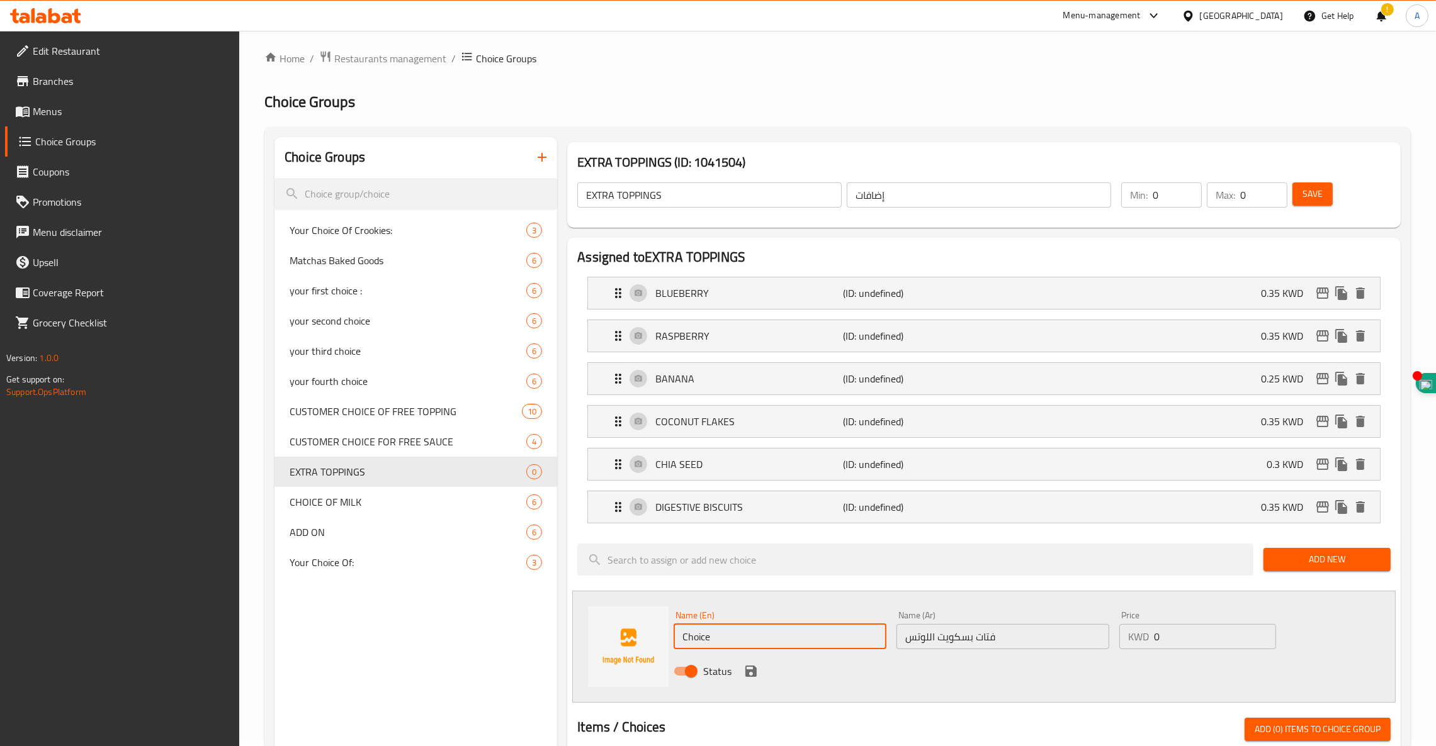
click at [617, 626] on div "Name (En) Choice Name (En) Name (Ar) فتات بسكويت اللوتس Name (Ar) Price KWD 0 P…" at bounding box center [983, 647] width 823 height 112
paste input "LOTUS BISCOFF CRUMBS"
type input "LOTUS BISCOFF CRUMBS"
click at [1081, 642] on input "0" at bounding box center [1215, 636] width 122 height 25
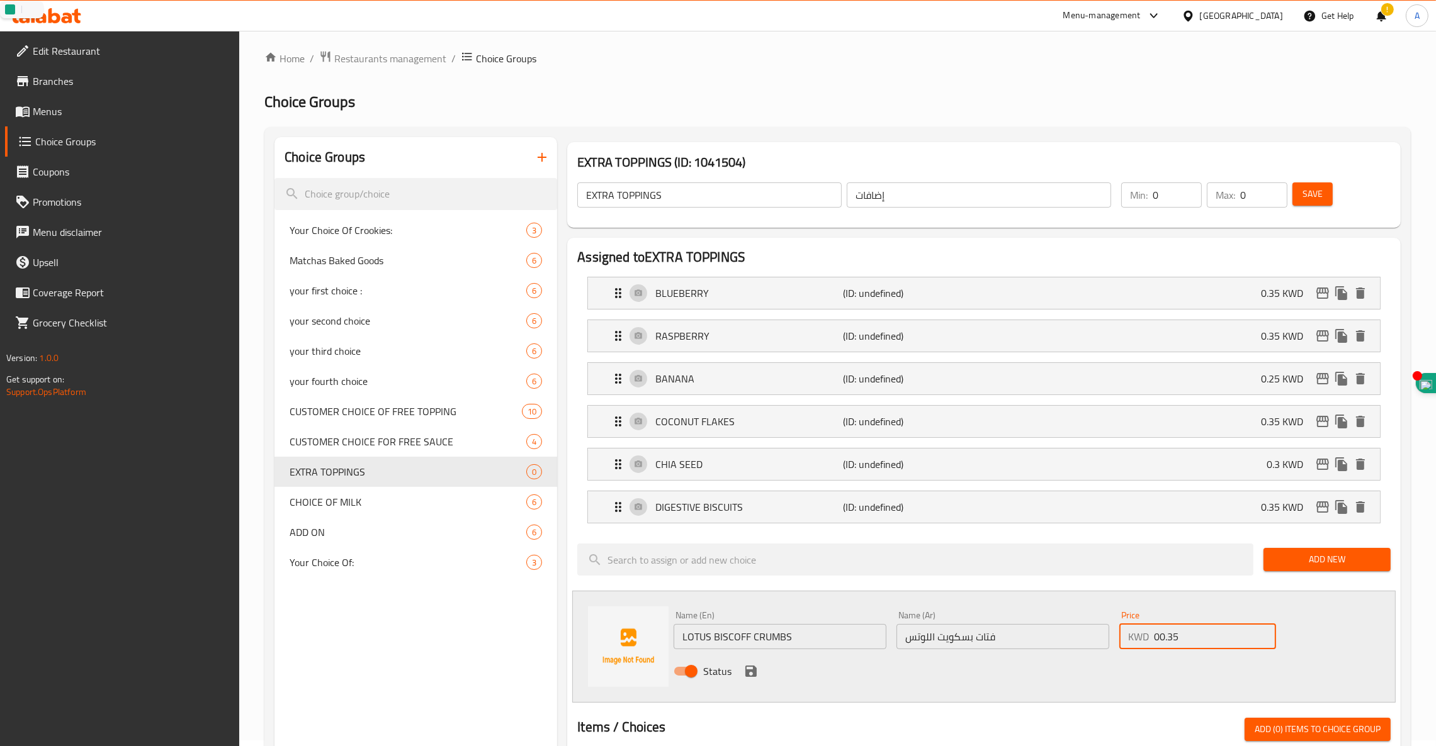
type input "00.35"
click at [741, 667] on div "Status" at bounding box center [1002, 672] width 668 height 34
click at [747, 670] on icon "save" at bounding box center [750, 671] width 15 height 15
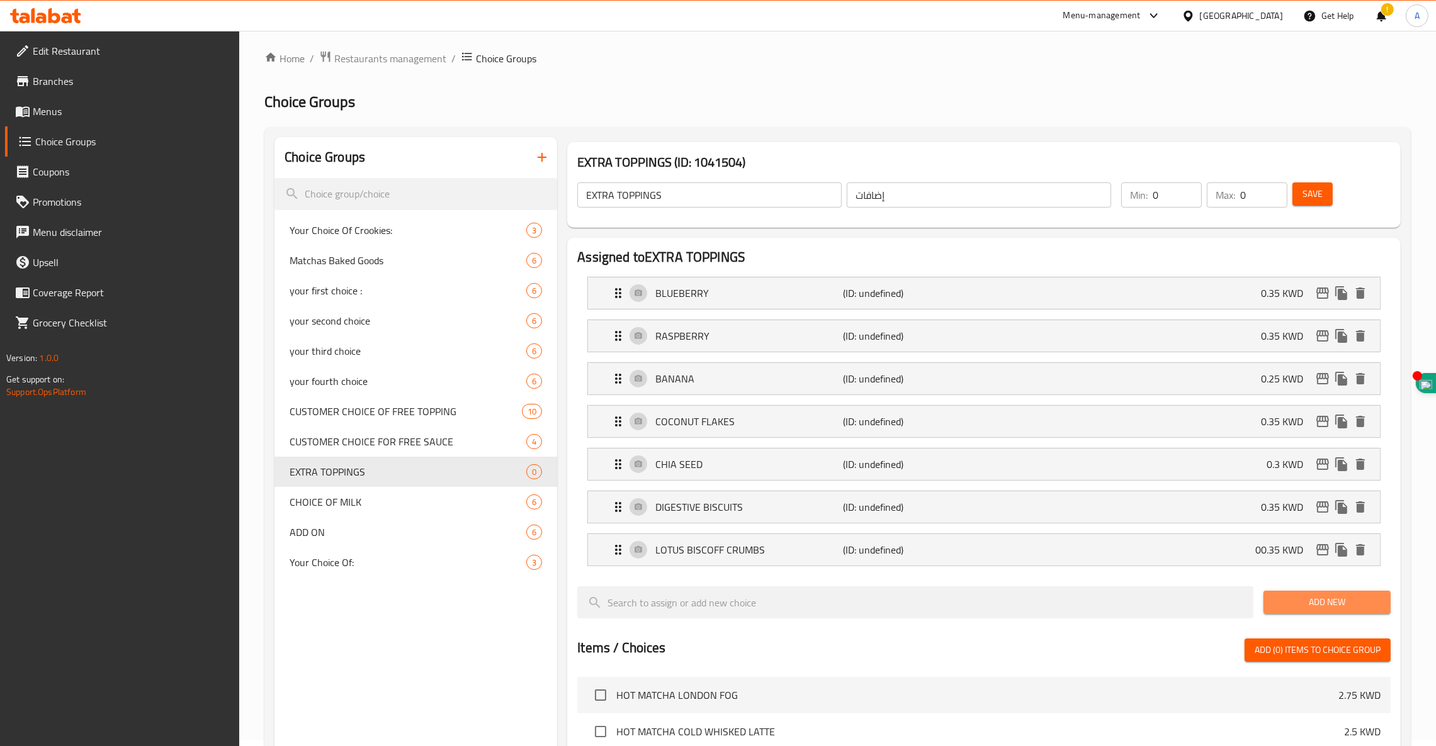
click at [1081, 604] on span "Add New" at bounding box center [1326, 603] width 107 height 16
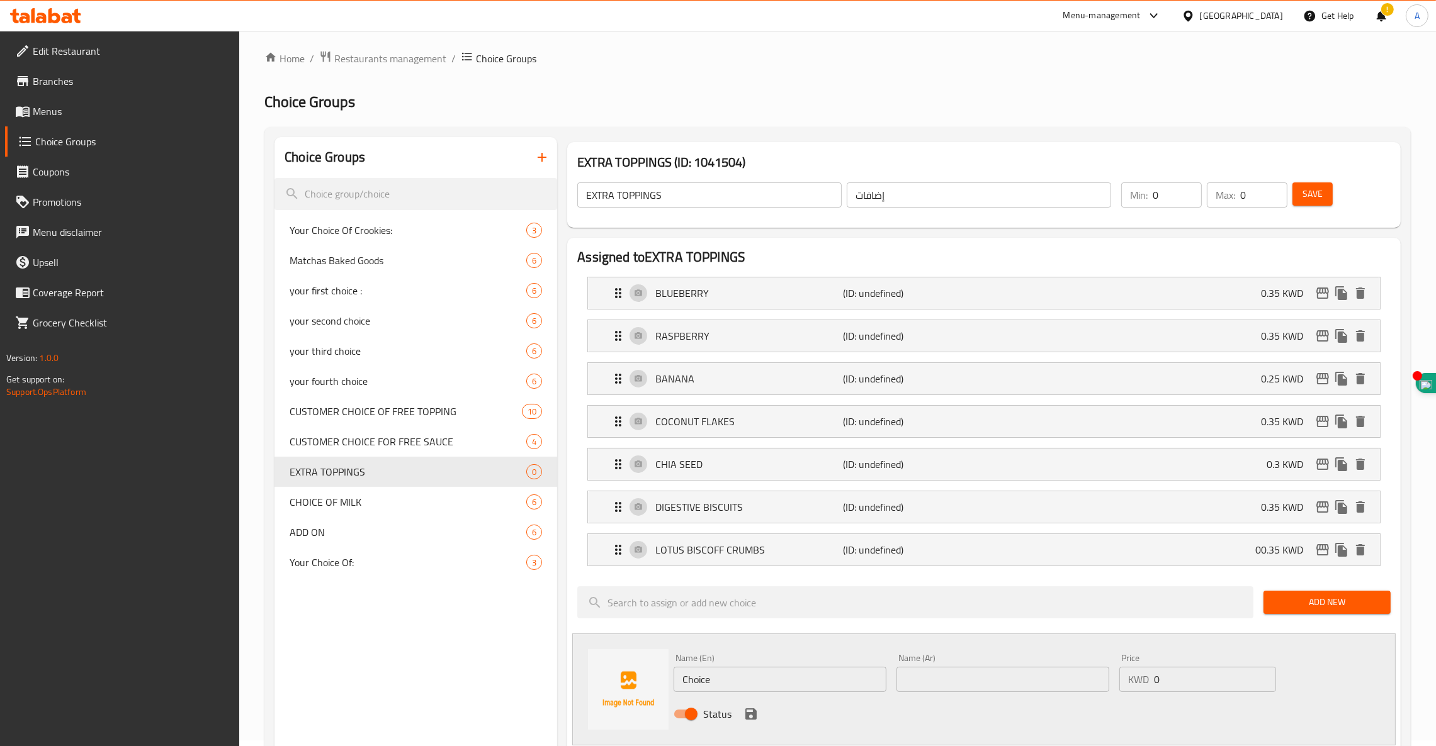
drag, startPoint x: 731, startPoint y: 680, endPoint x: 639, endPoint y: 666, distance: 92.9
click at [650, 664] on div "Name (En) Choice Name (En) Name (Ar) Name (Ar) Price KWD 0 Price Status" at bounding box center [983, 690] width 823 height 112
paste input "GRANOLA WITH NUTS"
type input "GRANOLA WITH NUTS"
click at [943, 681] on input "text" at bounding box center [1002, 679] width 213 height 25
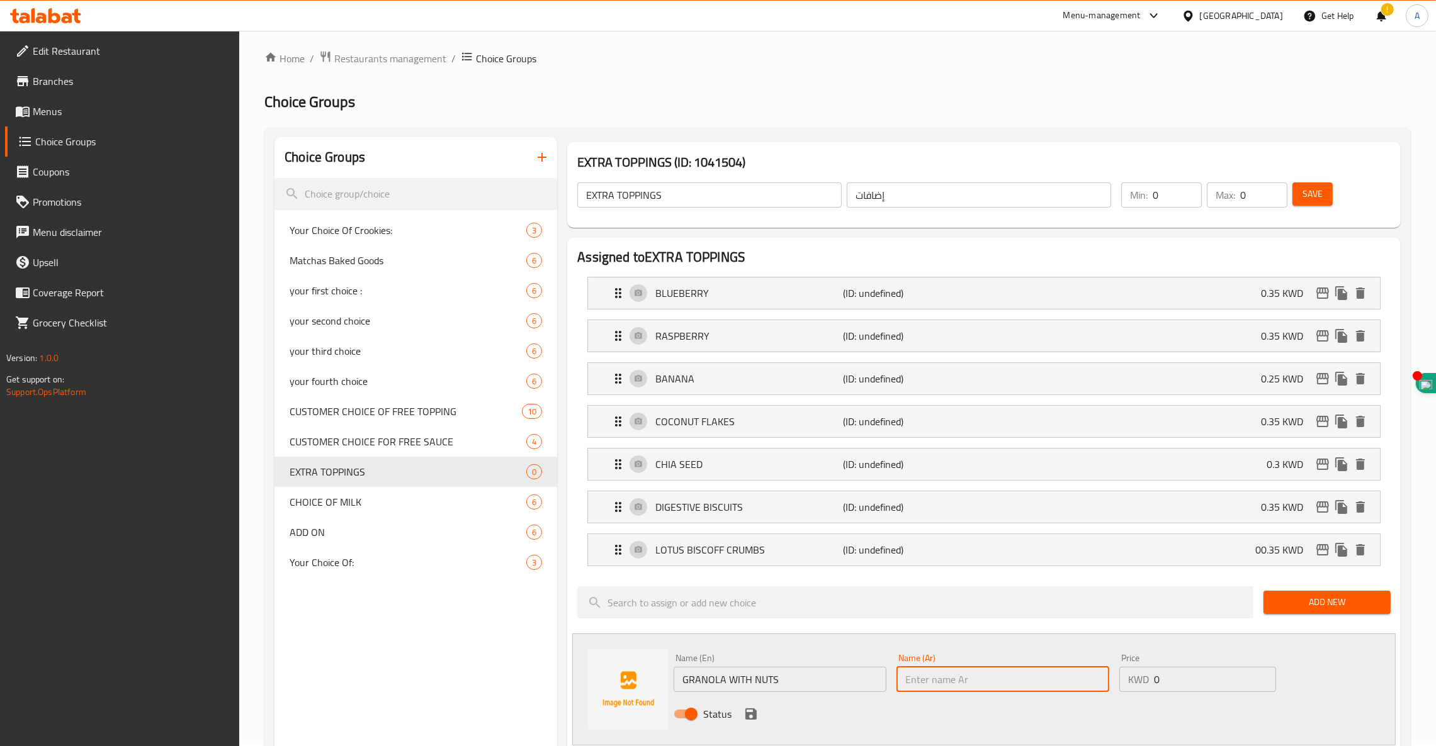
paste input "جرانولا بالمكسرات"
type input "جرانولا بالمكسرات"
click at [1081, 678] on input "0" at bounding box center [1215, 679] width 122 height 25
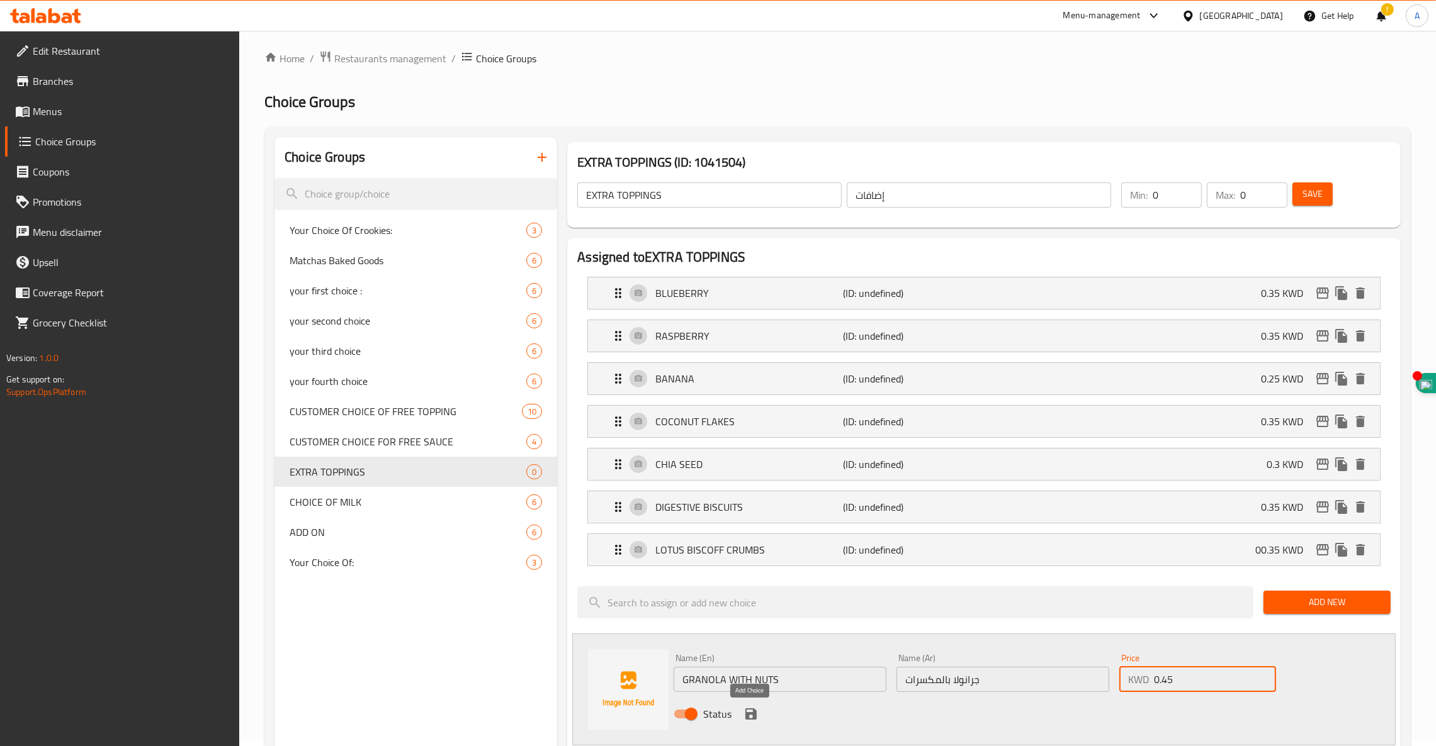
type input "0.45"
click at [743, 708] on icon "save" at bounding box center [750, 714] width 15 height 15
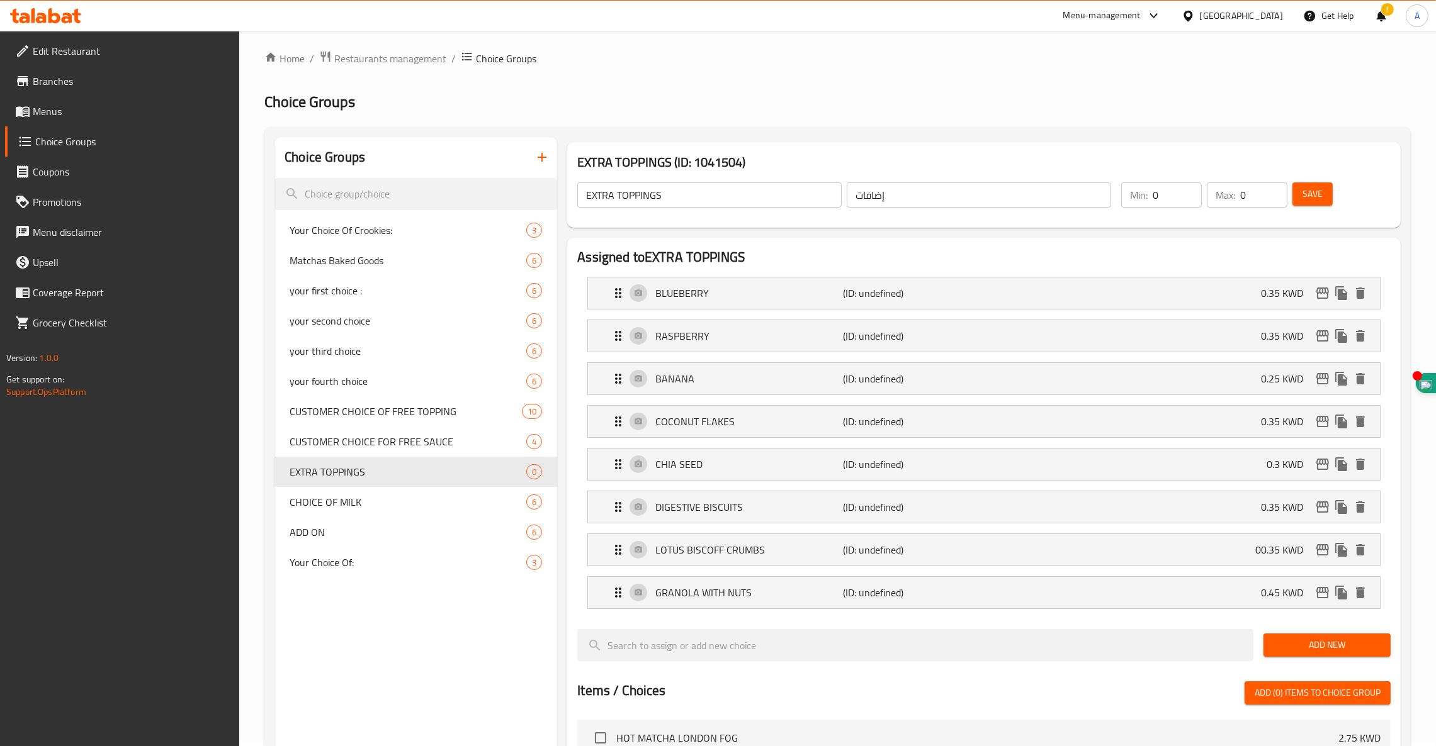
click at [1081, 646] on span "Add New" at bounding box center [1326, 646] width 107 height 16
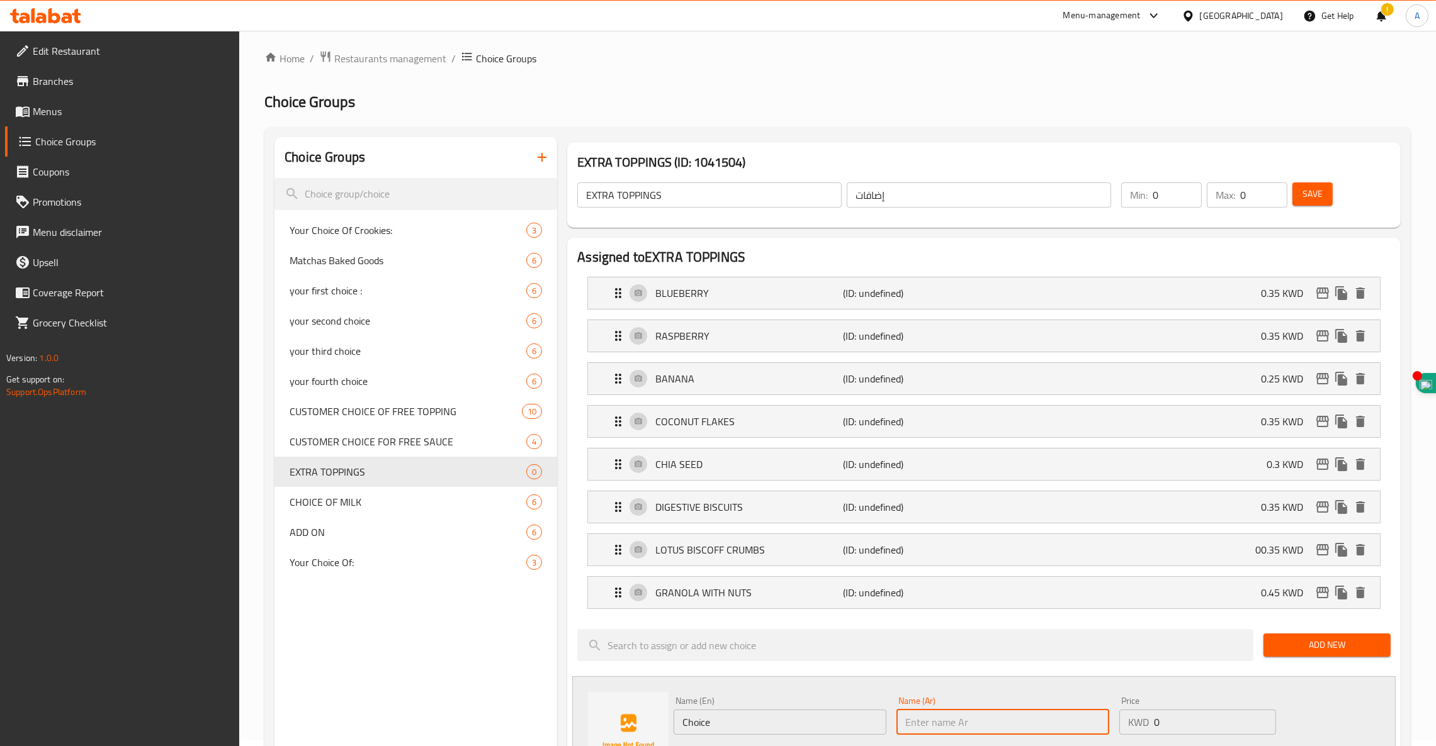
click at [1001, 714] on input "text" at bounding box center [1002, 722] width 213 height 25
paste input "جرانولا بدون مكسرات"
type input "جرانولا بدون مكسرات"
click at [773, 717] on input "Choice" at bounding box center [779, 722] width 213 height 25
drag, startPoint x: 771, startPoint y: 721, endPoint x: 557, endPoint y: 686, distance: 216.8
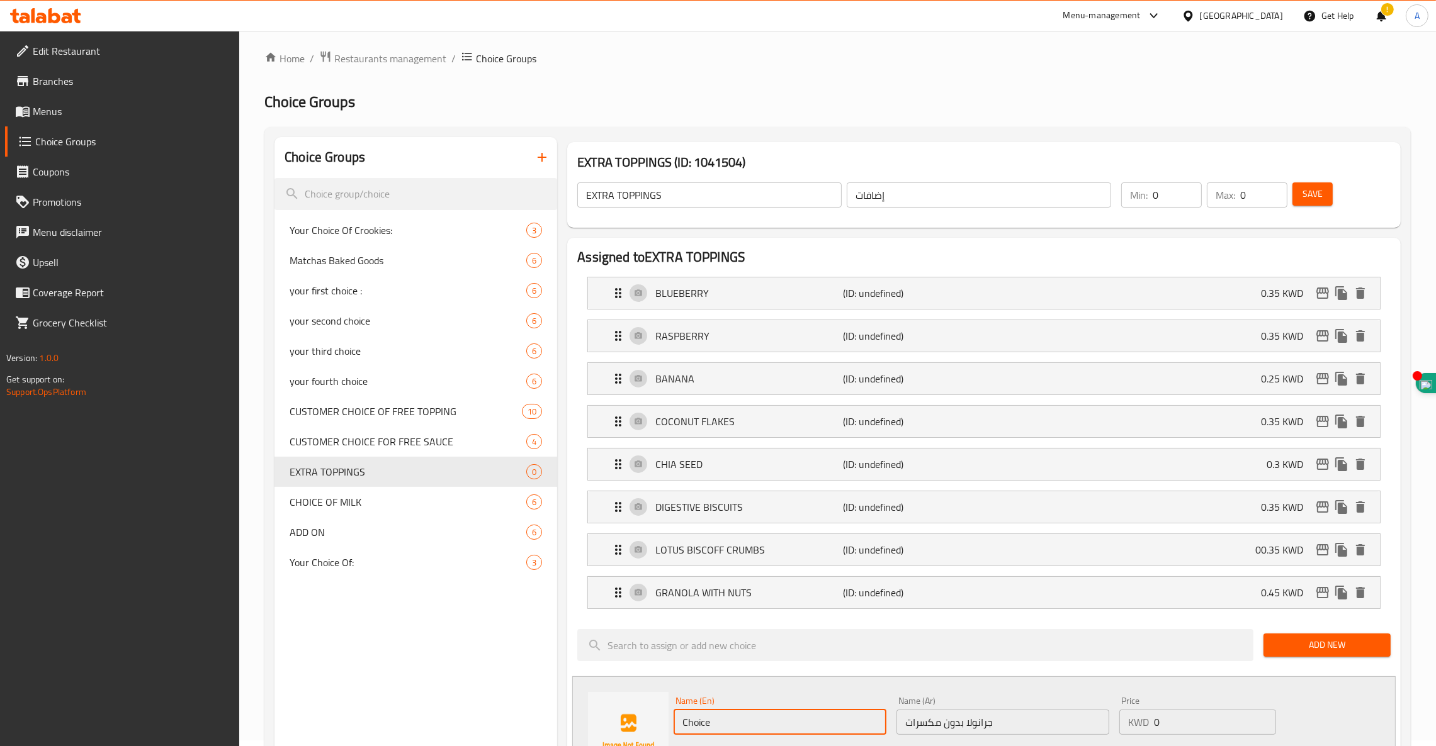
click at [586, 691] on div "Name (En) Choice Name (En) Name (Ar) جرانولا بدون مكسرات Name (Ar) Price KWD 0 …" at bounding box center [983, 733] width 823 height 112
paste input "GRANOLA WITHOUT NUTS"
type input "GRANOLA WITHOUT NUTS"
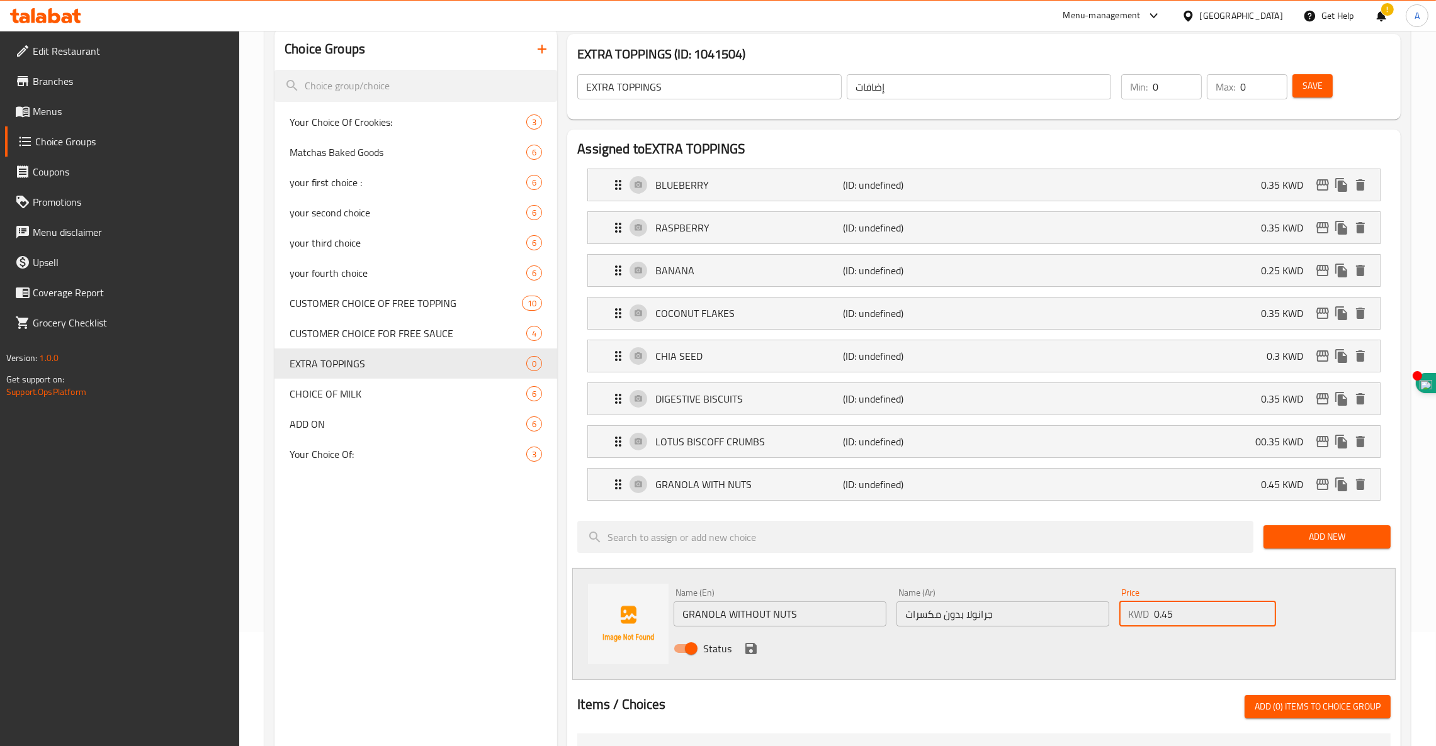
scroll to position [194, 0]
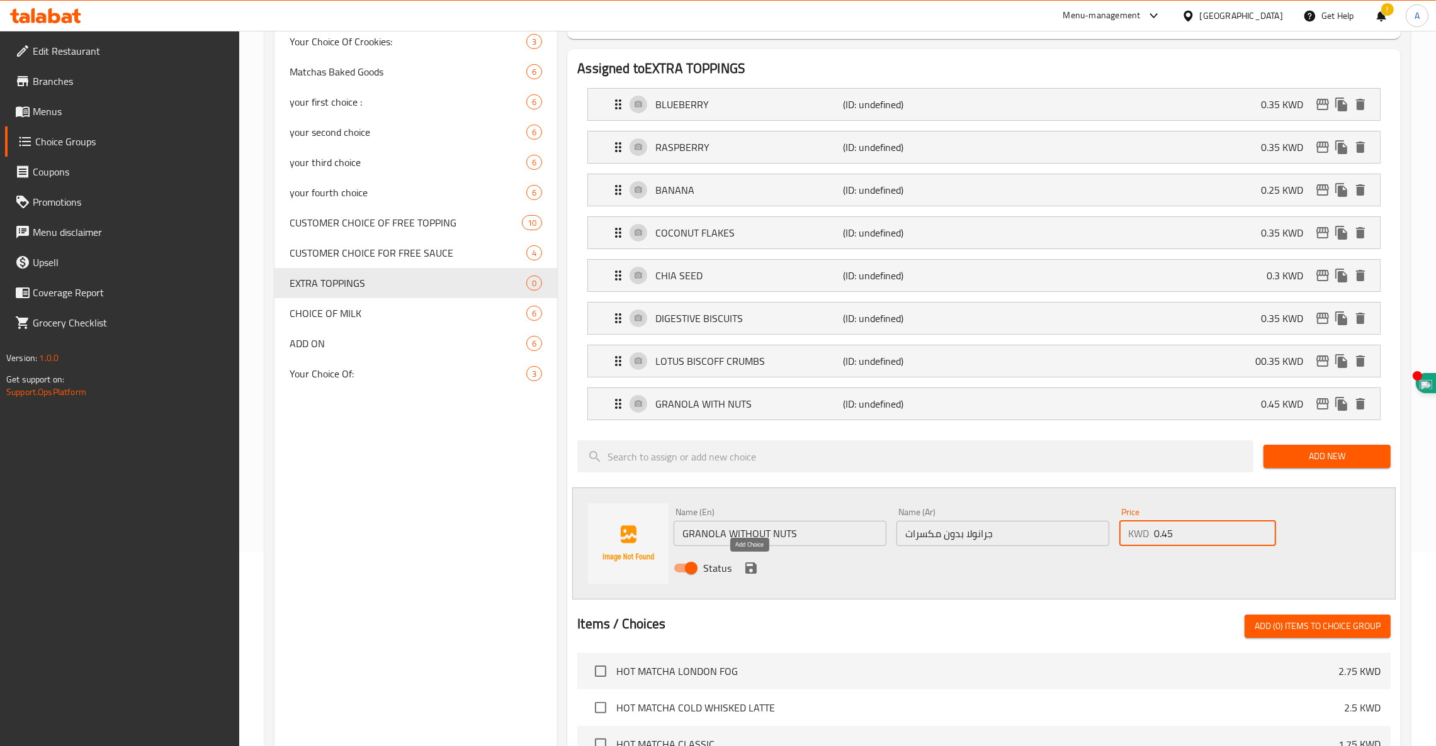
type input "0.45"
click at [750, 568] on icon "save" at bounding box center [750, 568] width 15 height 15
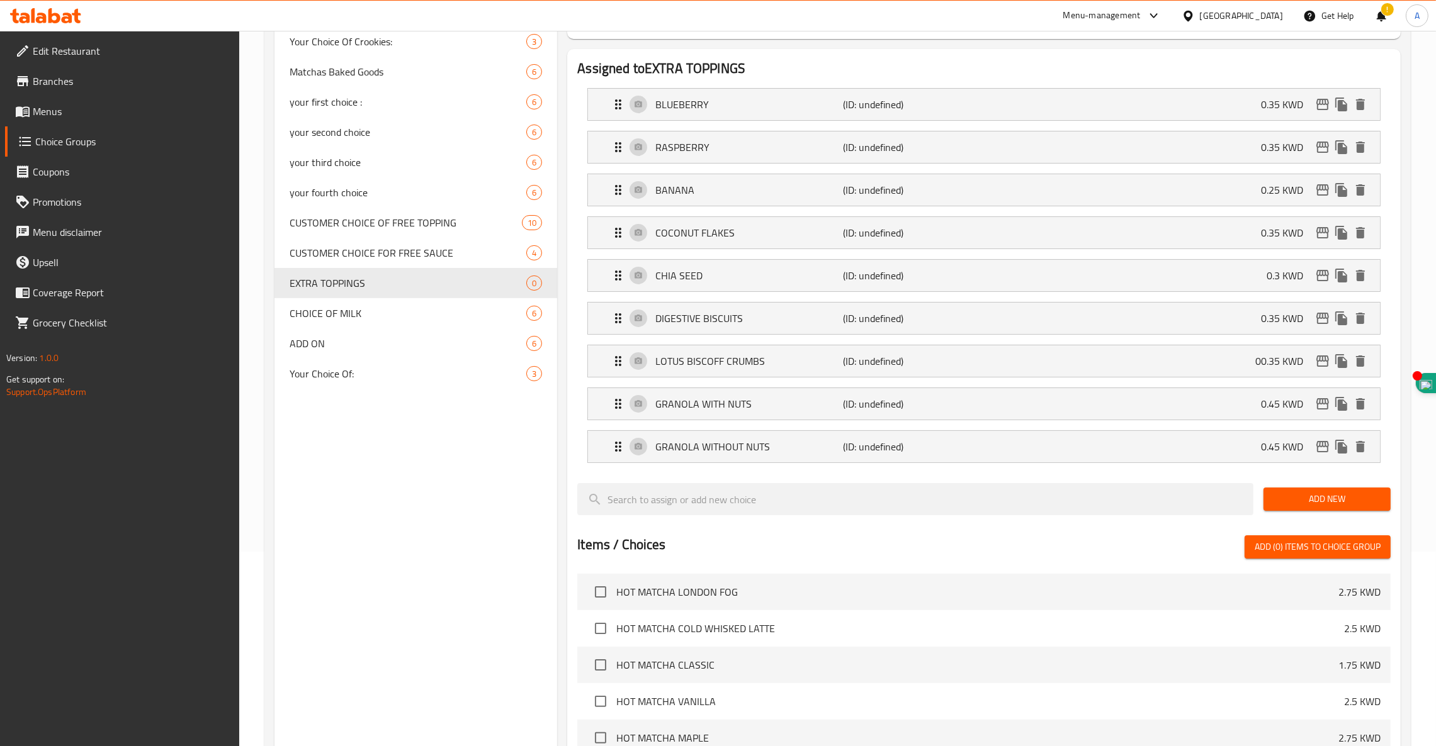
click at [1081, 502] on span "Add New" at bounding box center [1326, 500] width 107 height 16
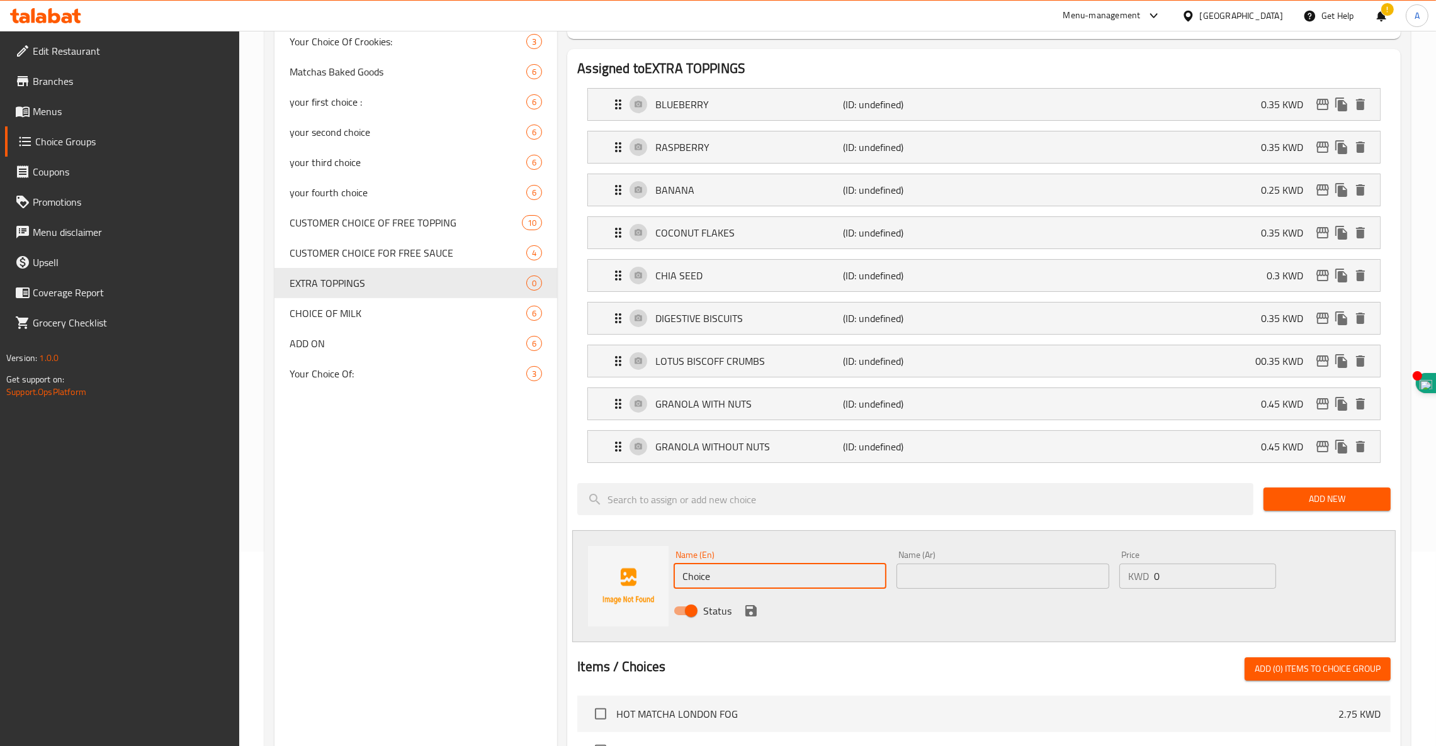
drag, startPoint x: 731, startPoint y: 580, endPoint x: 519, endPoint y: 568, distance: 212.4
click at [564, 571] on div "Assigned to EXTRA TOPPINGS BLUEBERRY (ID: undefined) 0.35 KWD Name (En) BLUEBER…" at bounding box center [983, 599] width 843 height 1110
paste input "HONEY SAUCE"
type input "HONEY SAUCE"
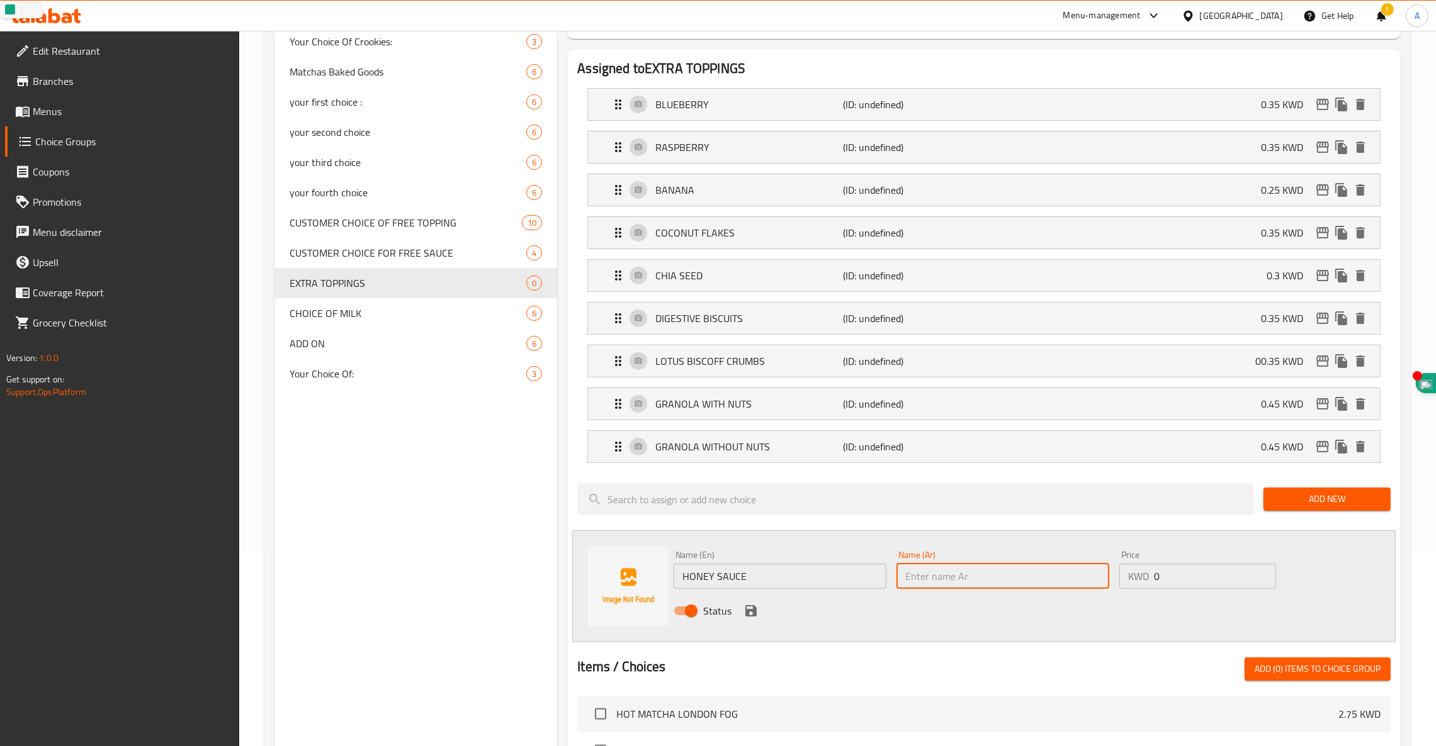
click at [964, 576] on input "text" at bounding box center [1002, 576] width 213 height 25
paste input "صلصة العسل"
type input "صلصة العسل"
click at [1081, 582] on input "0" at bounding box center [1215, 576] width 122 height 25
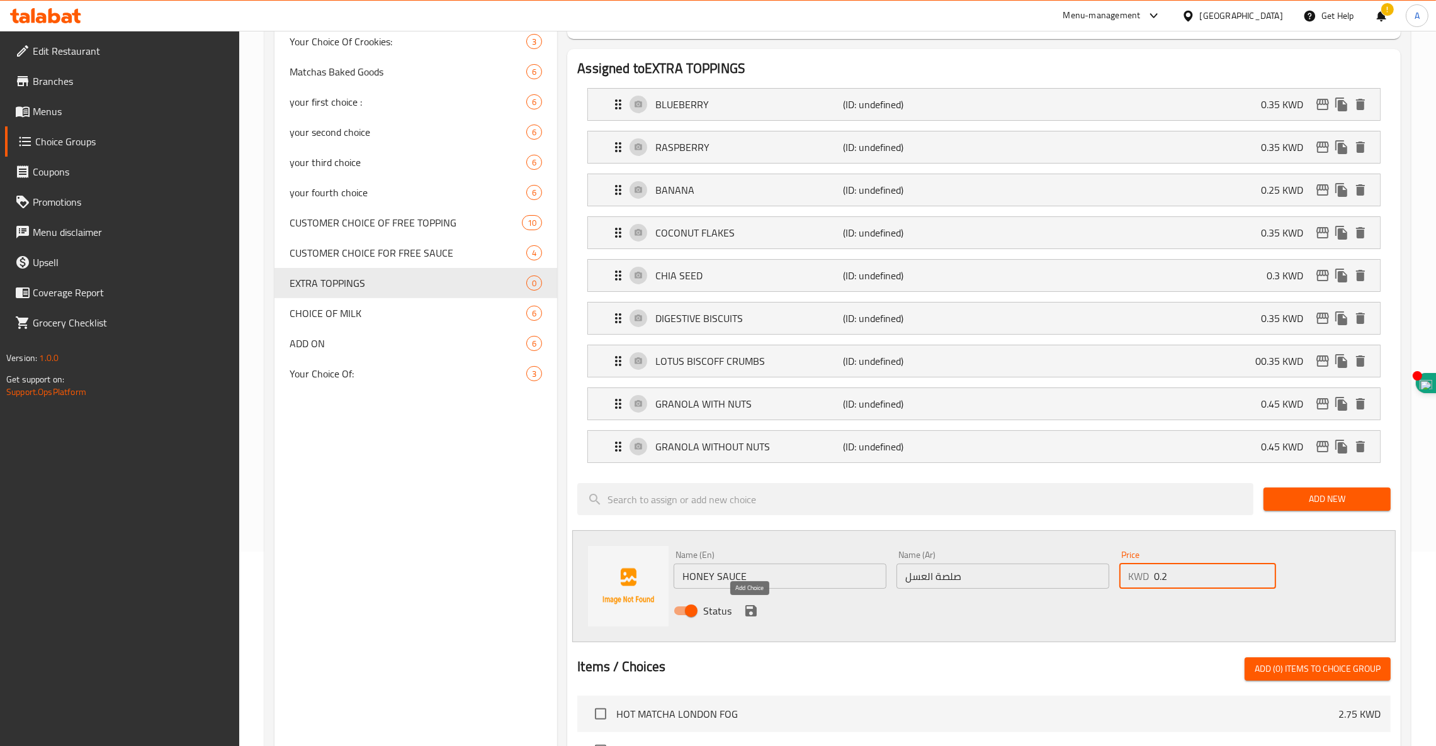
type input "0.2"
click at [745, 615] on icon "save" at bounding box center [750, 611] width 15 height 15
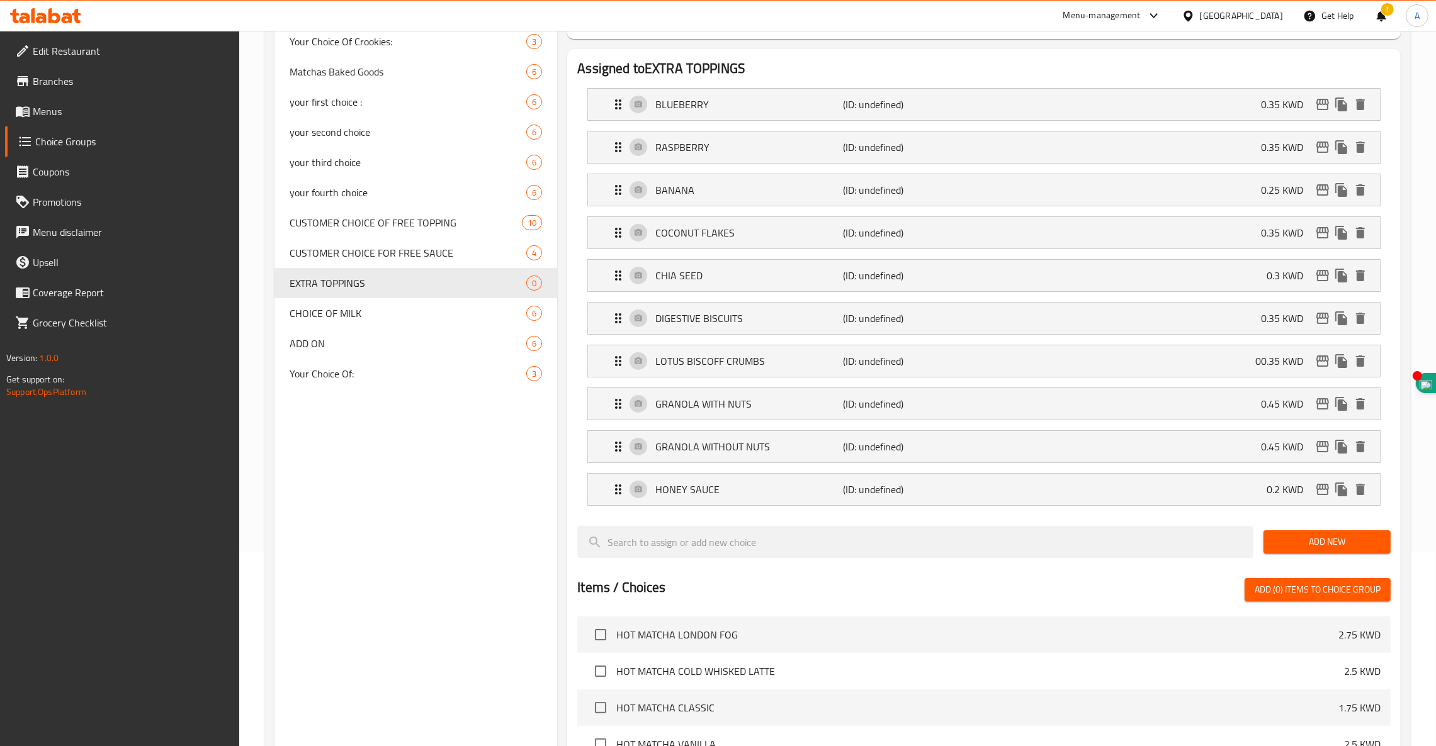
click at [1081, 542] on span "Add New" at bounding box center [1326, 542] width 107 height 16
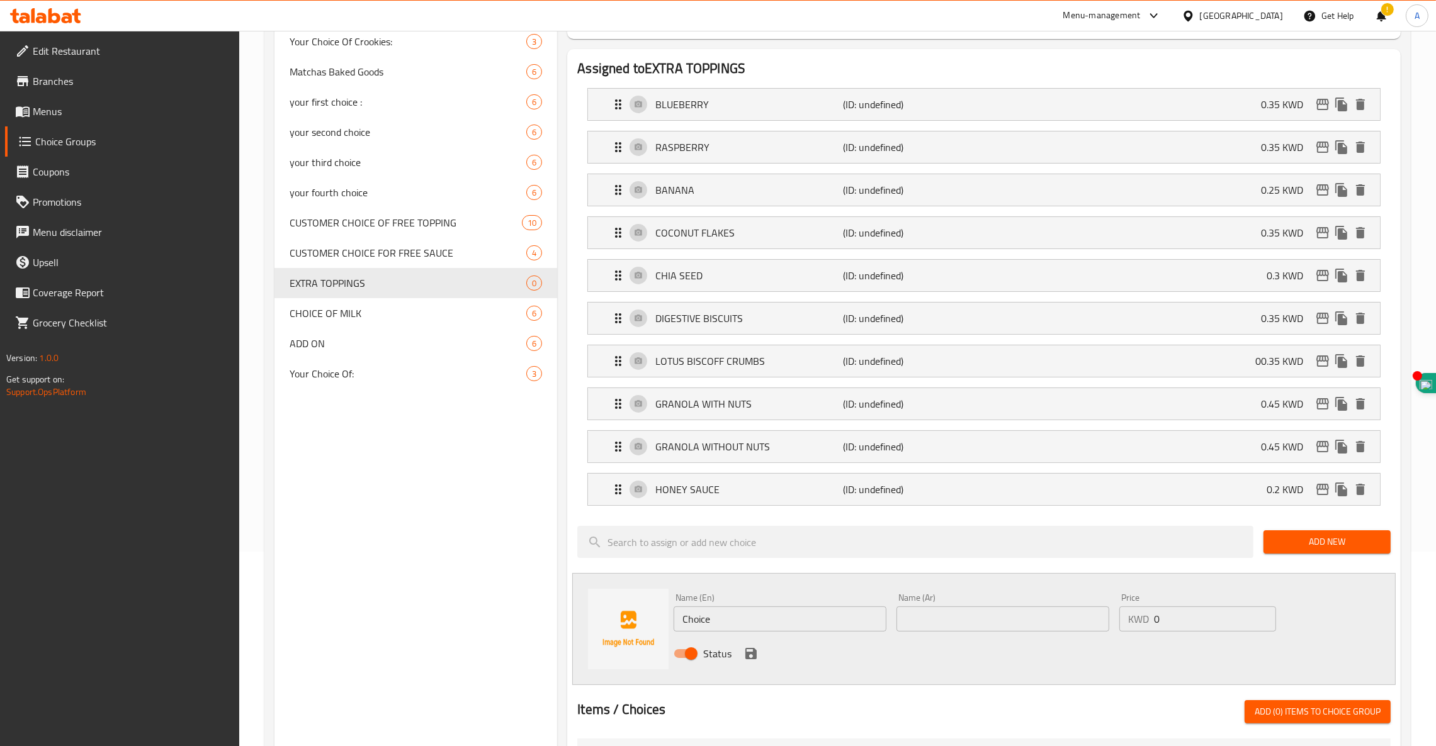
click at [941, 621] on input "text" at bounding box center [1002, 619] width 213 height 25
paste input "صلصة زبدة الفول السوداني"
type input "صلصة زبدة الفول السوداني"
drag, startPoint x: 792, startPoint y: 631, endPoint x: 544, endPoint y: 596, distance: 250.4
click at [545, 600] on div "Choice Groups Your Choice Of Crookies: 3 Matchas Baked Goods 6 your first choic…" at bounding box center [839, 616] width 1131 height 1337
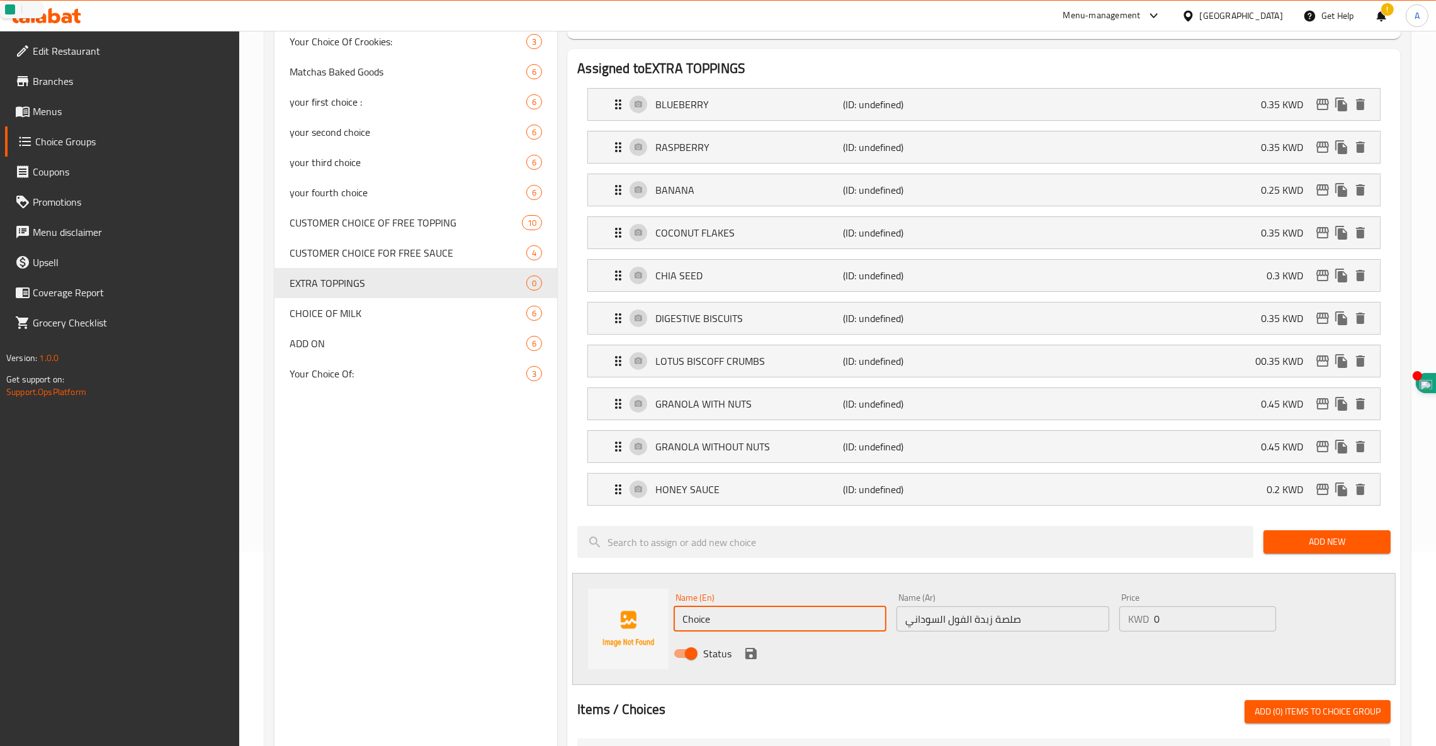
paste input "PEANUT BUTTER SAUCE"
type input "PEANUT BUTTER SAUCE"
click at [1081, 619] on input "0" at bounding box center [1215, 619] width 122 height 25
type input "0.35"
click at [748, 653] on icon "save" at bounding box center [750, 653] width 15 height 15
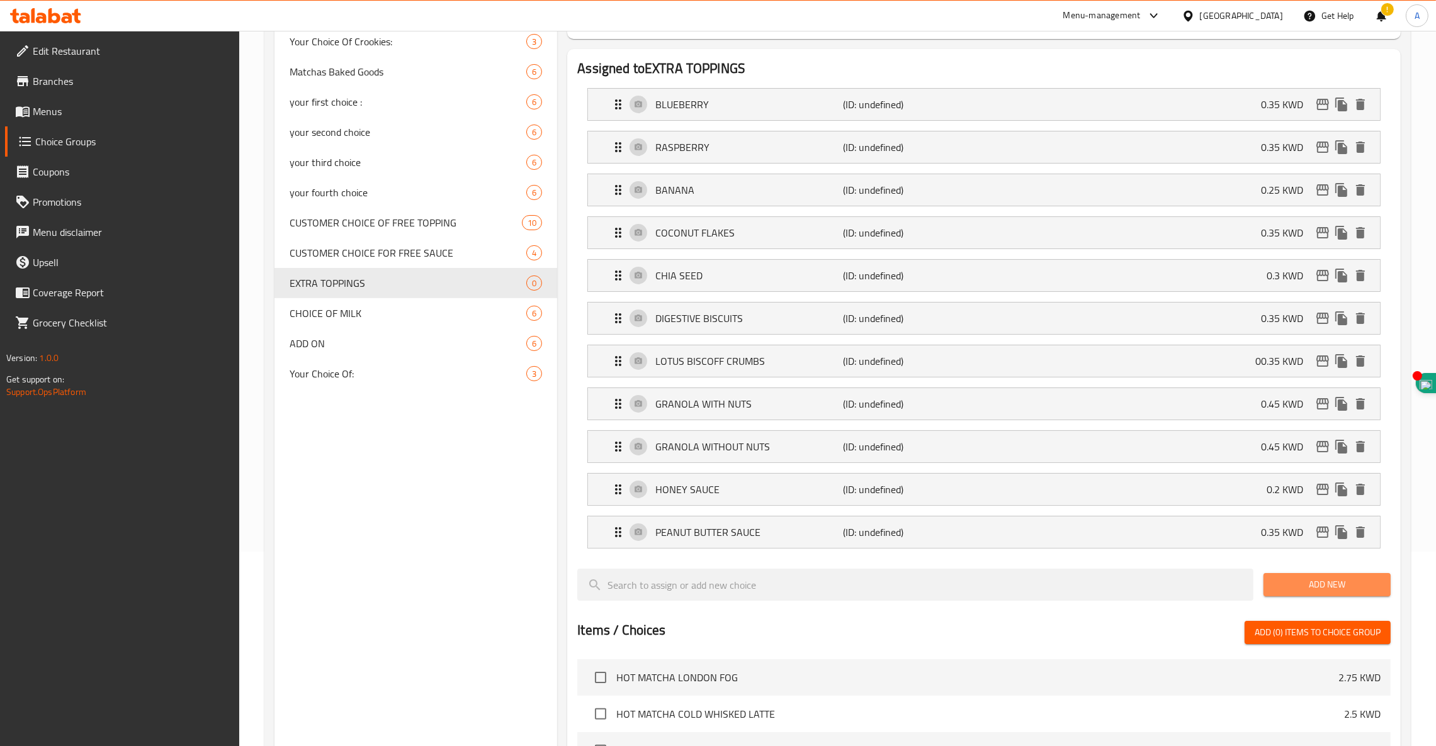
click at [1081, 583] on span "Add New" at bounding box center [1326, 585] width 107 height 16
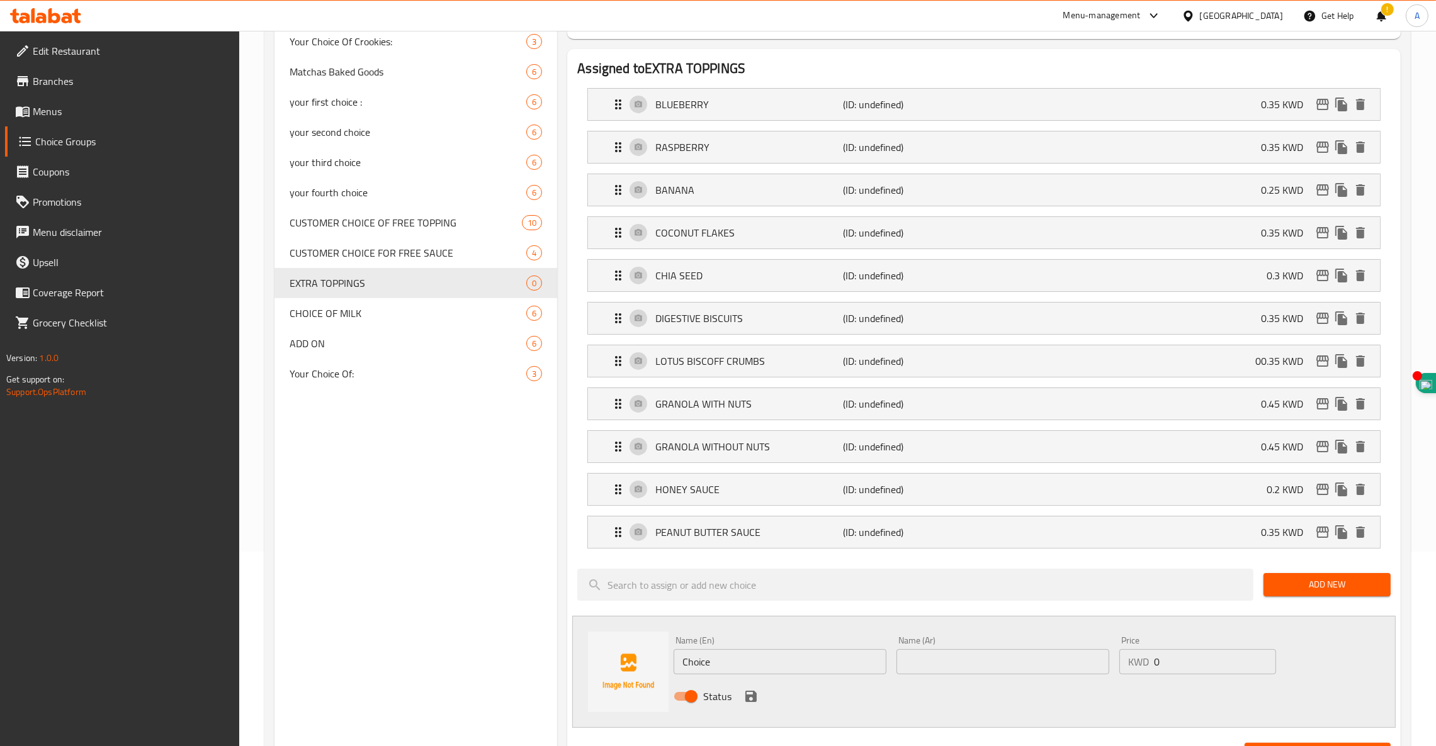
drag, startPoint x: 743, startPoint y: 663, endPoint x: 377, endPoint y: 626, distance: 368.2
click at [385, 626] on div "Choice Groups Your Choice Of Crookies: 3 Matchas Baked Goods 6 your first choic…" at bounding box center [839, 638] width 1131 height 1380
paste input "ALMOND BUTTER SAUCE"
type input "ALMOND BUTTER SAUCE"
click at [947, 670] on input "text" at bounding box center [1002, 661] width 213 height 25
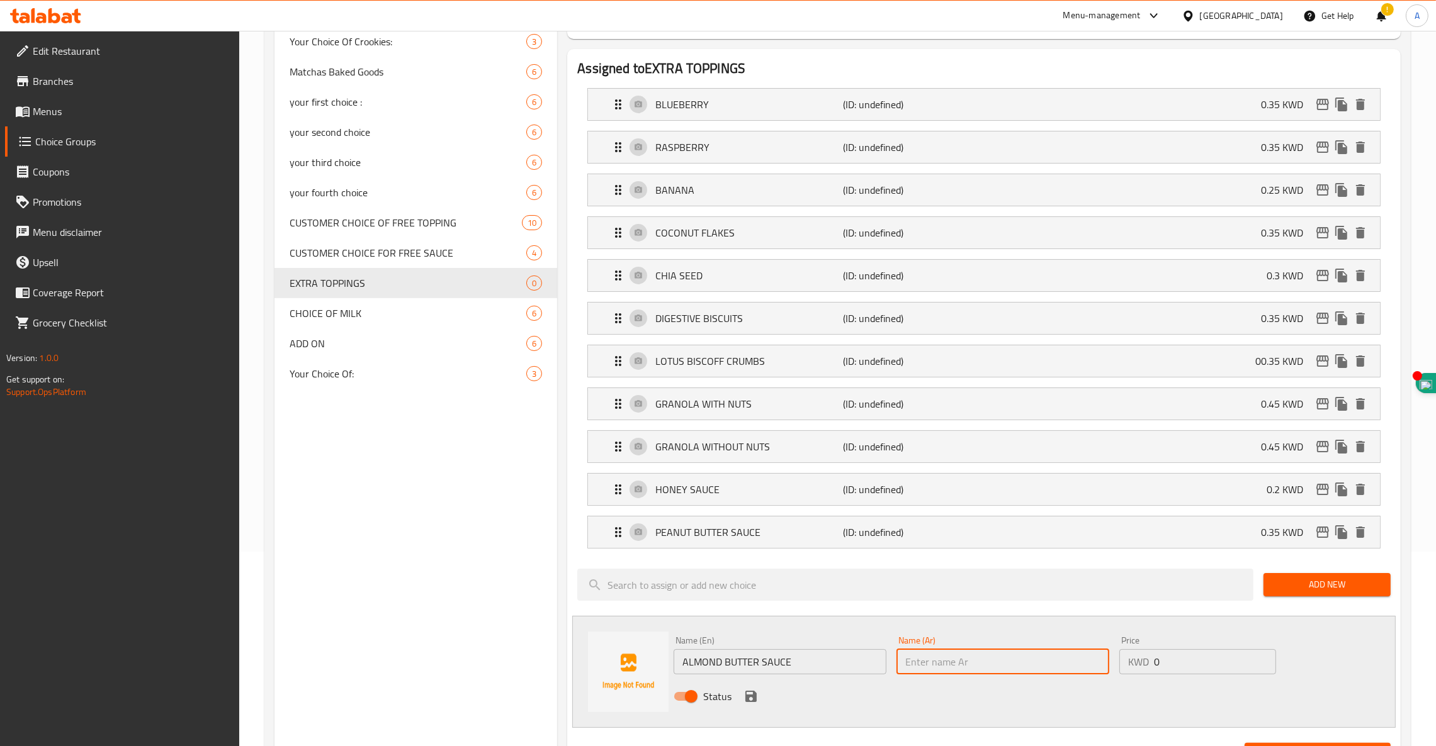
paste input "صلصة زبدة اللوز"
type input "صلصة زبدة اللوز"
type input "0.45"
click at [750, 696] on icon "save" at bounding box center [750, 696] width 15 height 15
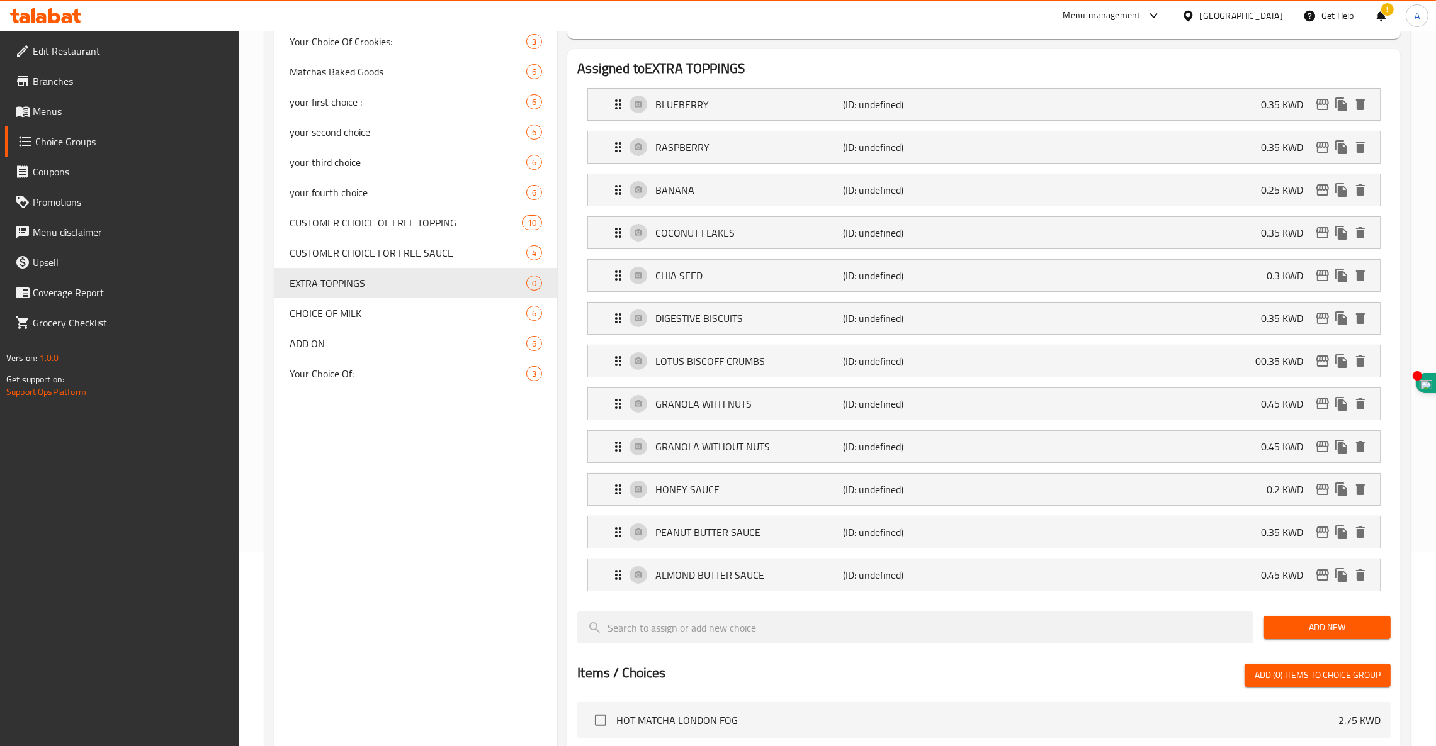
click at [1081, 619] on button "Add New" at bounding box center [1326, 627] width 127 height 23
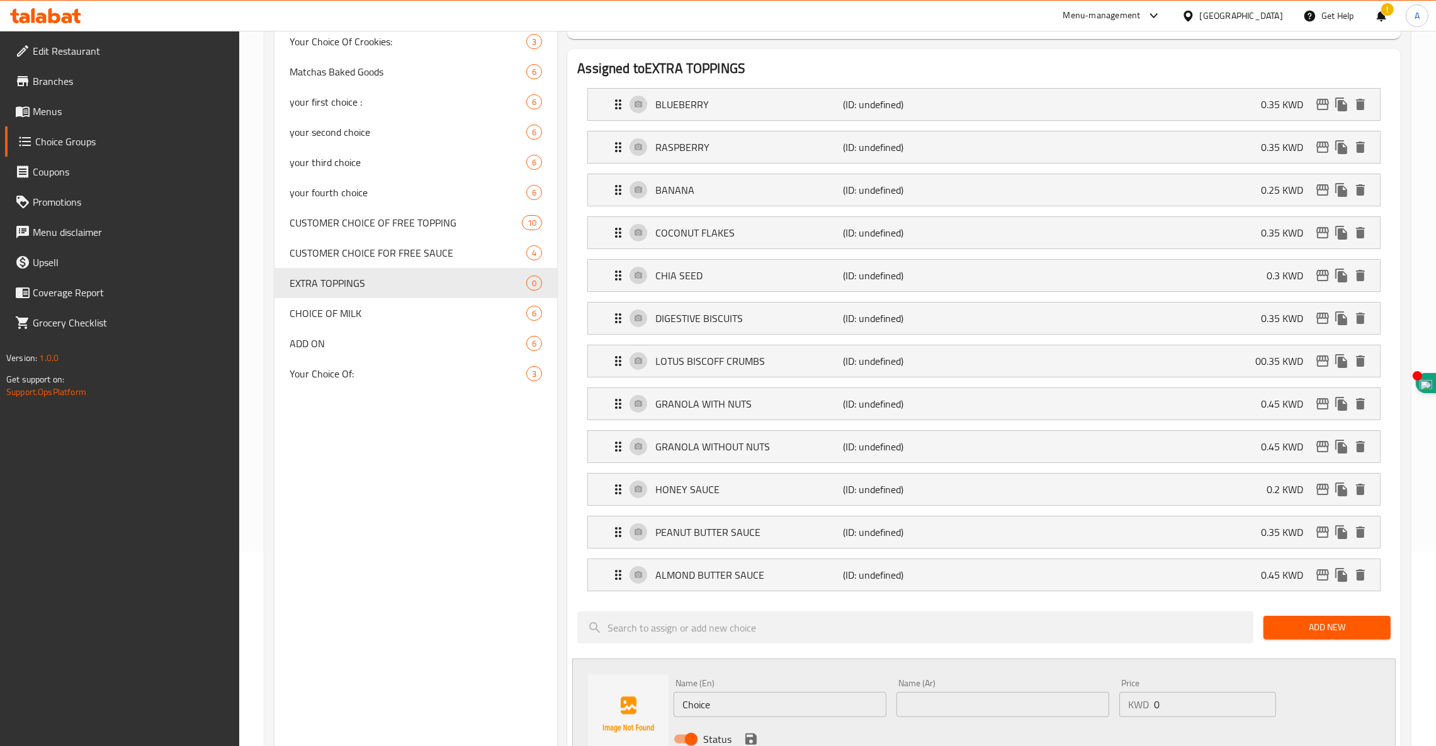
click at [916, 711] on input "text" at bounding box center [1002, 704] width 213 height 25
paste input "صلصة كراميل التمر المملح"
type input "صلصة كراميل التمر المملح"
drag, startPoint x: 777, startPoint y: 707, endPoint x: 587, endPoint y: 693, distance: 190.0
click at [591, 695] on div "Name (En) Choice Name (En) Name (Ar) صلصة كراميل التمر المملح Name (Ar) Price K…" at bounding box center [983, 715] width 823 height 112
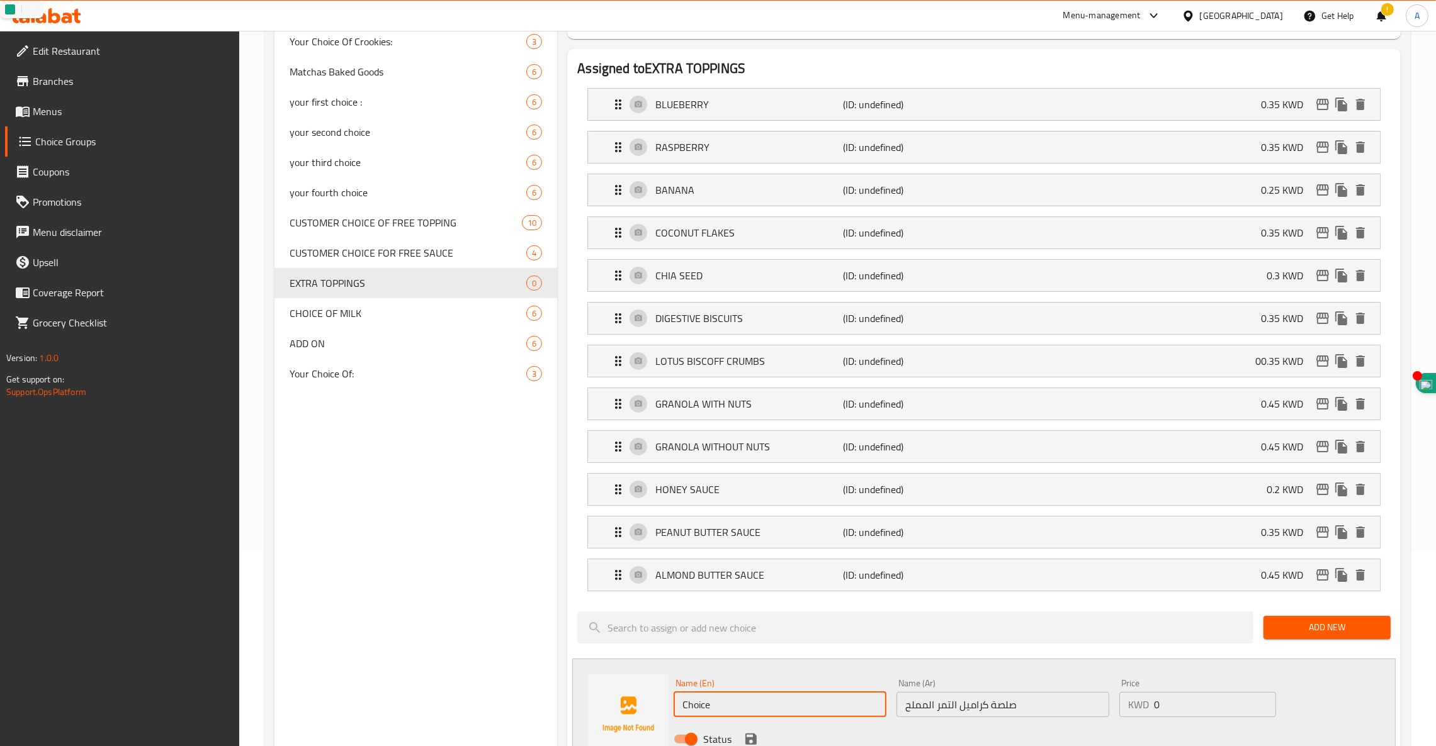
paste input "SALTED DATE CARAMEL SAUCE"
type input "SALTED DATE CARAMEL SAUCE"
click at [1081, 705] on input "0" at bounding box center [1215, 704] width 122 height 25
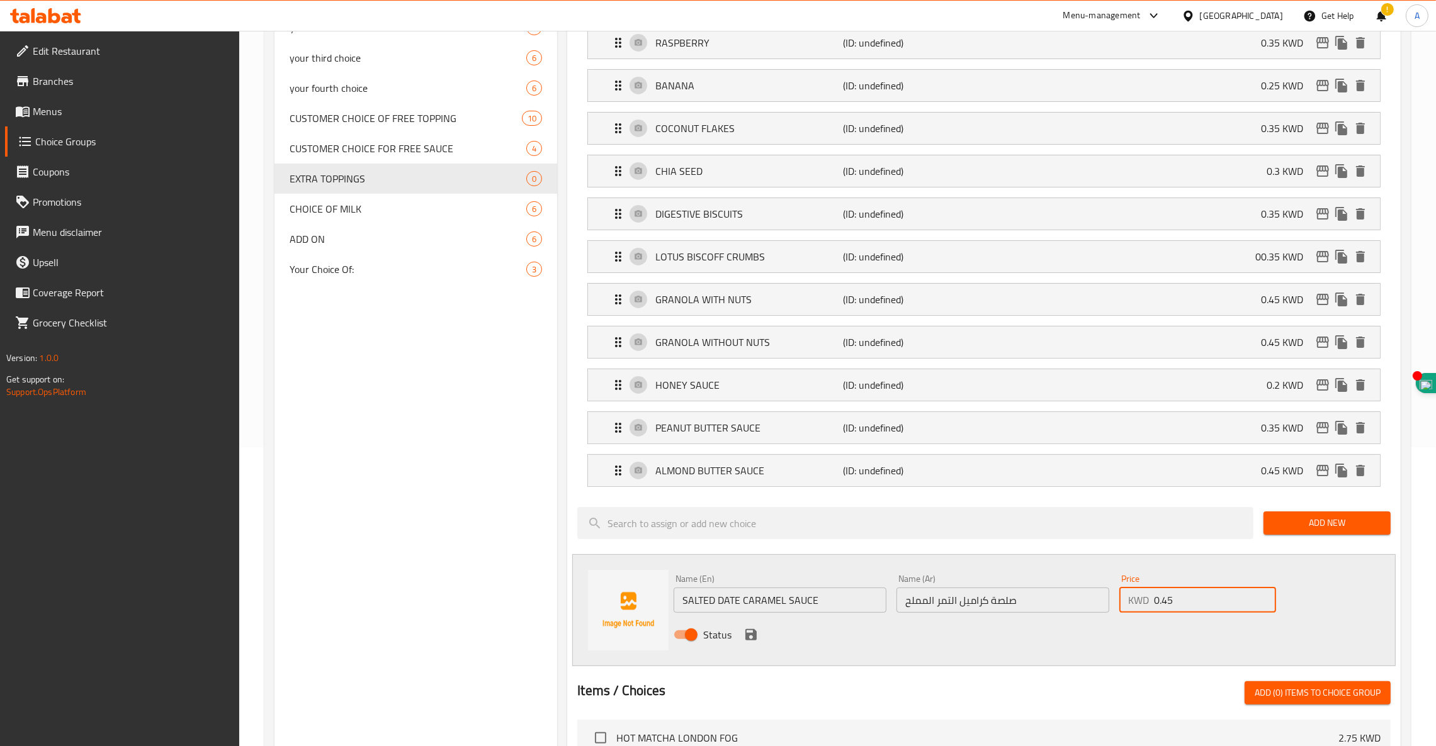
scroll to position [478, 0]
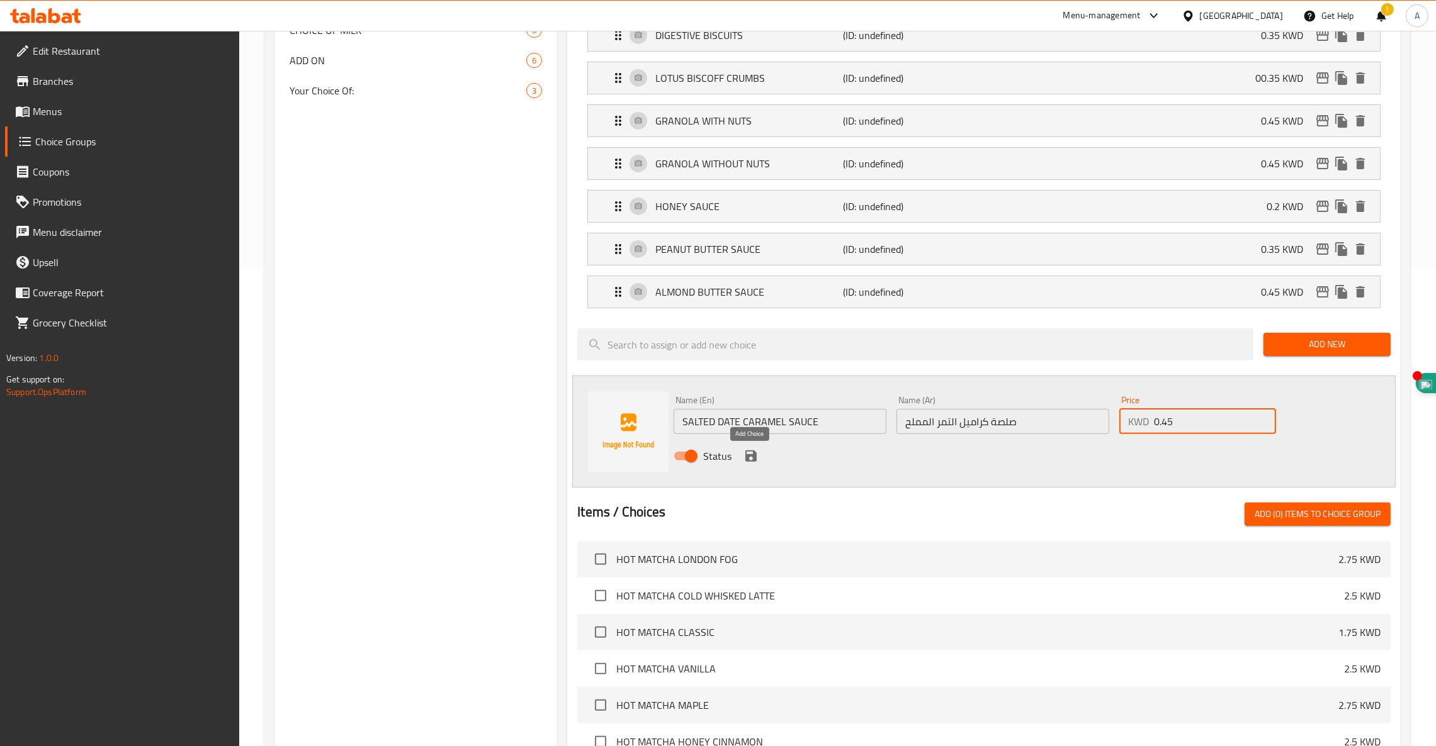
type input "0.45"
click at [745, 456] on icon "save" at bounding box center [750, 456] width 15 height 15
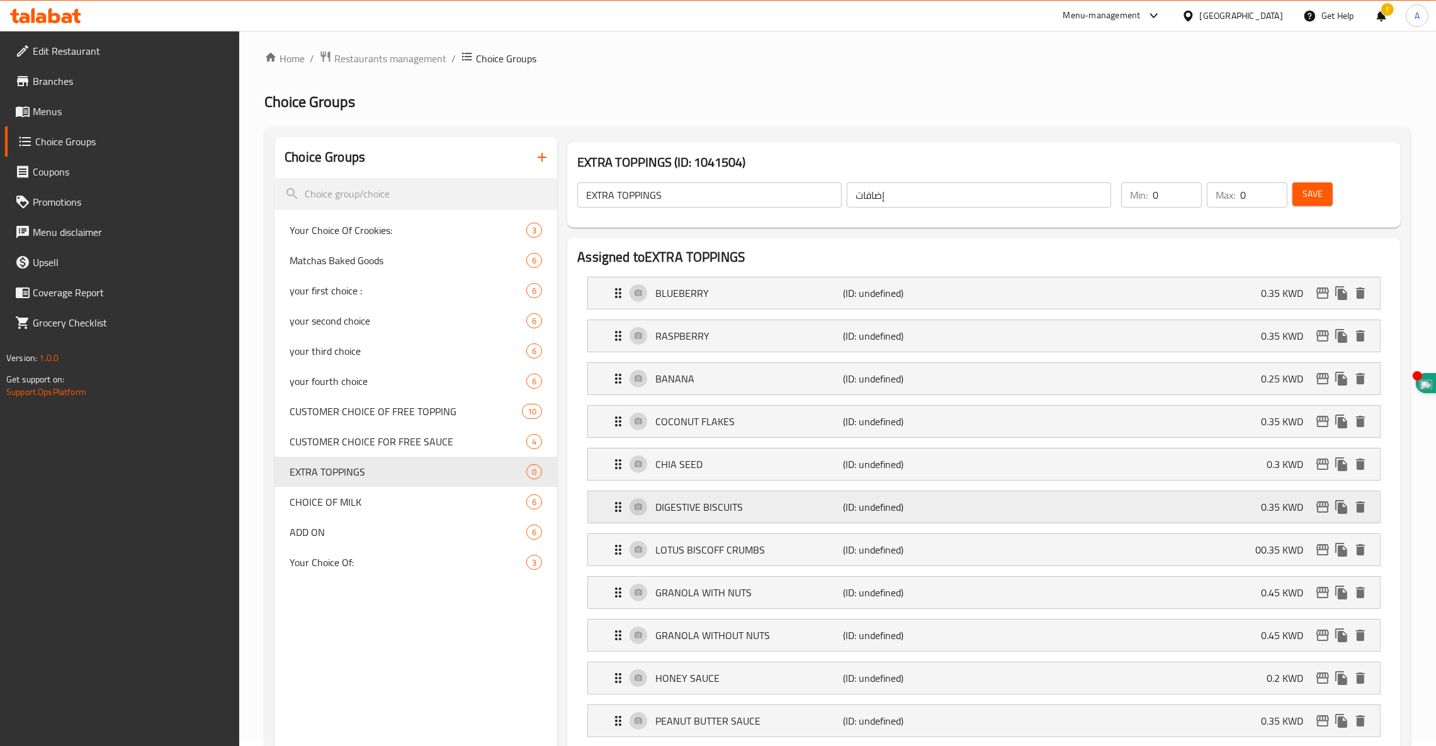
scroll to position [0, 0]
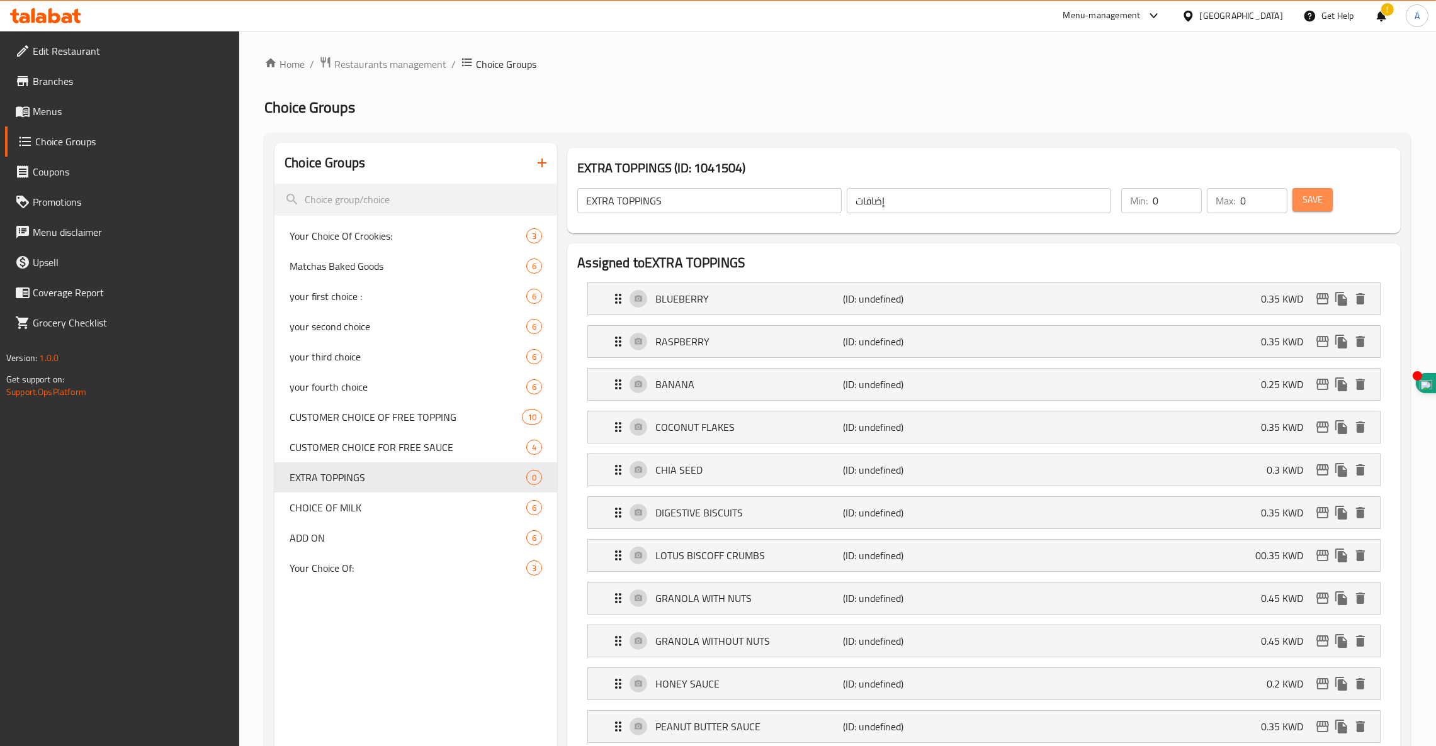
click at [1081, 205] on span "Save" at bounding box center [1312, 200] width 20 height 16
click at [58, 110] on span "Menus" at bounding box center [131, 111] width 197 height 15
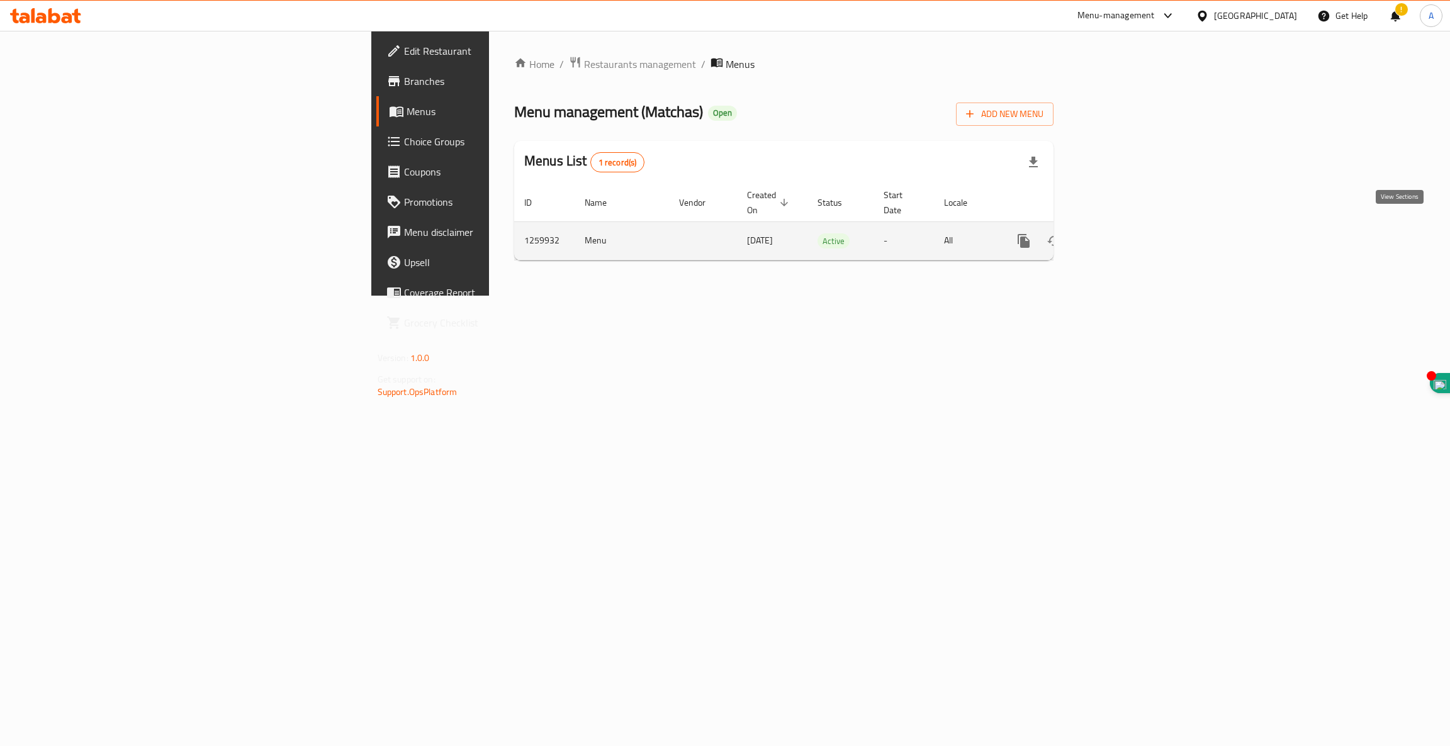
click at [1081, 233] on icon "enhanced table" at bounding box center [1114, 240] width 15 height 15
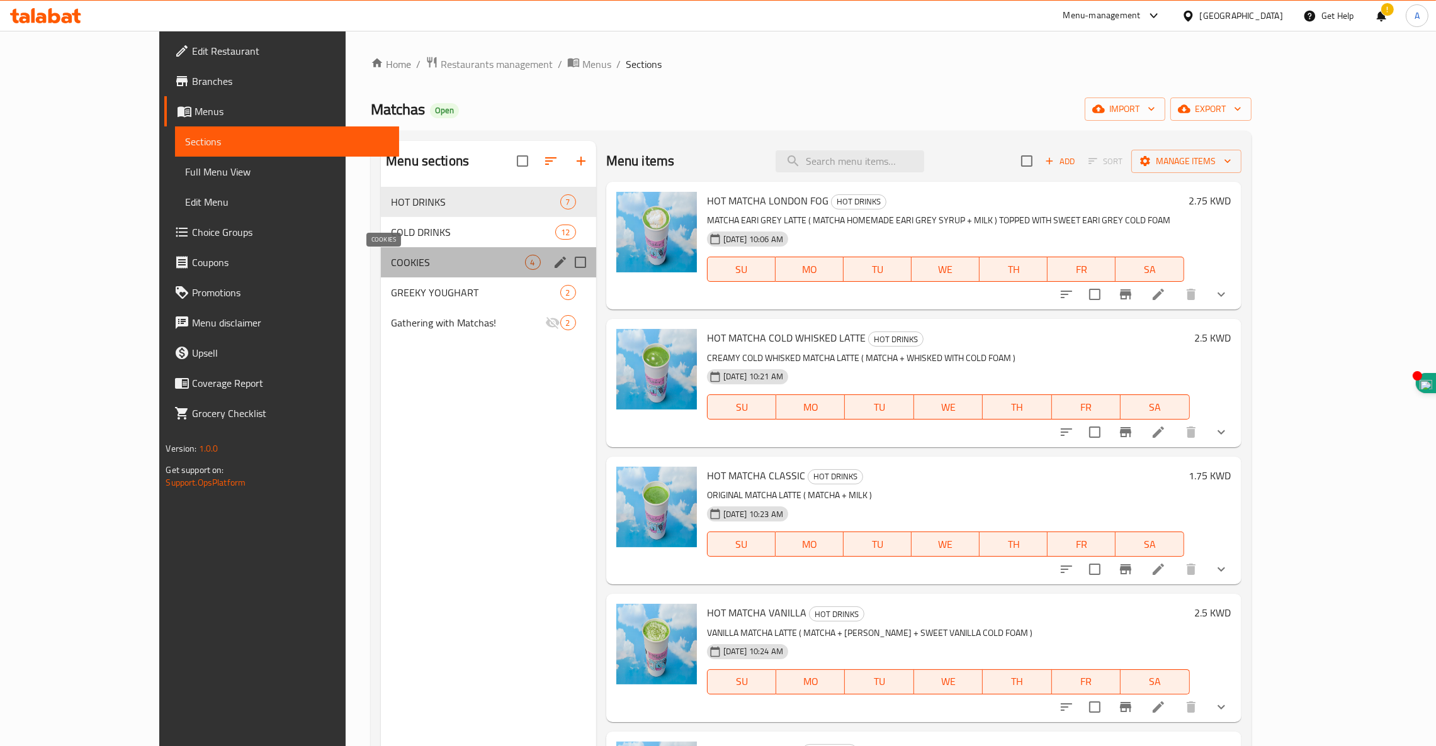
click at [391, 264] on span "COOKIES" at bounding box center [457, 262] width 133 height 15
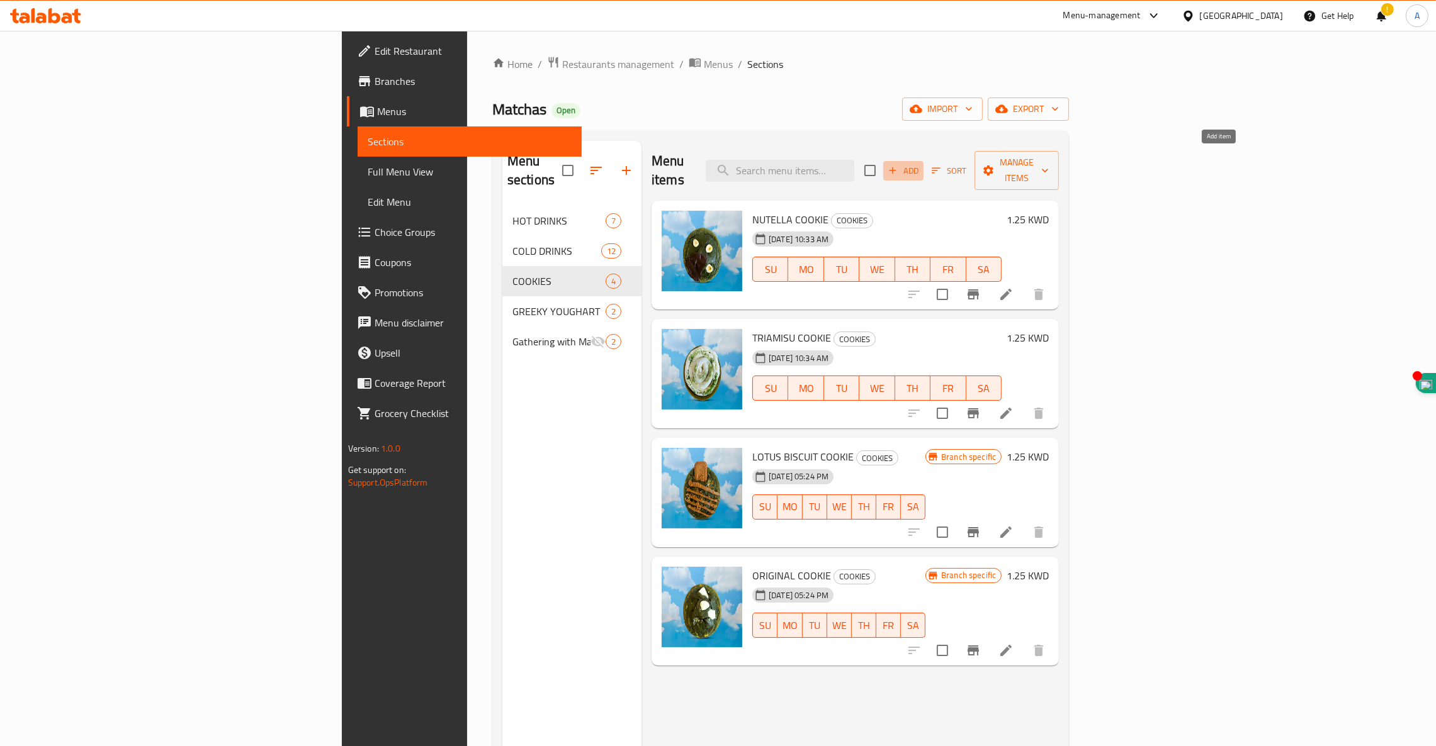
click at [898, 165] on icon "button" at bounding box center [892, 170] width 11 height 11
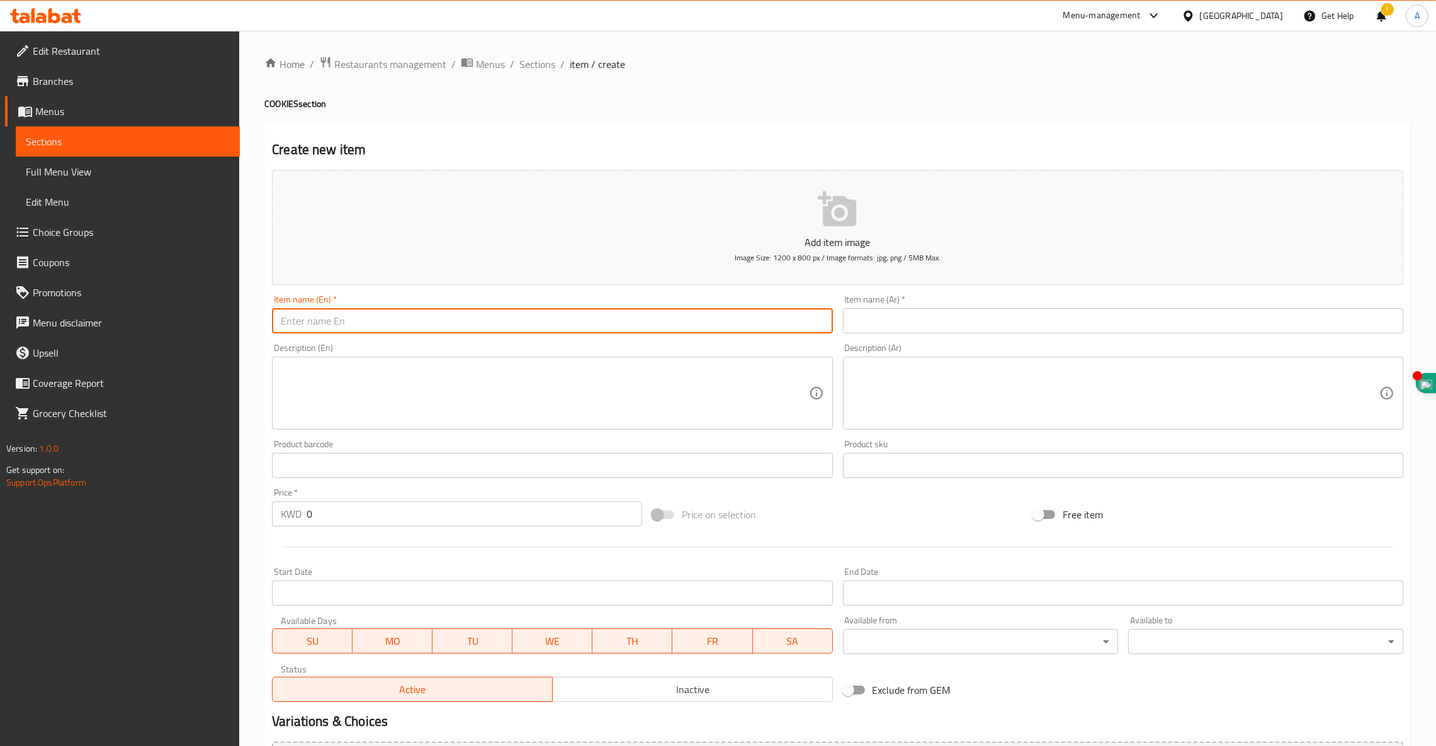
click at [329, 315] on input "text" at bounding box center [552, 320] width 560 height 25
paste input "MATCHAS KINDER CLOUD"
type input "MATCHAS KINDER CLOUD"
click at [361, 323] on input "MATCHAS KINDER CLOUD" at bounding box center [552, 320] width 560 height 25
click at [361, 322] on input "MATCHAS KINDER CLOUD" at bounding box center [552, 320] width 560 height 25
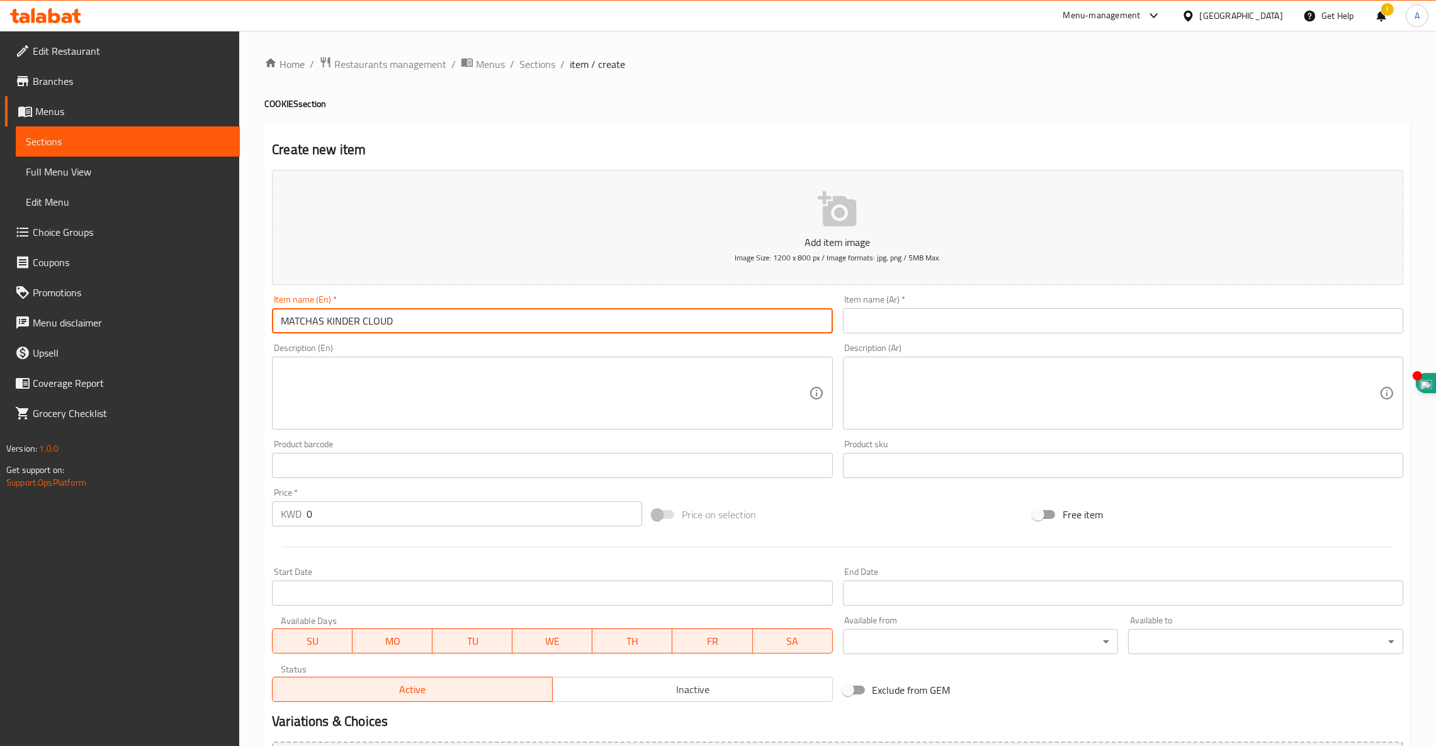
click at [362, 320] on input "MATCHAS KINDER CLOUD" at bounding box center [552, 320] width 560 height 25
click at [361, 318] on input "MATCHAS KINDER CLOUD" at bounding box center [552, 320] width 560 height 25
click at [361, 317] on input "MATCHAS KINDER CLOUD" at bounding box center [552, 320] width 560 height 25
click at [411, 317] on input "MATCHAS KINDER CLOUD" at bounding box center [552, 320] width 560 height 25
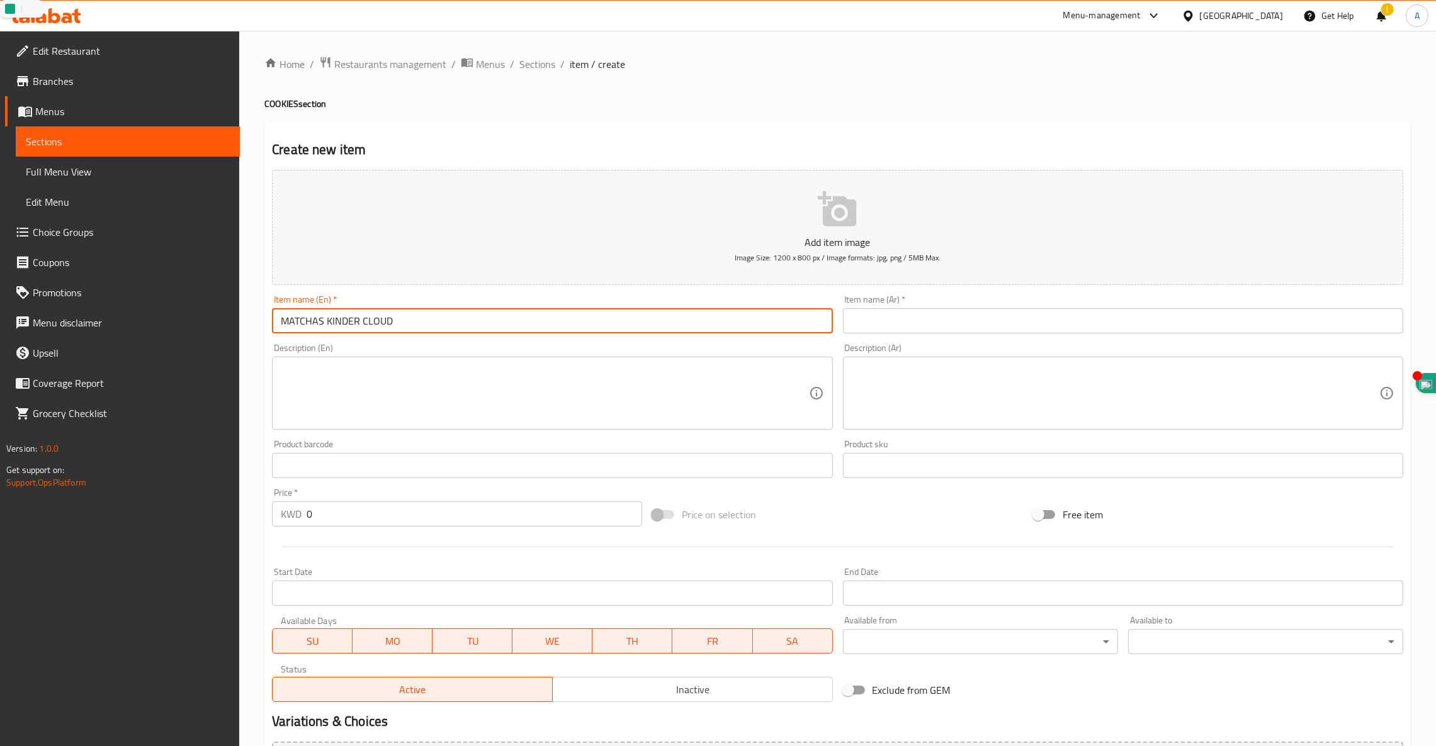
drag, startPoint x: 411, startPoint y: 320, endPoint x: 166, endPoint y: 324, distance: 245.5
click at [167, 327] on div "Edit Restaurant Branches Menus Sections Full Menu View Edit Menu Choice Groups …" at bounding box center [718, 460] width 1436 height 858
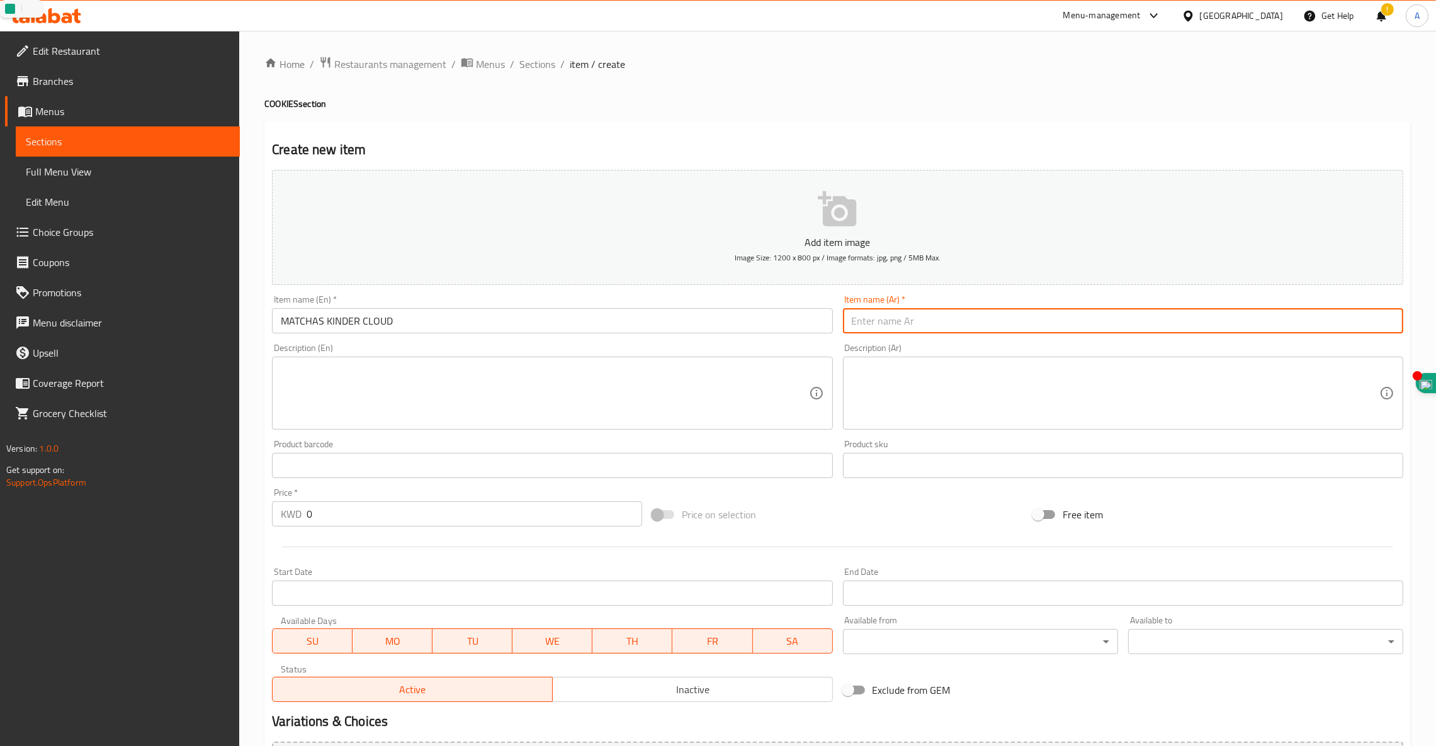
click at [991, 329] on input "text" at bounding box center [1123, 320] width 560 height 25
paste input "[PERSON_NAME]"
type input "[PERSON_NAME]"
click at [490, 371] on textarea at bounding box center [544, 394] width 527 height 60
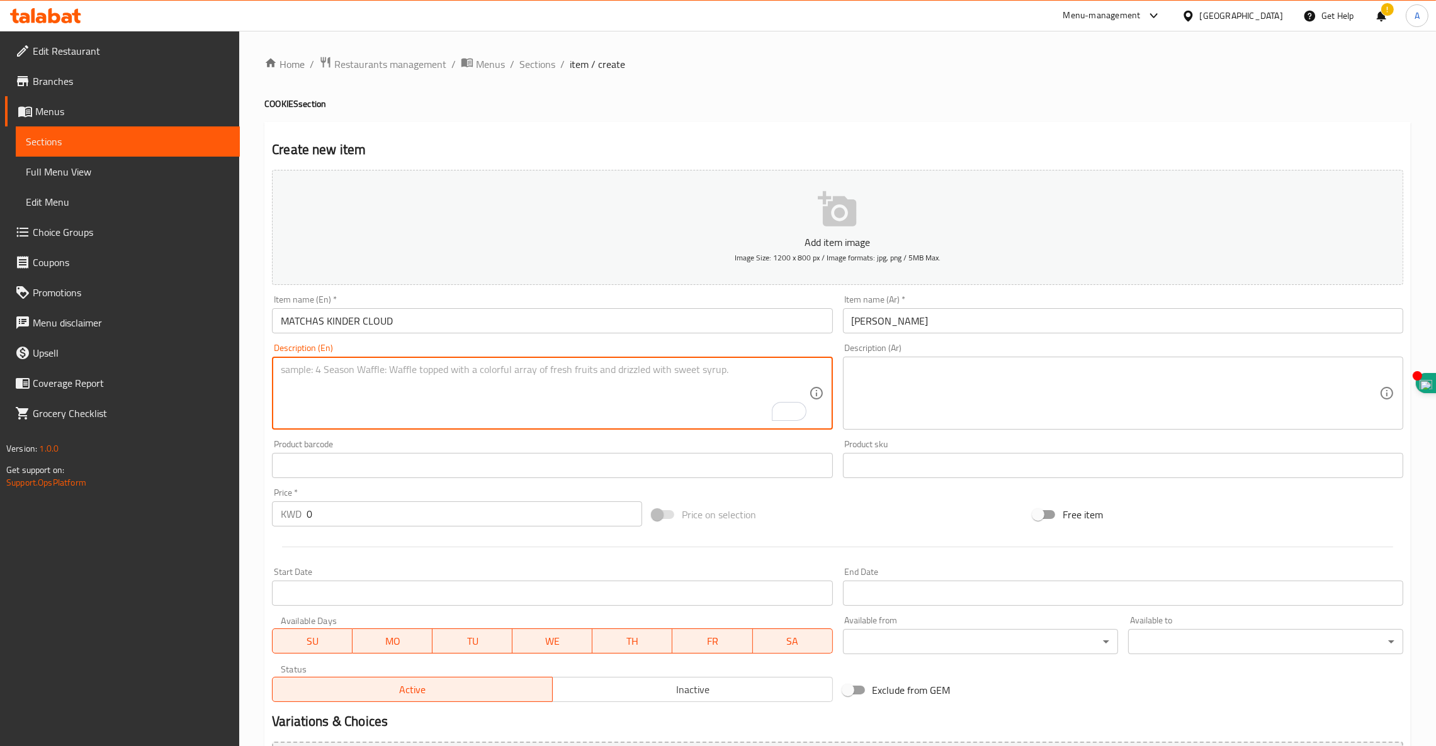
click at [913, 381] on textarea at bounding box center [1114, 394] width 527 height 60
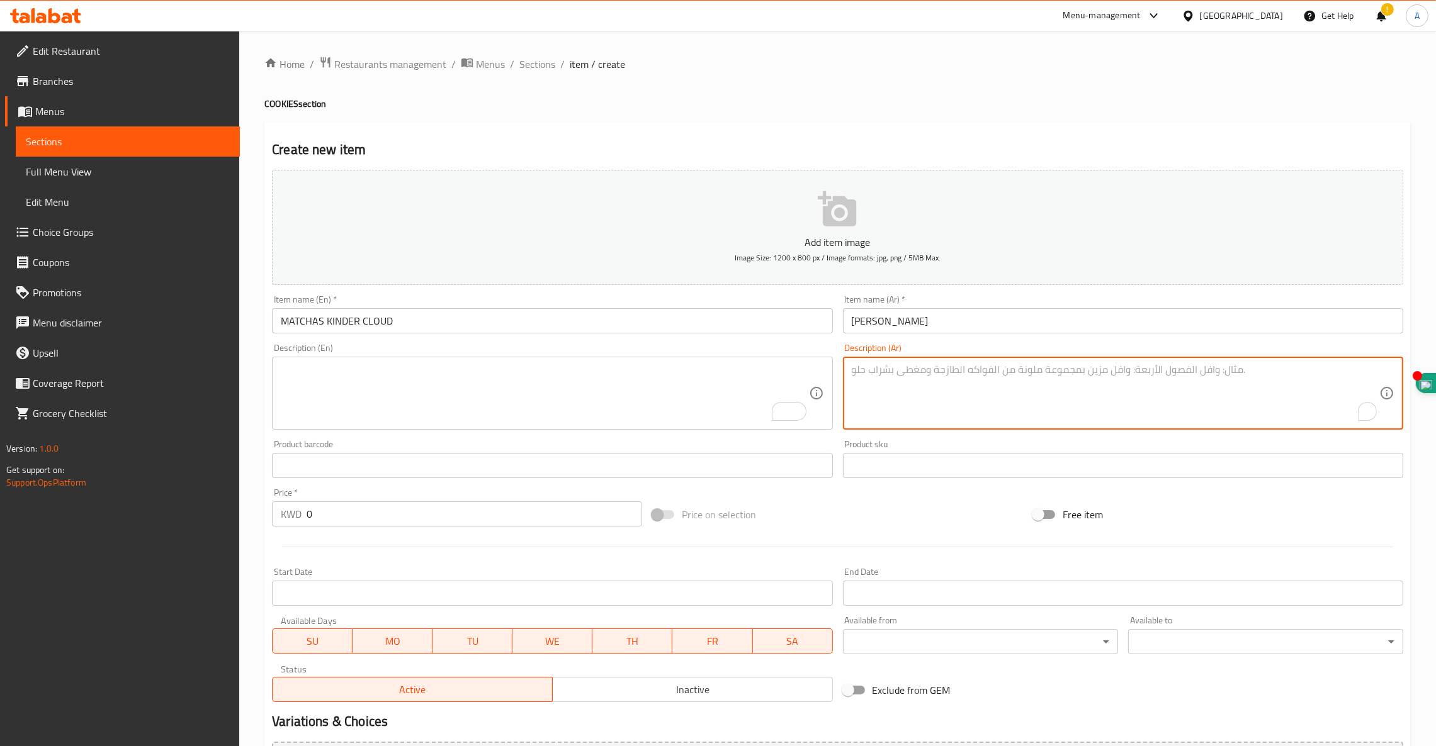
paste textarea "كوكيز [PERSON_NAME]، [PERSON_NAME] ورذاذ شوكولاتة مقرمش"
type textarea "كوكيز [PERSON_NAME]، [PERSON_NAME] ورذاذ شوكولاتة مقرمش"
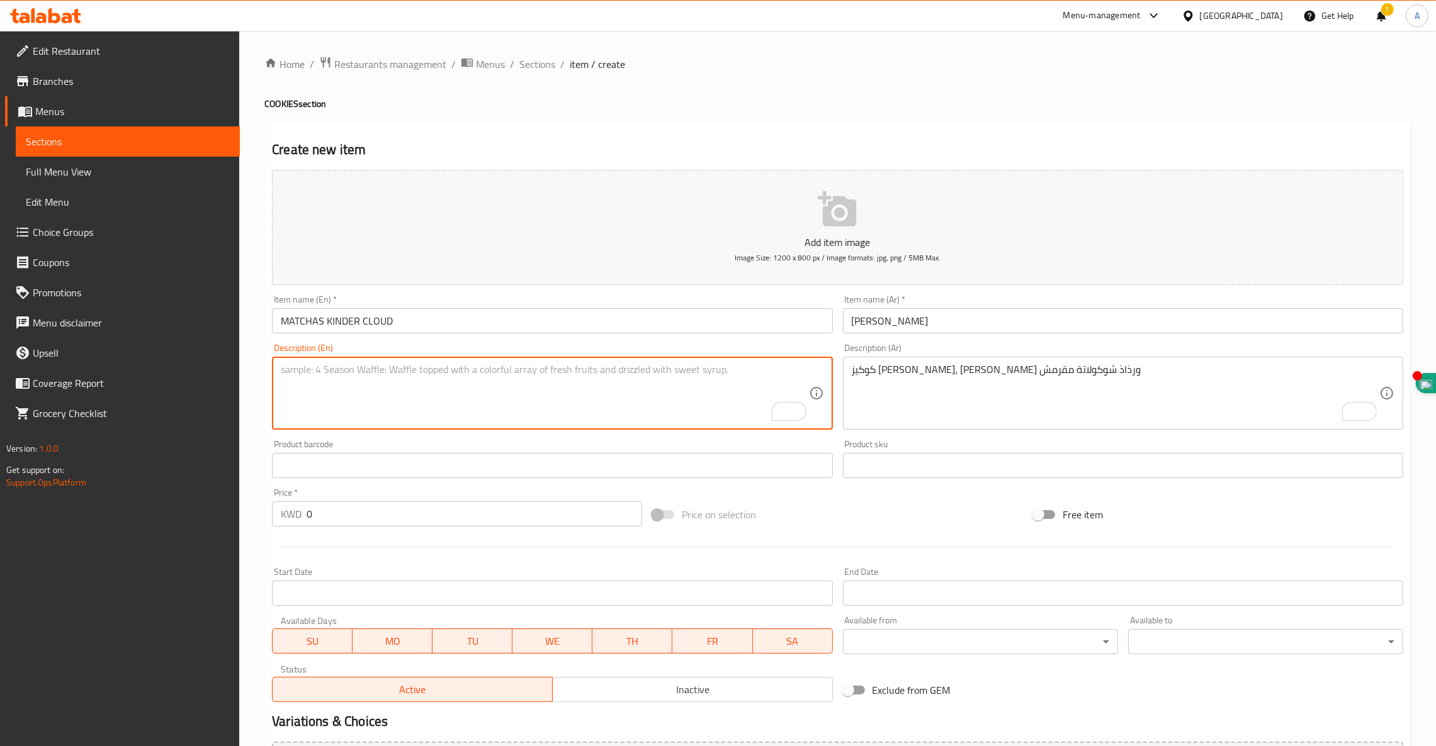
click at [600, 386] on textarea "To enrich screen reader interactions, please activate Accessibility in Grammarl…" at bounding box center [544, 394] width 527 height 60
click at [350, 373] on textarea "To enrich screen reader interactions, please activate Accessibility in Grammarl…" at bounding box center [544, 394] width 527 height 60
paste textarea "CHEWY KINDER MATCHA COOKIE, VANILLA SOFT SERVE & CHOCOLATE DRIZZLE WITH A CRUNCH"
type textarea "CHEWY KINDER MATCHA COOKIE, VANILLA SOFT SERVE & CHOCOLATE DRIZZLE WITH A CRUNCH"
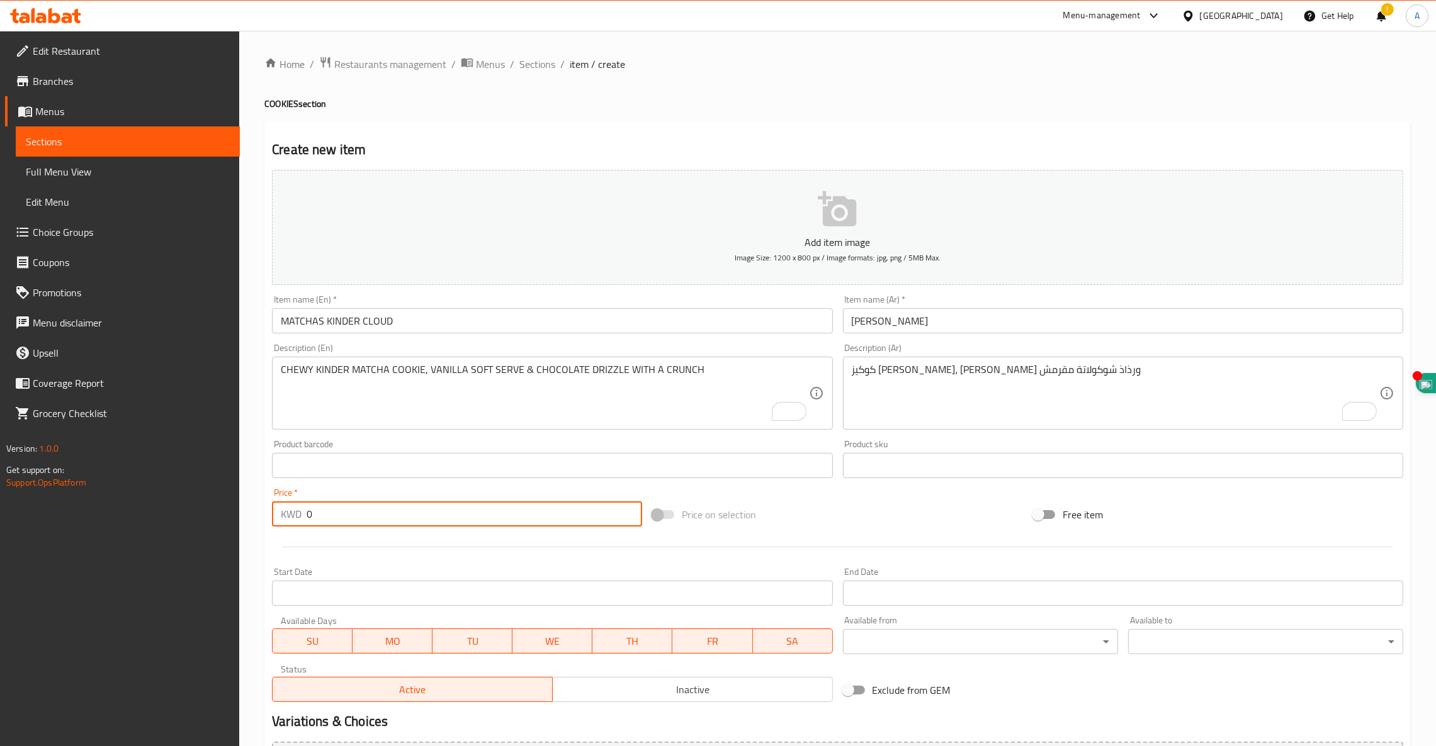
drag, startPoint x: 332, startPoint y: 512, endPoint x: 155, endPoint y: 460, distance: 183.8
click at [133, 490] on div "Edit Restaurant Branches Menus Sections Full Menu View Edit Menu Choice Groups …" at bounding box center [718, 460] width 1436 height 858
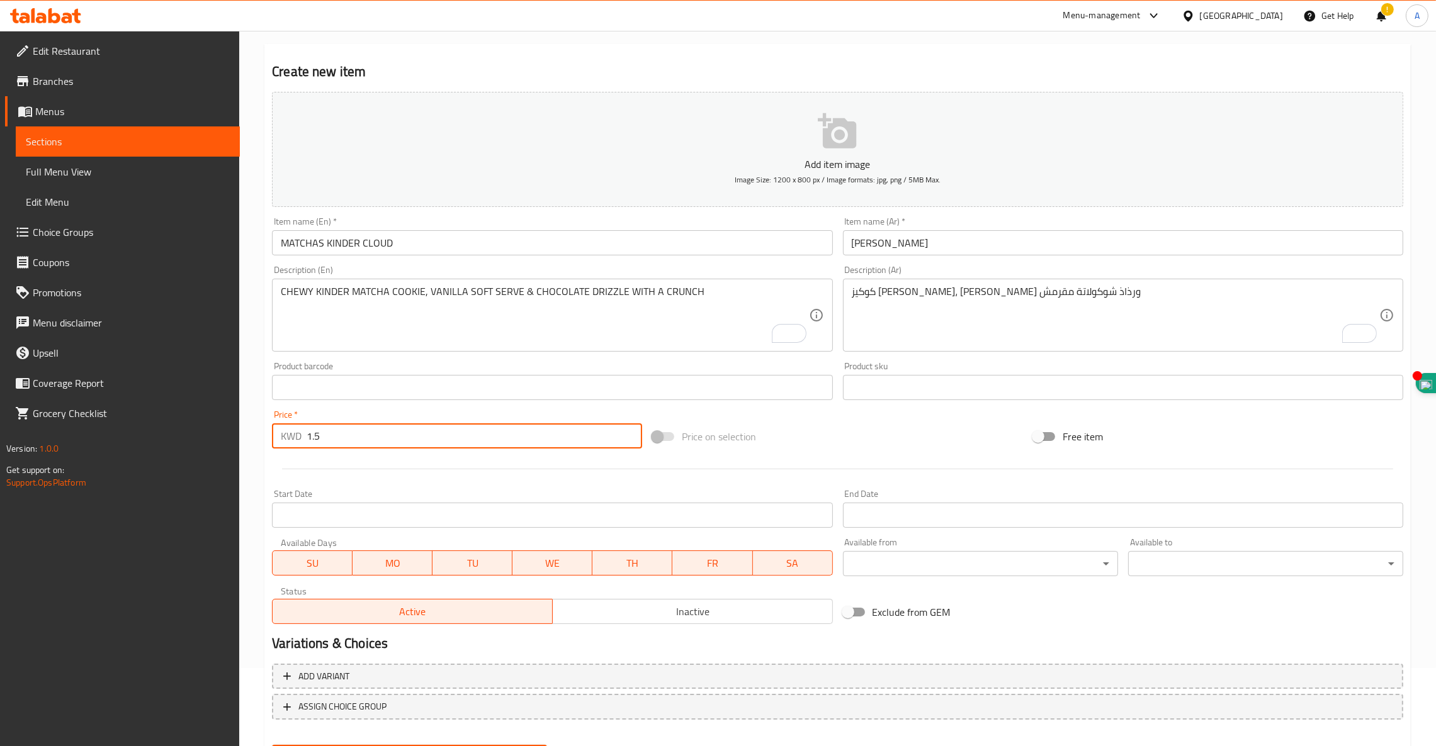
scroll to position [140, 0]
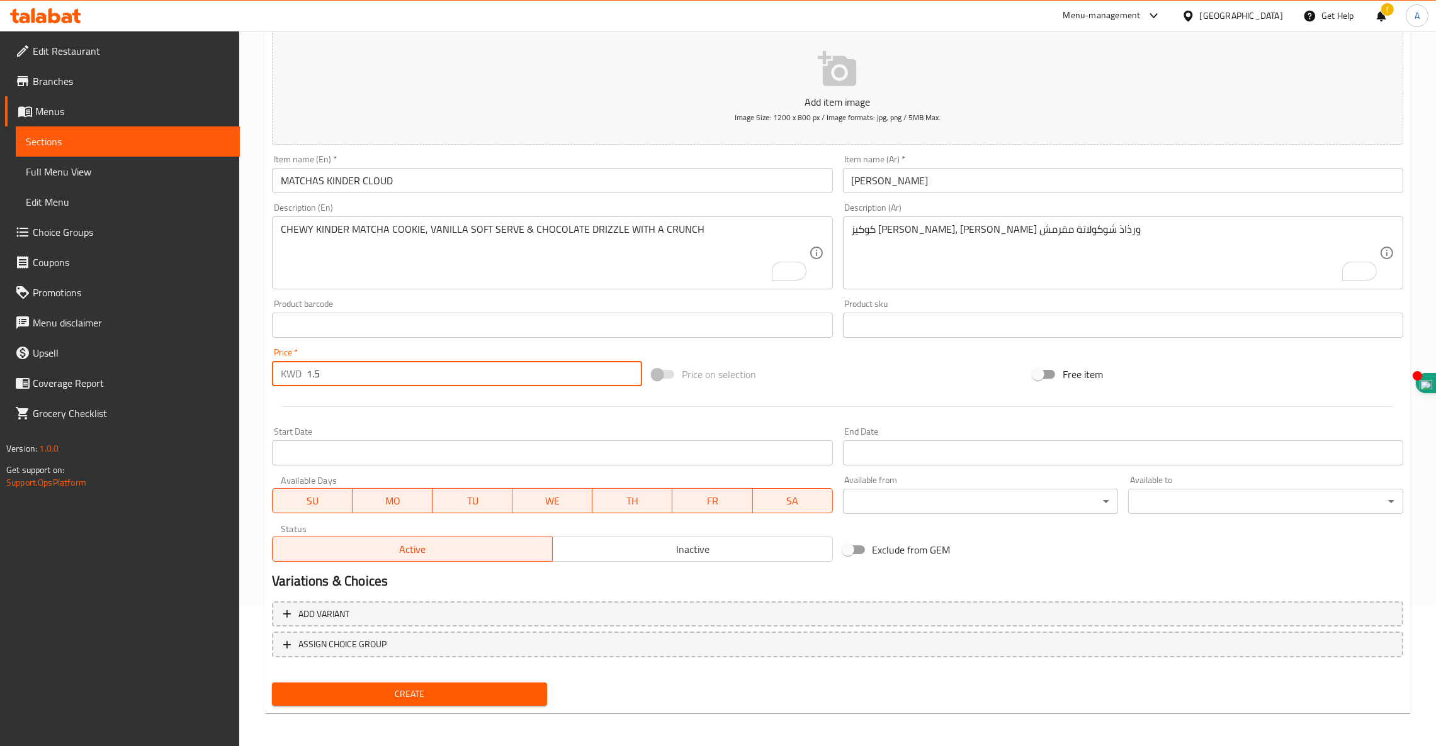
type input "1.5"
drag, startPoint x: 421, startPoint y: 695, endPoint x: 565, endPoint y: 791, distance: 172.8
click at [565, 606] on html "​ Menu-management [GEOGRAPHIC_DATA] Get Help ! A Edit Restaurant Branches Menus…" at bounding box center [718, 233] width 1436 height 746
click at [397, 687] on span "Create" at bounding box center [409, 695] width 255 height 16
